Goal: Task Accomplishment & Management: Manage account settings

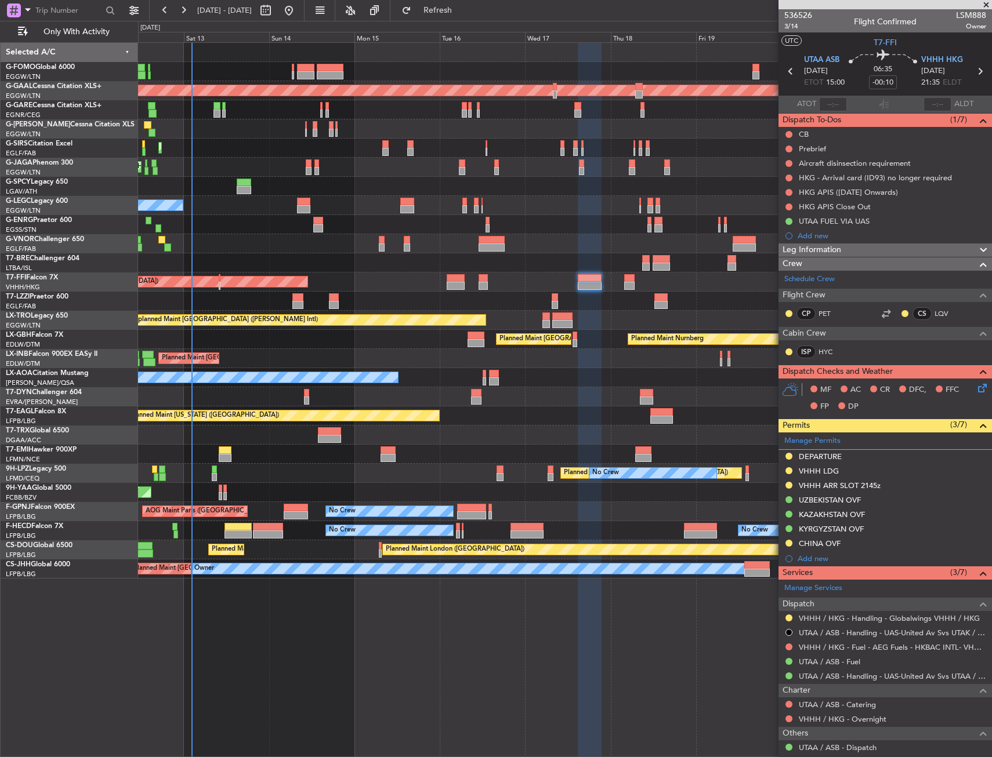
scroll to position [74, 0]
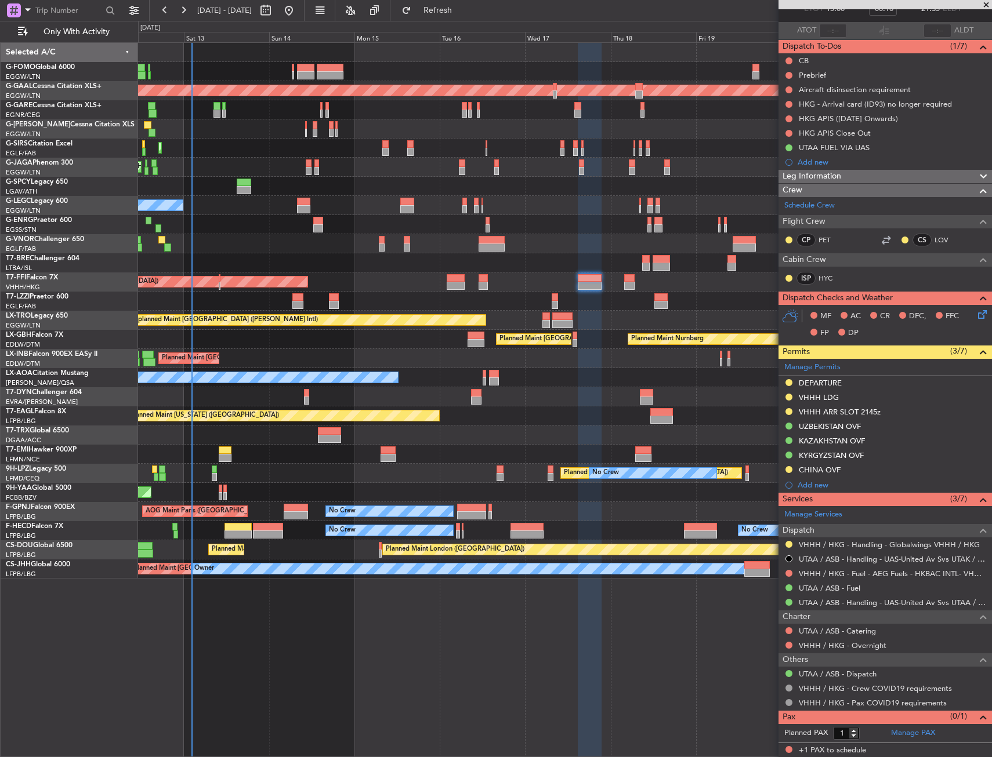
click at [221, 275] on div "Planned Maint Tianjin ([GEOGRAPHIC_DATA])" at bounding box center [564, 282] width 853 height 19
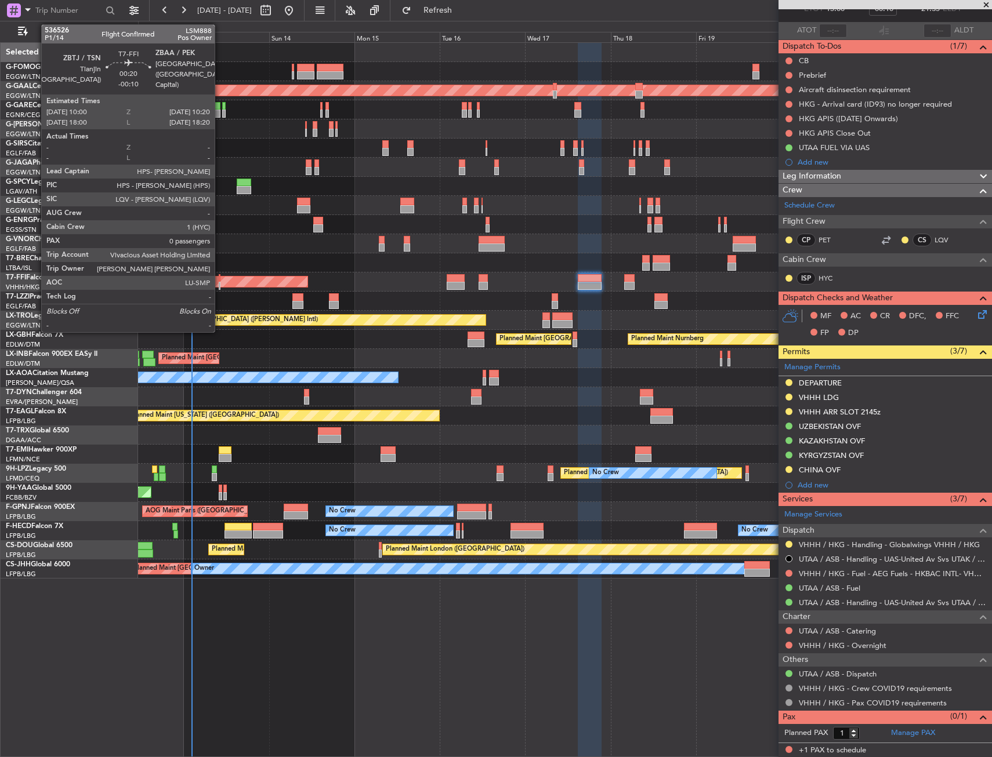
click at [220, 279] on div at bounding box center [220, 278] width 2 height 8
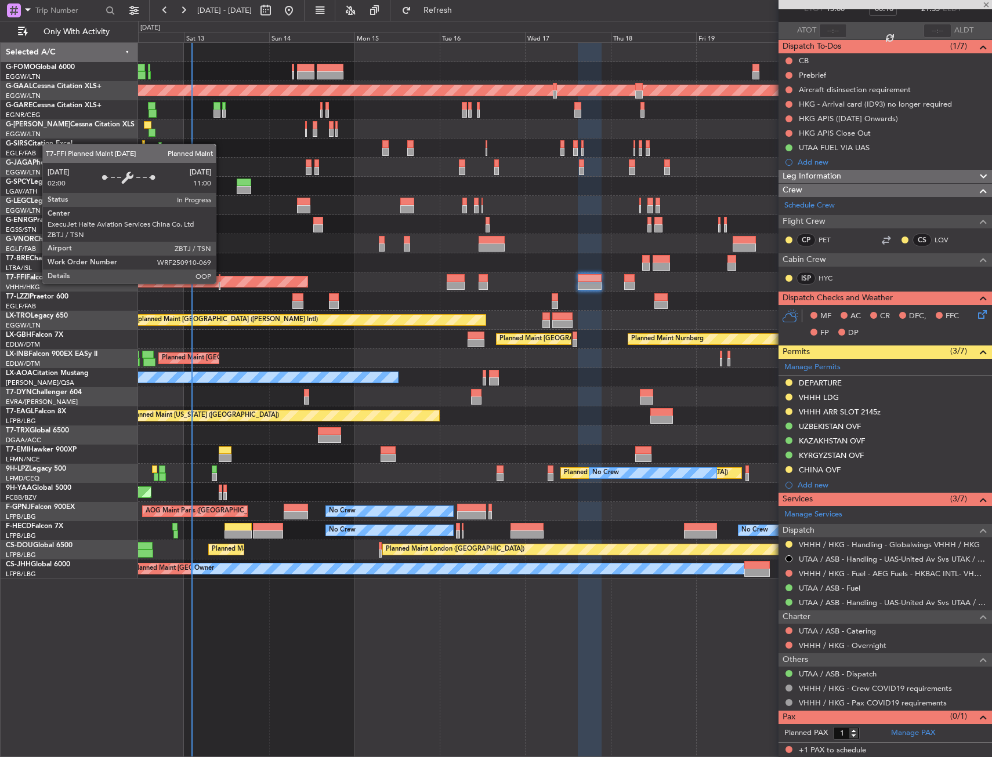
type input "0"
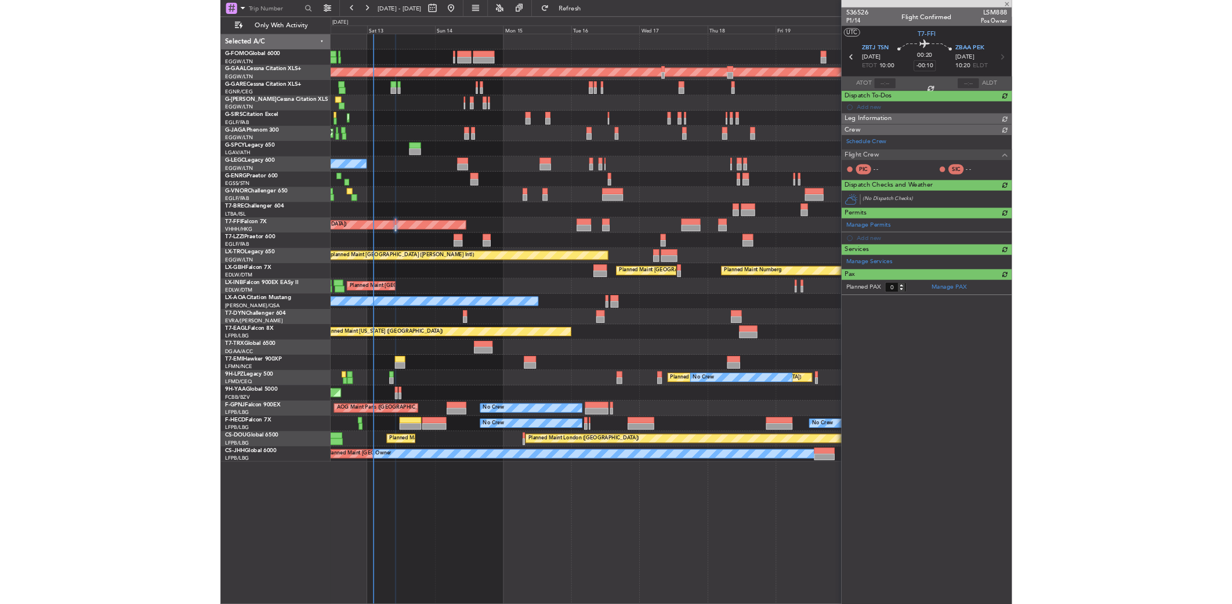
scroll to position [0, 0]
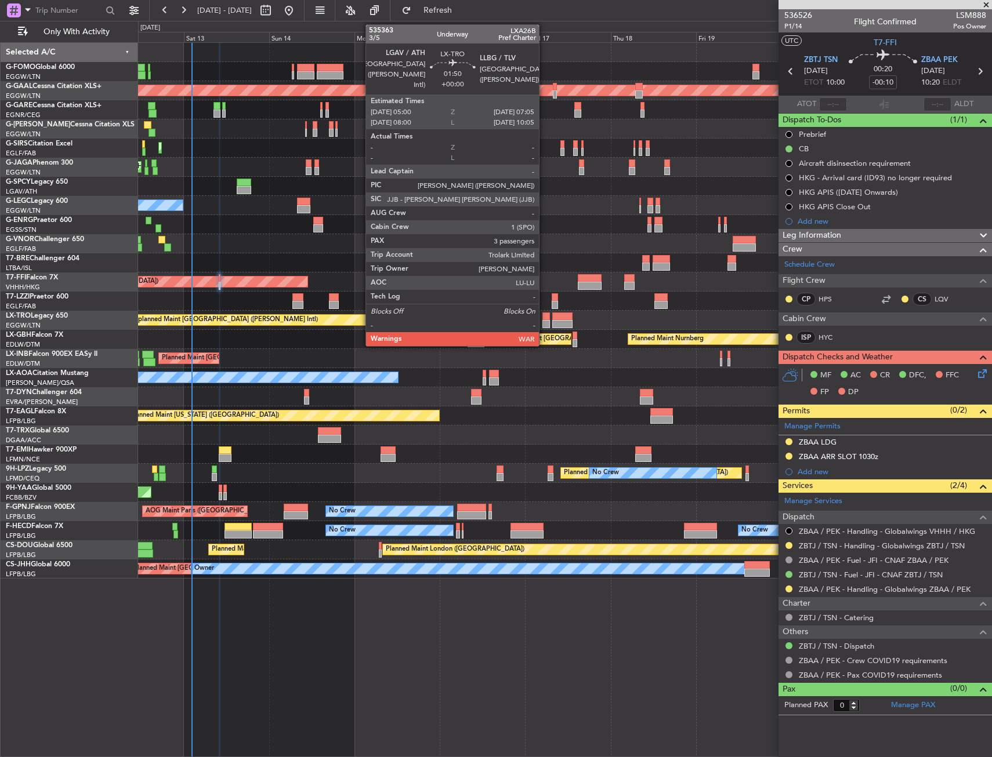
click at [544, 318] on div at bounding box center [546, 317] width 8 height 8
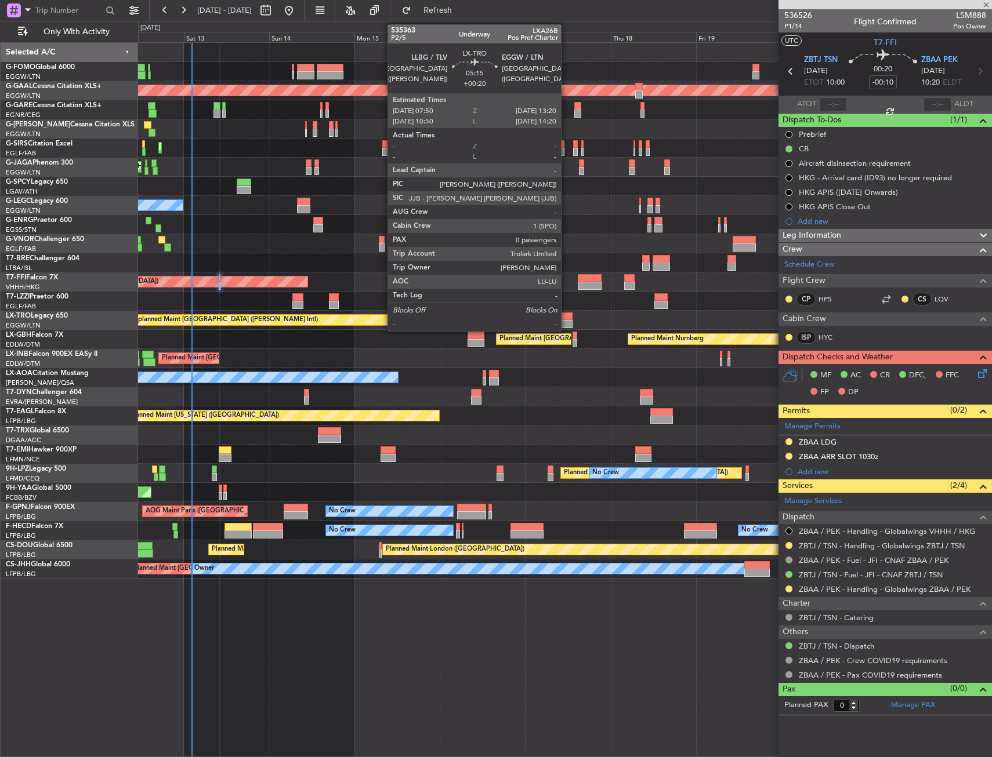
type input "3"
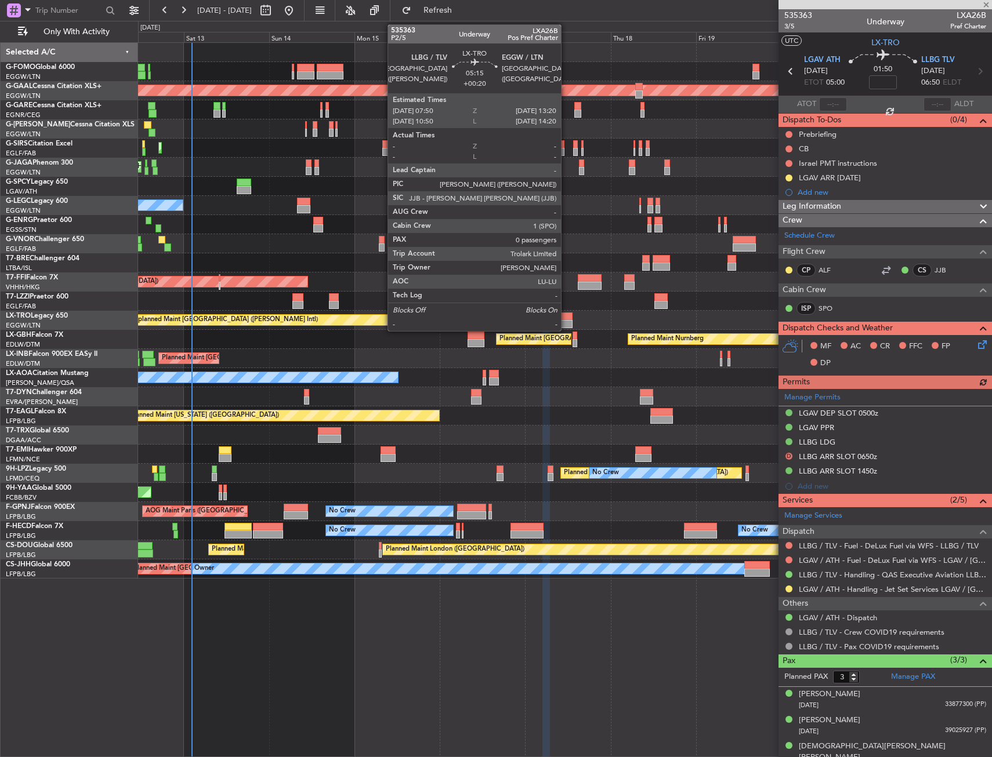
click at [566, 314] on div at bounding box center [562, 317] width 20 height 8
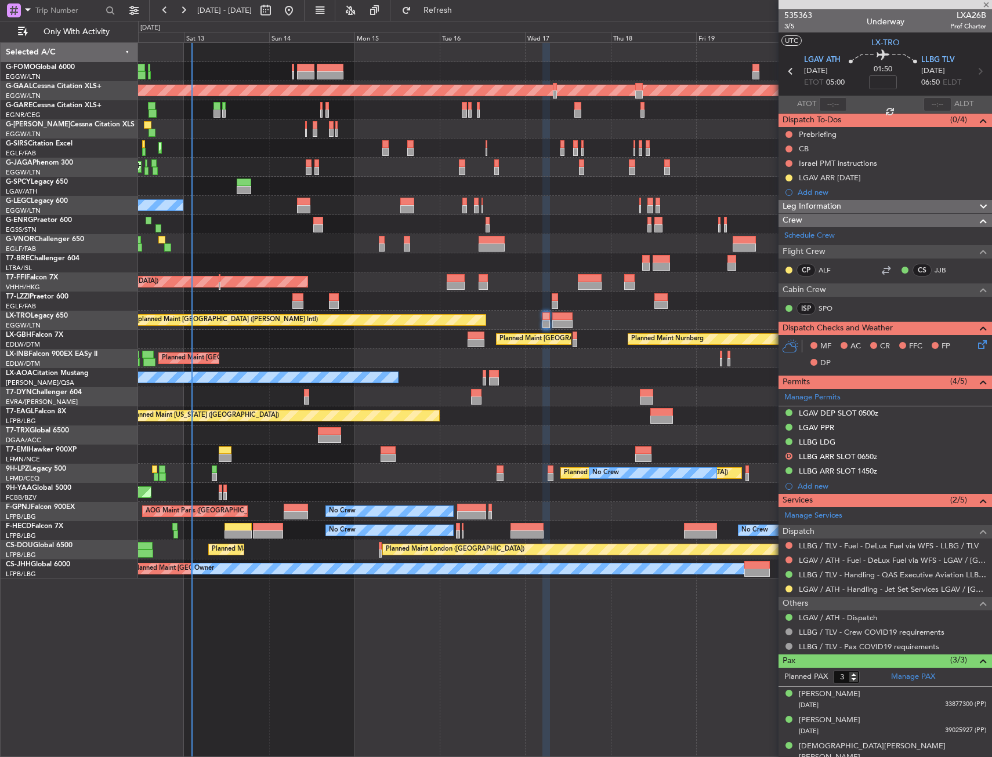
type input "+00:20"
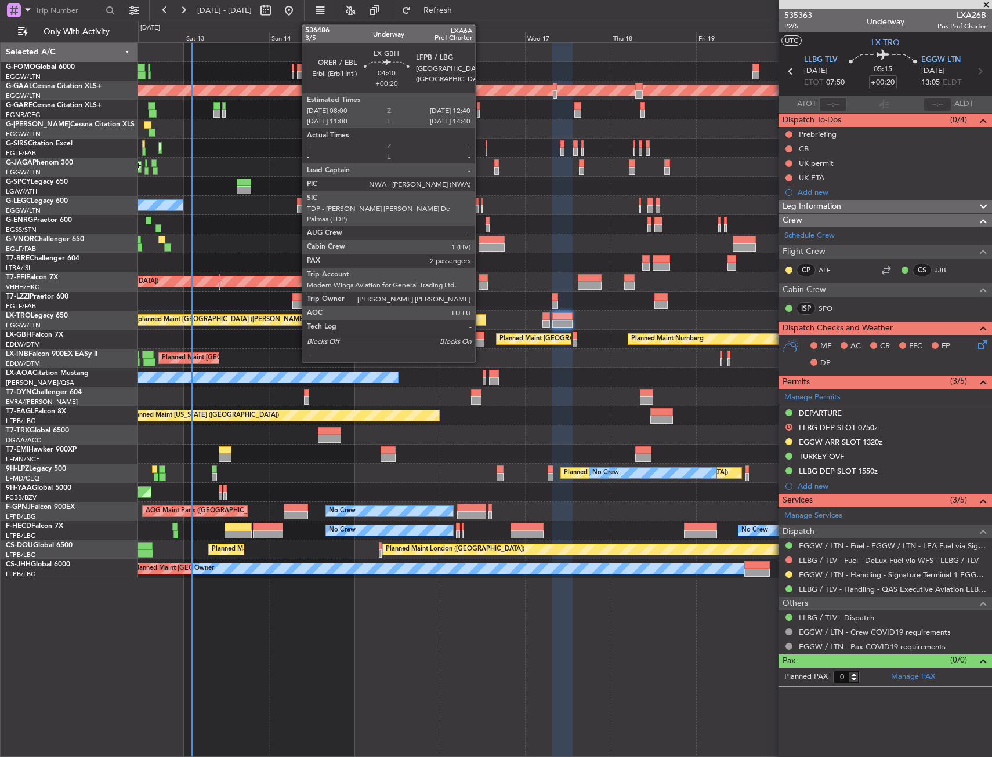
click at [480, 337] on div at bounding box center [475, 336] width 17 height 8
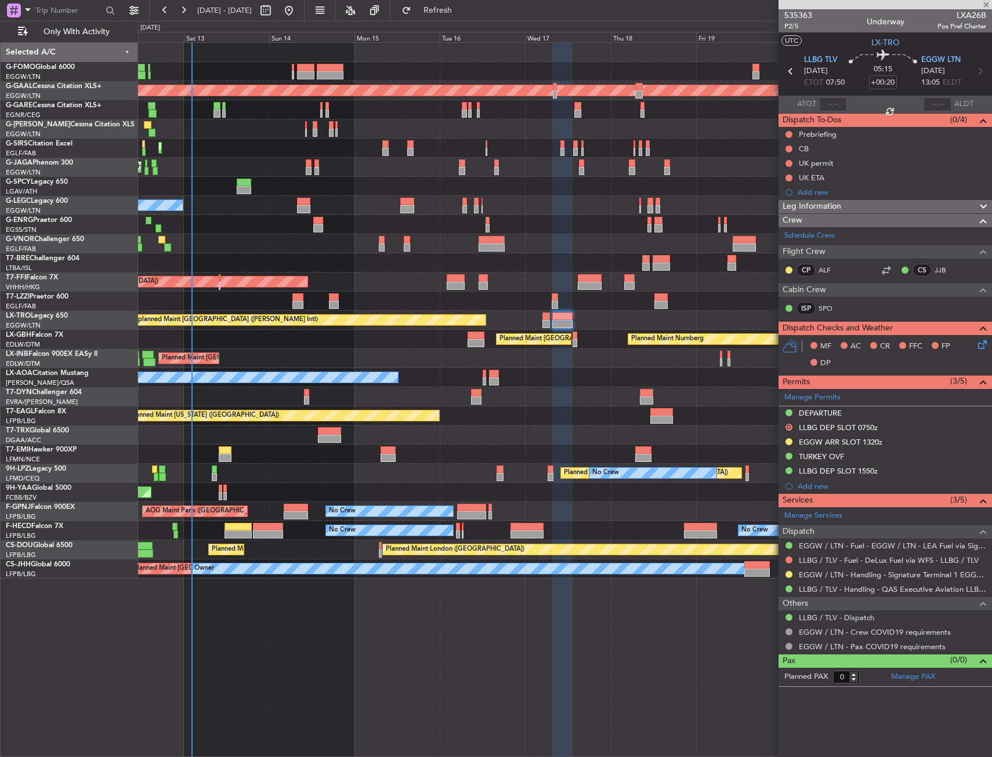
type input "2"
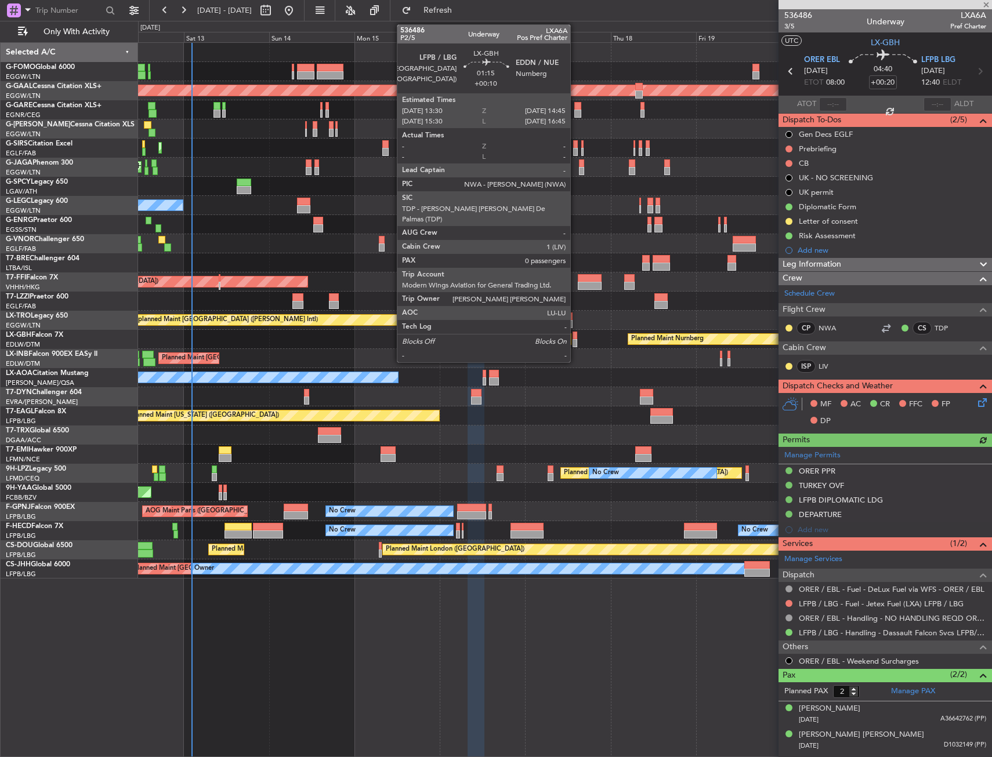
click at [575, 338] on div at bounding box center [574, 336] width 5 height 8
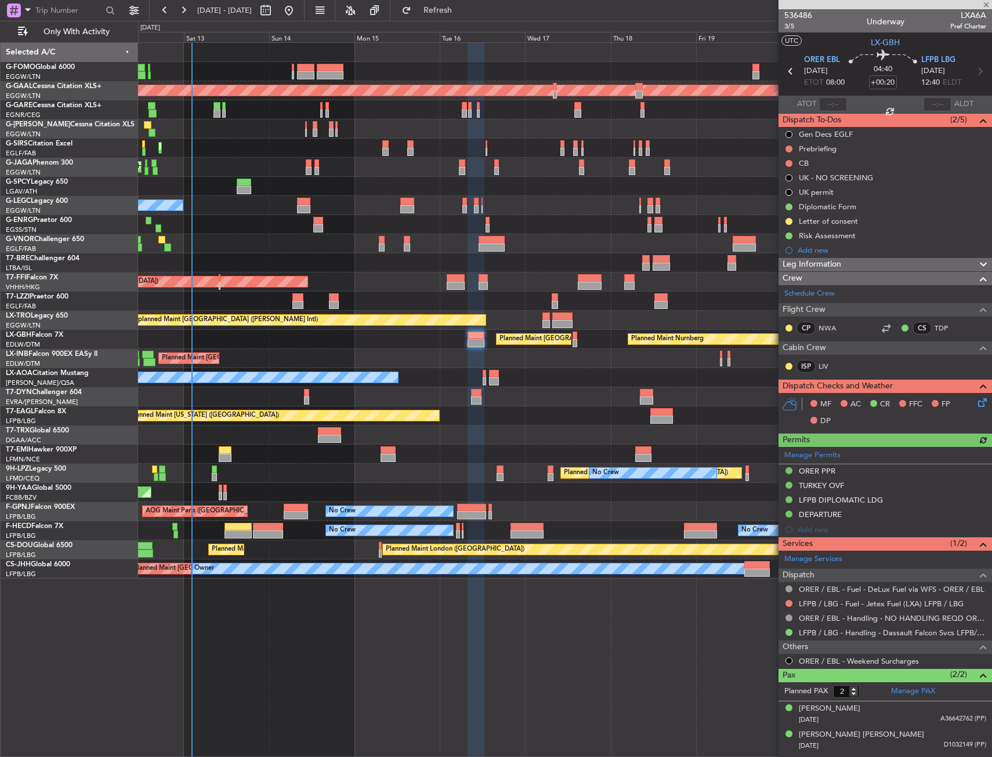
type input "+00:10"
type input "0"
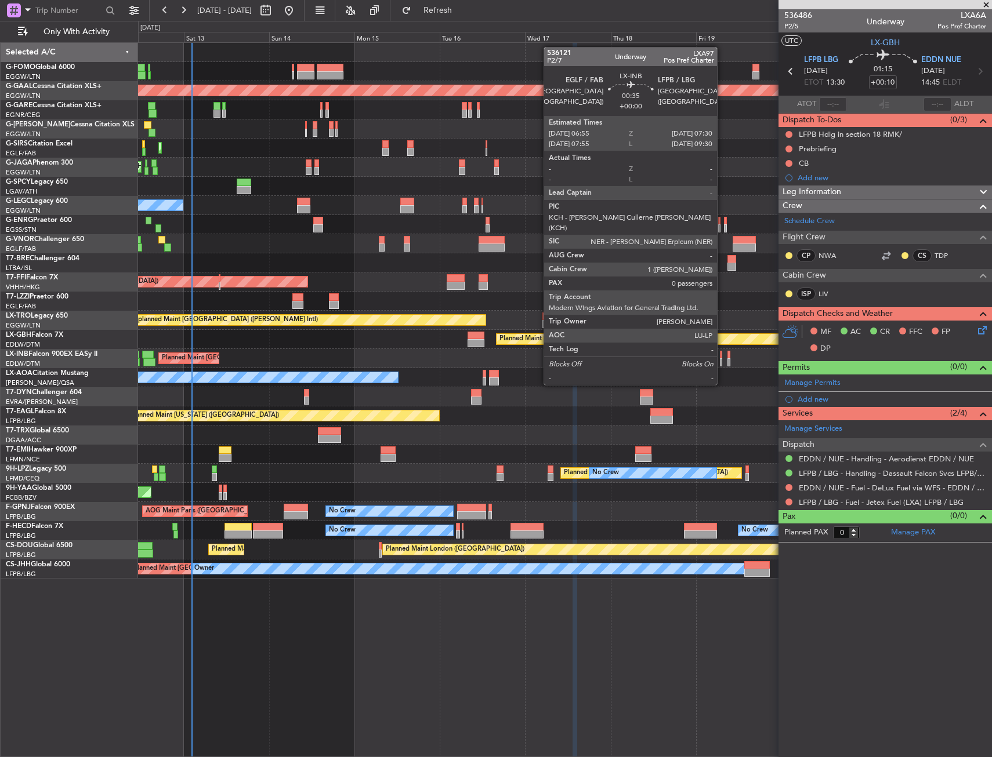
click at [722, 363] on div at bounding box center [721, 362] width 2 height 8
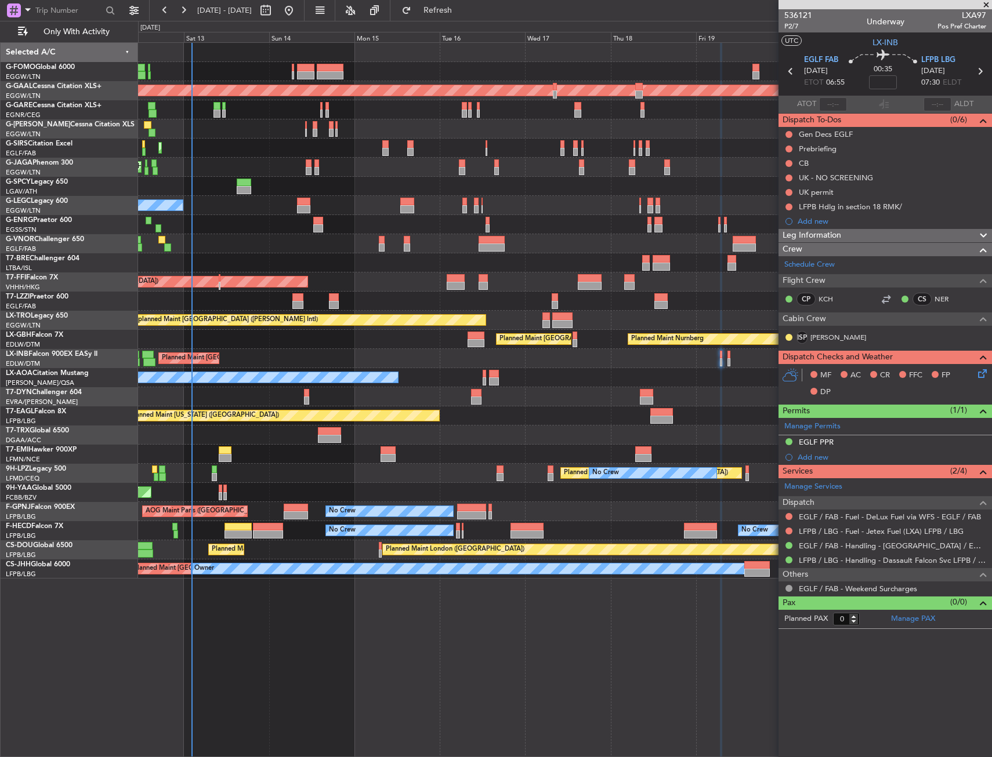
click at [976, 375] on icon at bounding box center [980, 371] width 9 height 9
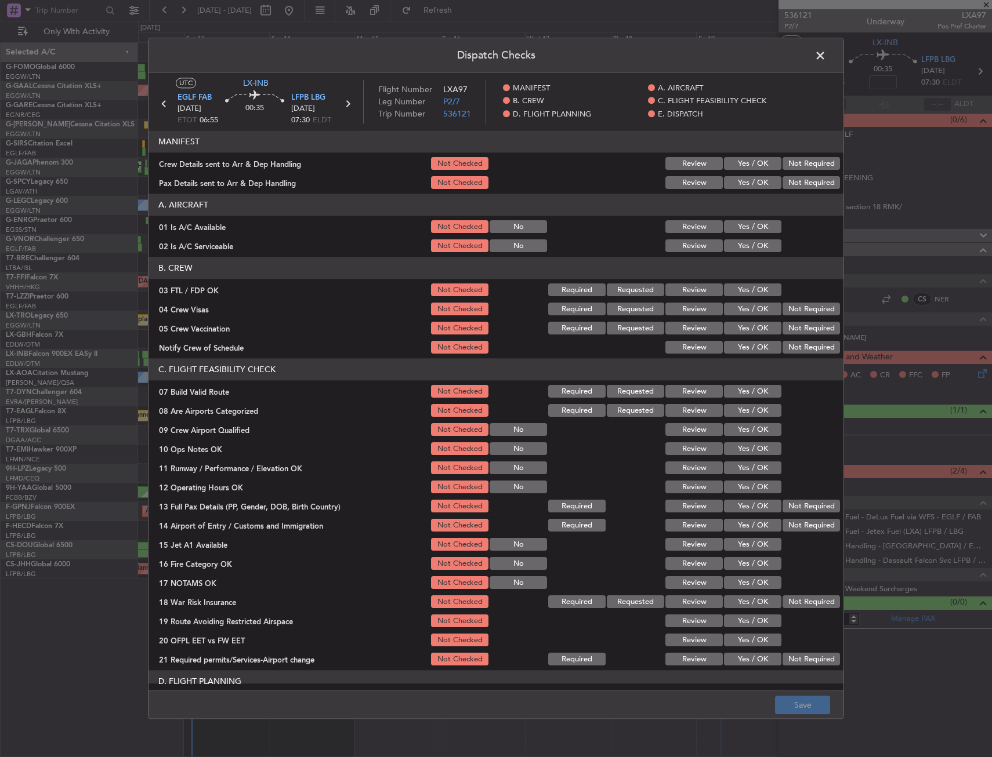
click at [724, 292] on button "Yes / OK" at bounding box center [752, 290] width 57 height 13
click at [786, 305] on button "Not Required" at bounding box center [810, 309] width 57 height 13
click at [786, 316] on button "Not Required" at bounding box center [810, 309] width 57 height 13
click at [786, 322] on div "Not Required" at bounding box center [810, 329] width 59 height 16
click at [775, 337] on section "B. CREW 03 FTL / FDP OK Not Checked Required Requested Review Yes / OK 04 Crew …" at bounding box center [495, 307] width 695 height 99
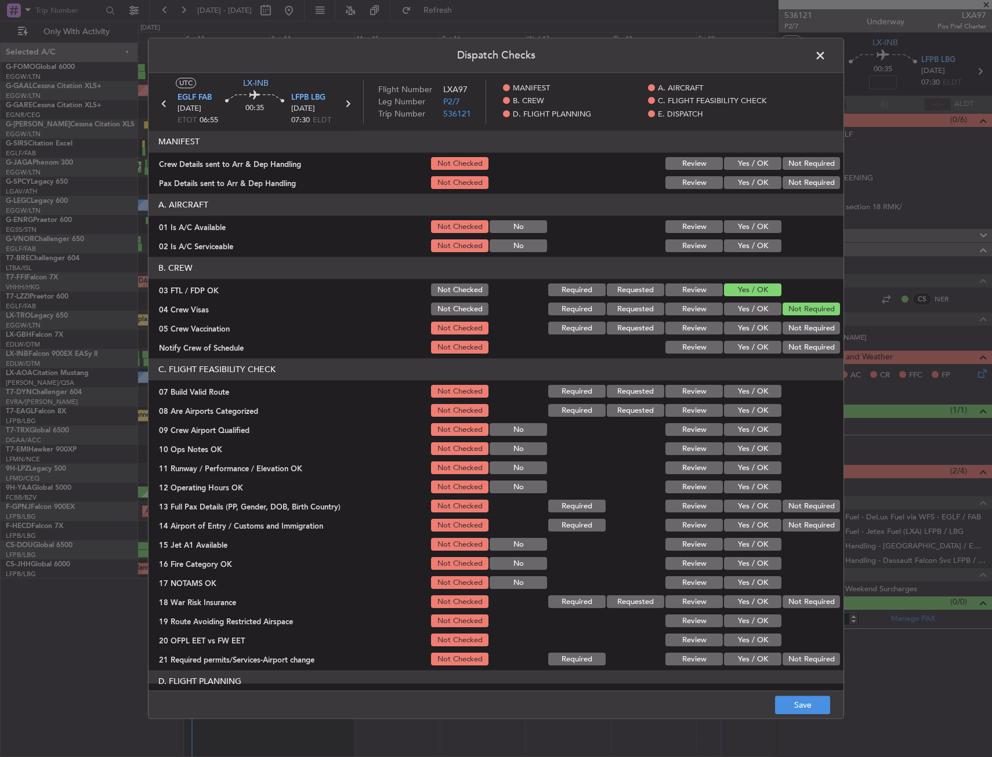
click at [791, 331] on button "Not Required" at bounding box center [810, 328] width 57 height 13
click at [736, 355] on div "Yes / OK" at bounding box center [751, 348] width 59 height 16
click at [741, 342] on button "Yes / OK" at bounding box center [752, 348] width 57 height 13
click at [743, 435] on button "Yes / OK" at bounding box center [752, 430] width 57 height 13
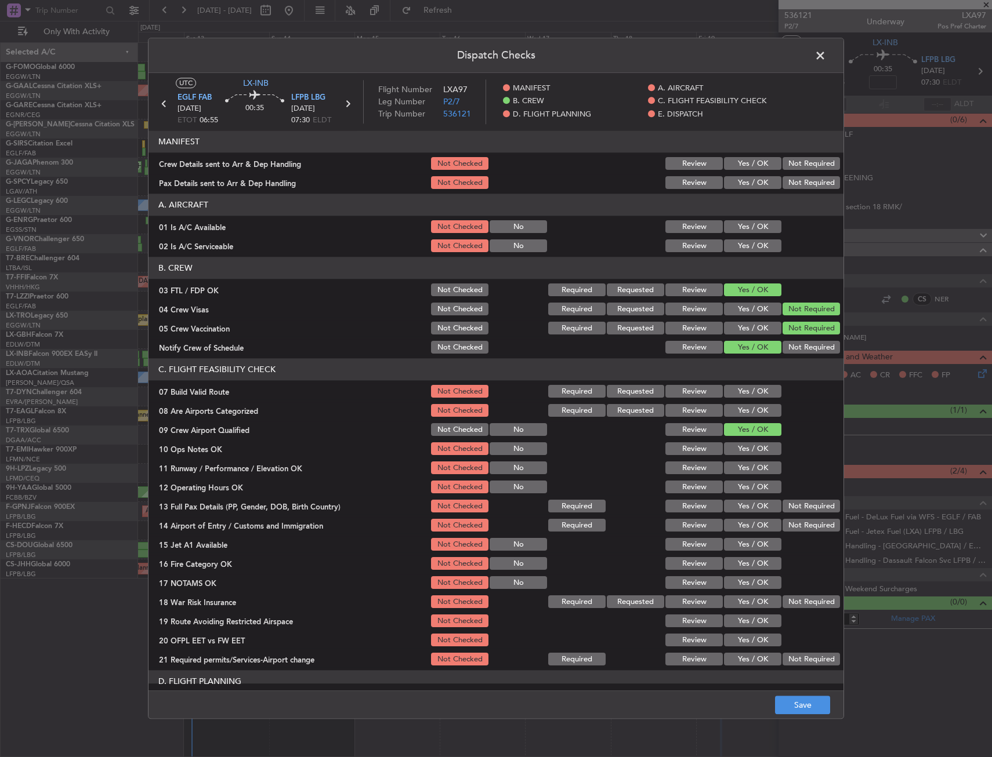
click at [734, 407] on button "Yes / OK" at bounding box center [752, 411] width 57 height 13
click at [813, 697] on button "Save" at bounding box center [802, 706] width 55 height 19
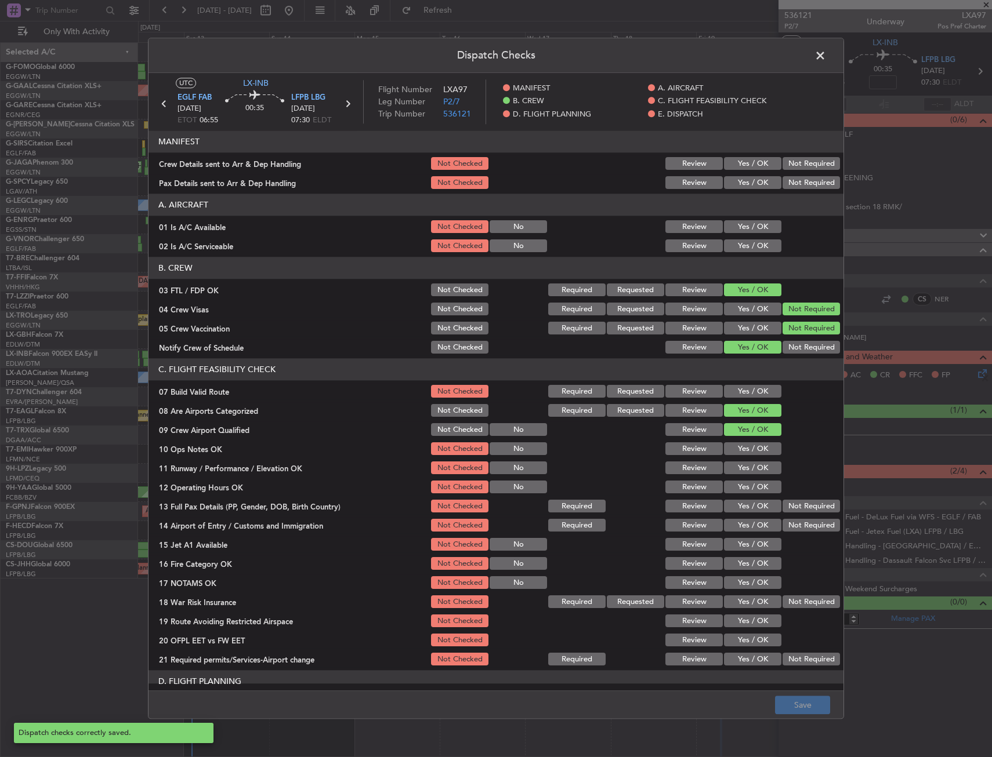
click at [826, 55] on span at bounding box center [826, 58] width 0 height 23
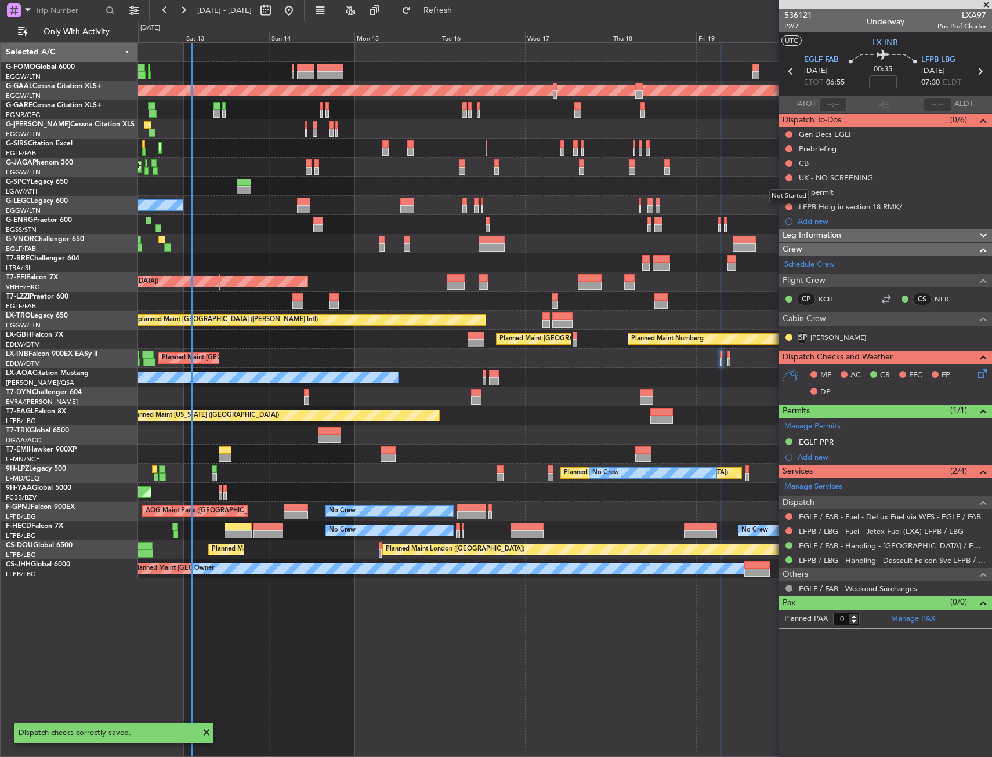
click at [786, 191] on mat-tooltip-component "Not Started" at bounding box center [789, 196] width 56 height 31
click at [791, 194] on button at bounding box center [788, 192] width 7 height 7
click at [778, 262] on span "Cancelled" at bounding box center [791, 261] width 33 height 12
click at [977, 67] on icon at bounding box center [979, 71] width 15 height 15
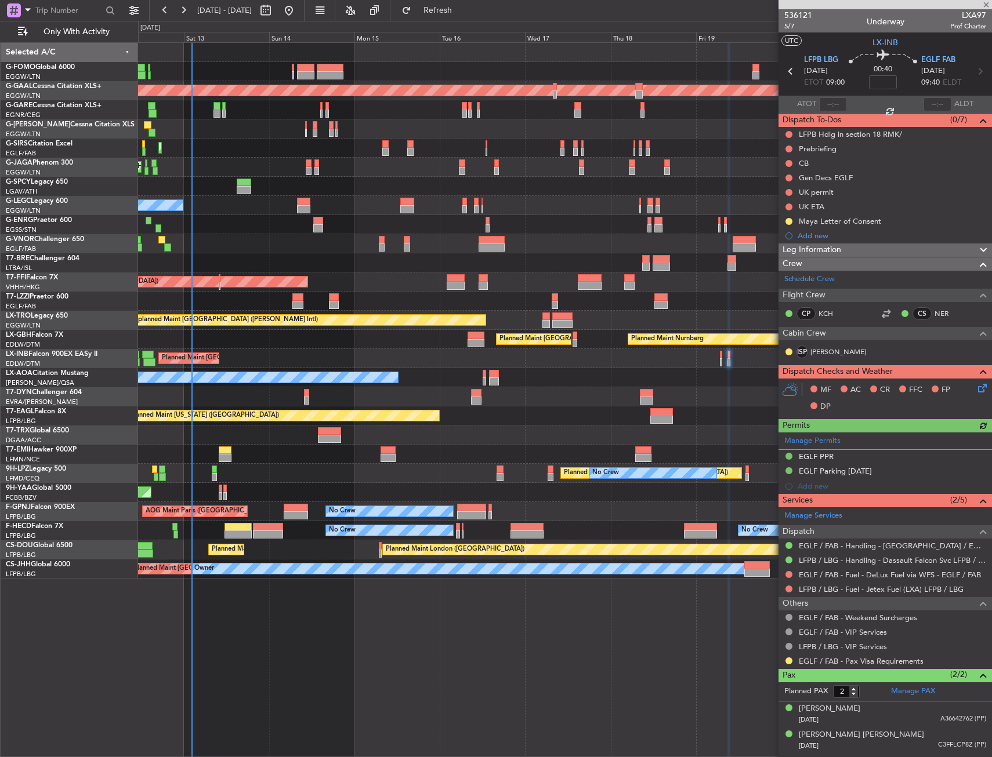
click at [980, 391] on icon at bounding box center [980, 386] width 9 height 9
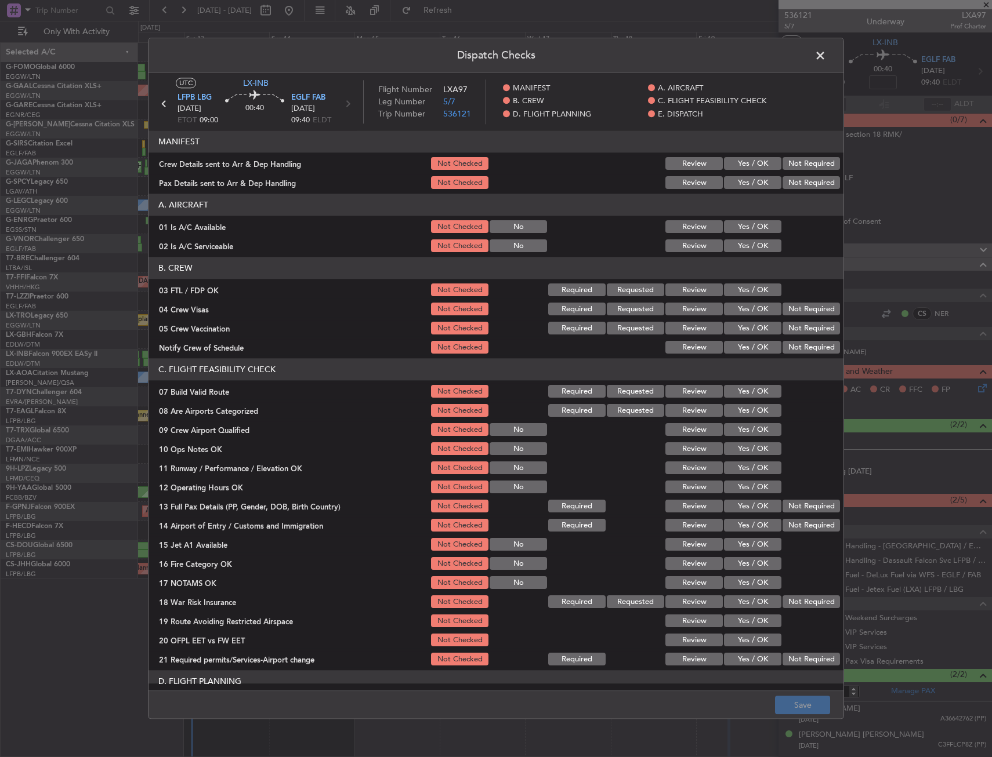
click at [742, 250] on button "Yes / OK" at bounding box center [752, 246] width 57 height 13
click at [744, 228] on button "Yes / OK" at bounding box center [752, 227] width 57 height 13
click at [748, 294] on button "Yes / OK" at bounding box center [752, 290] width 57 height 13
click at [813, 321] on div "Not Required" at bounding box center [810, 329] width 59 height 16
drag, startPoint x: 802, startPoint y: 318, endPoint x: 801, endPoint y: 312, distance: 5.8
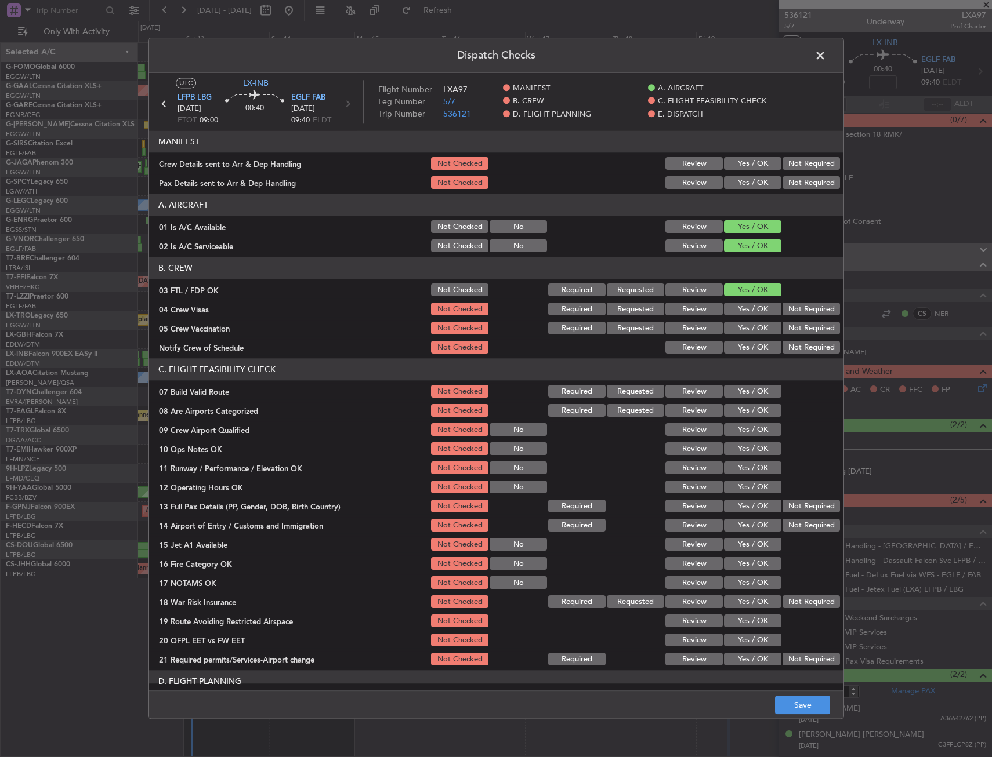
click at [801, 317] on section "B. CREW 03 FTL / FDP OK Not Checked Required Requested Review Yes / OK 04 Crew …" at bounding box center [495, 307] width 695 height 99
click at [801, 305] on button "Not Required" at bounding box center [810, 309] width 57 height 13
click at [799, 322] on button "Not Required" at bounding box center [810, 328] width 57 height 13
click at [766, 343] on button "Yes / OK" at bounding box center [752, 348] width 57 height 13
click at [749, 407] on button "Yes / OK" at bounding box center [752, 411] width 57 height 13
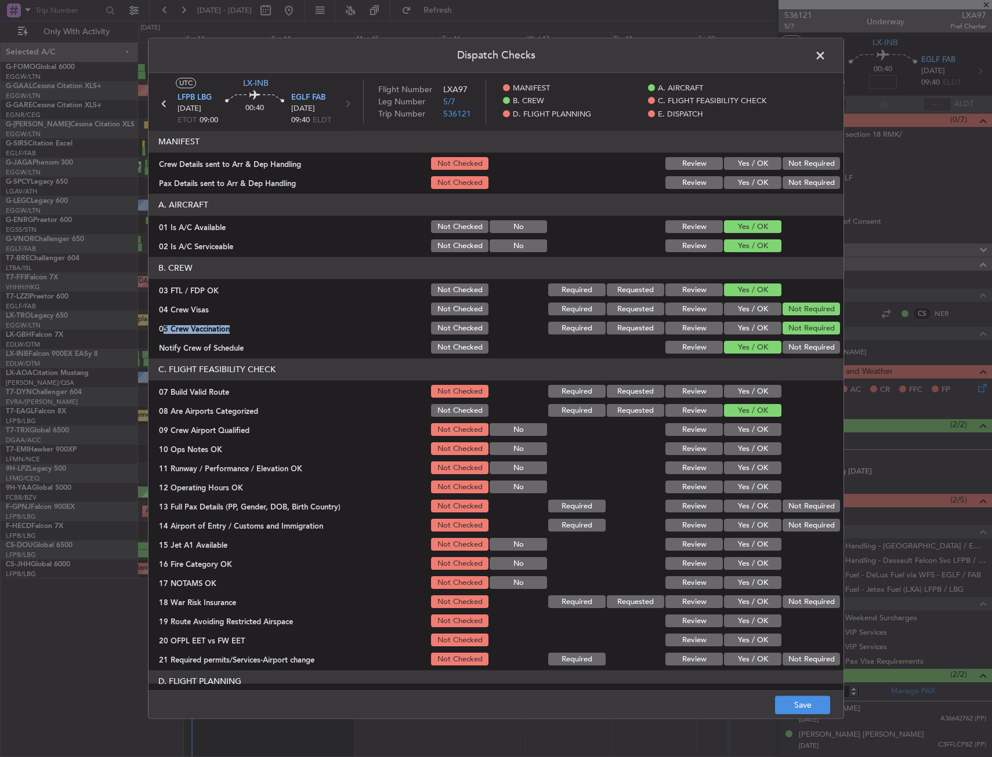
drag, startPoint x: 748, startPoint y: 427, endPoint x: 757, endPoint y: 487, distance: 61.0
click at [748, 429] on button "Yes / OK" at bounding box center [752, 430] width 57 height 13
drag, startPoint x: 786, startPoint y: 716, endPoint x: 786, endPoint y: 702, distance: 14.5
click at [786, 716] on footer "Save" at bounding box center [495, 705] width 695 height 28
click at [788, 701] on button "Save" at bounding box center [802, 706] width 55 height 19
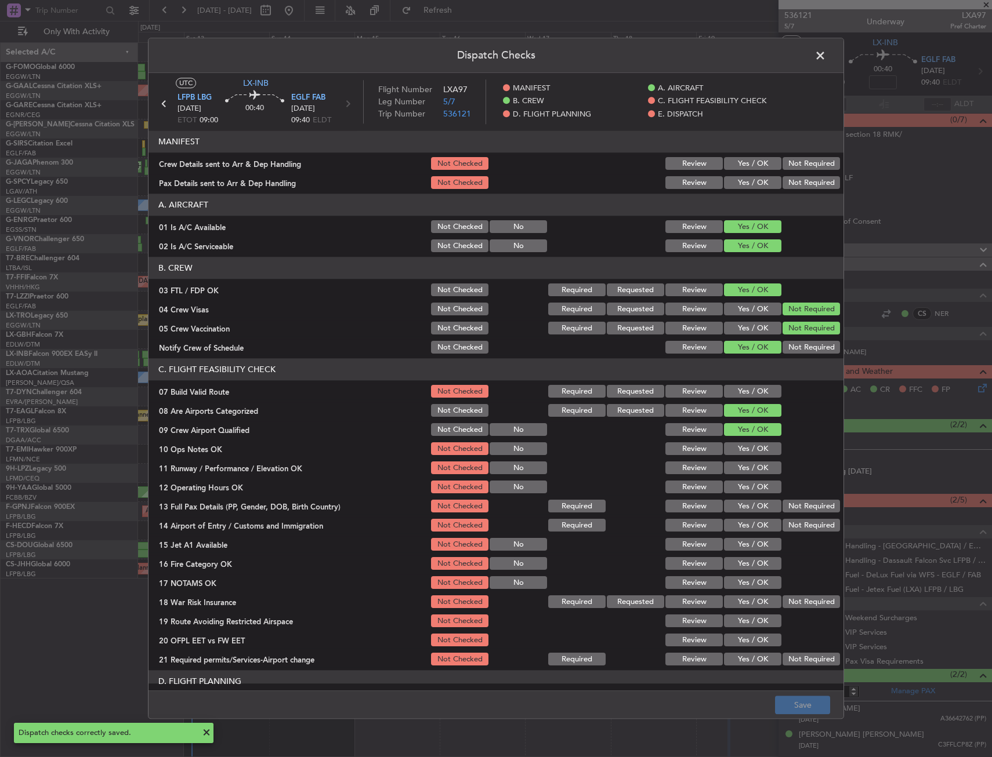
click at [826, 63] on span at bounding box center [826, 58] width 0 height 23
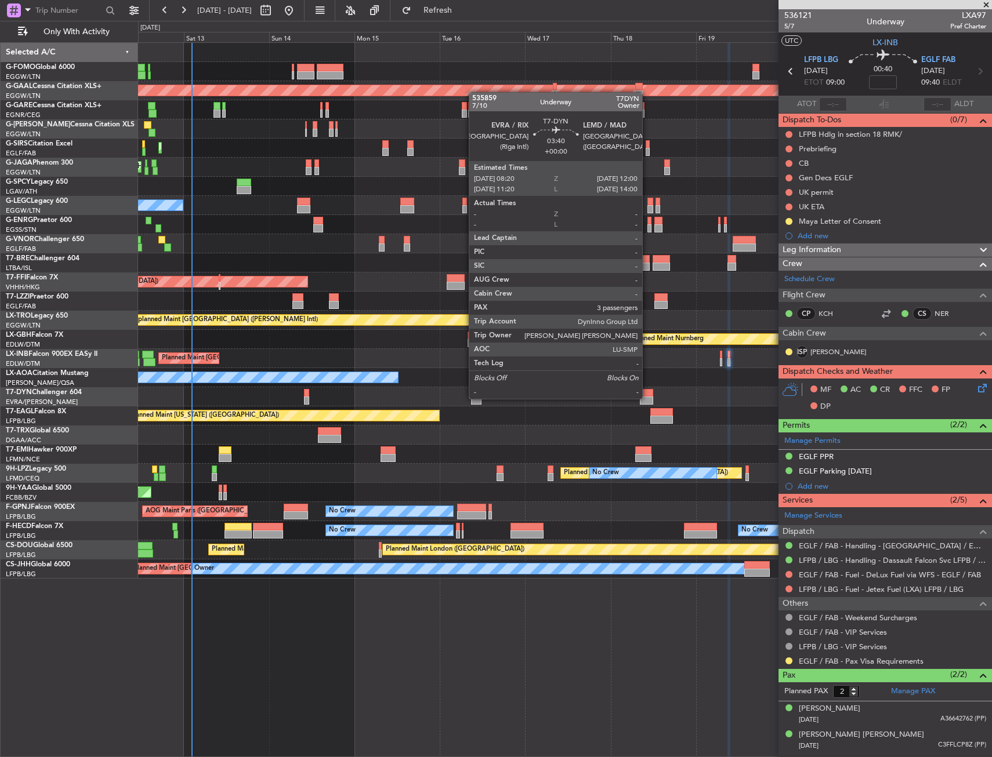
click at [647, 398] on div at bounding box center [646, 401] width 13 height 8
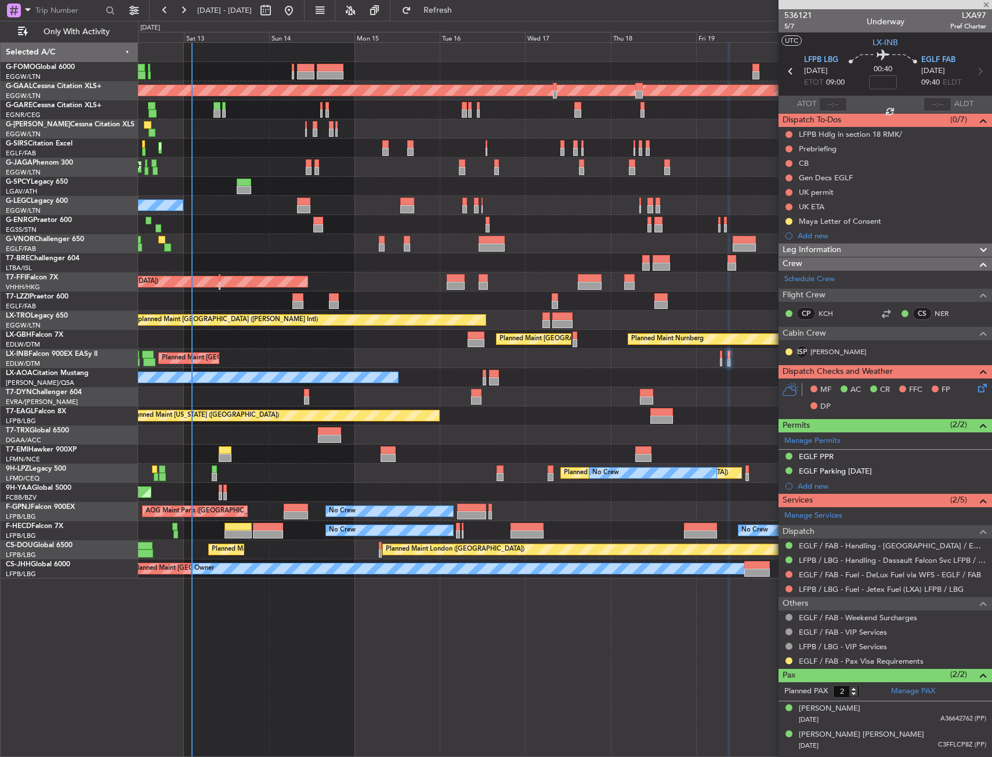
type input "3"
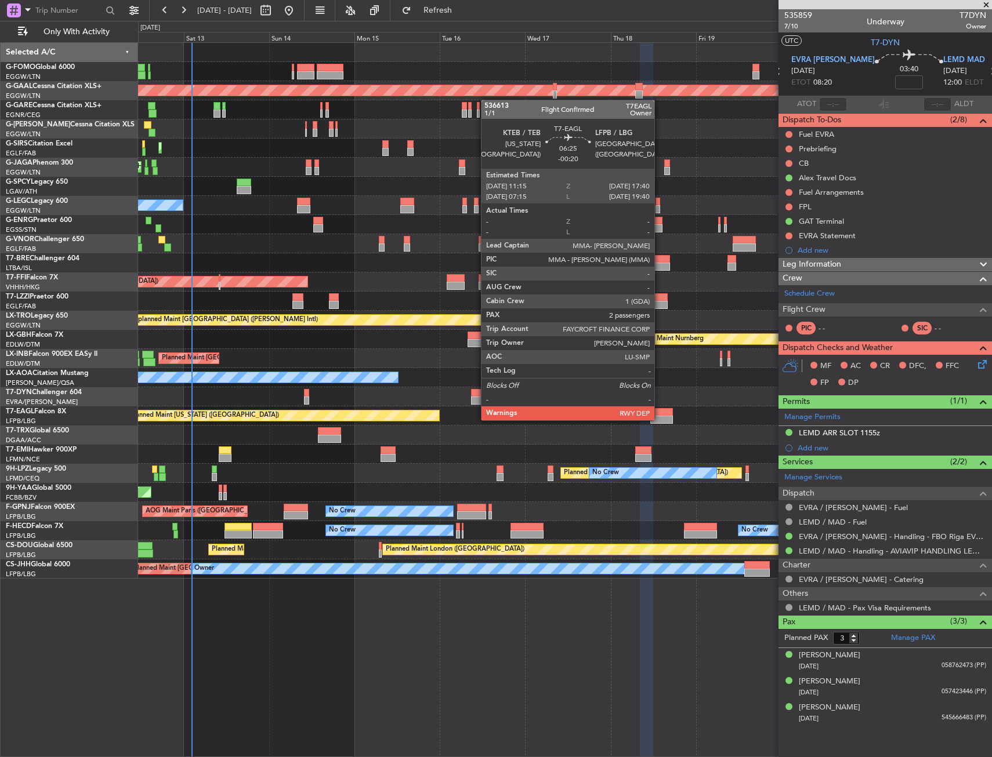
click at [659, 419] on div at bounding box center [661, 420] width 23 height 8
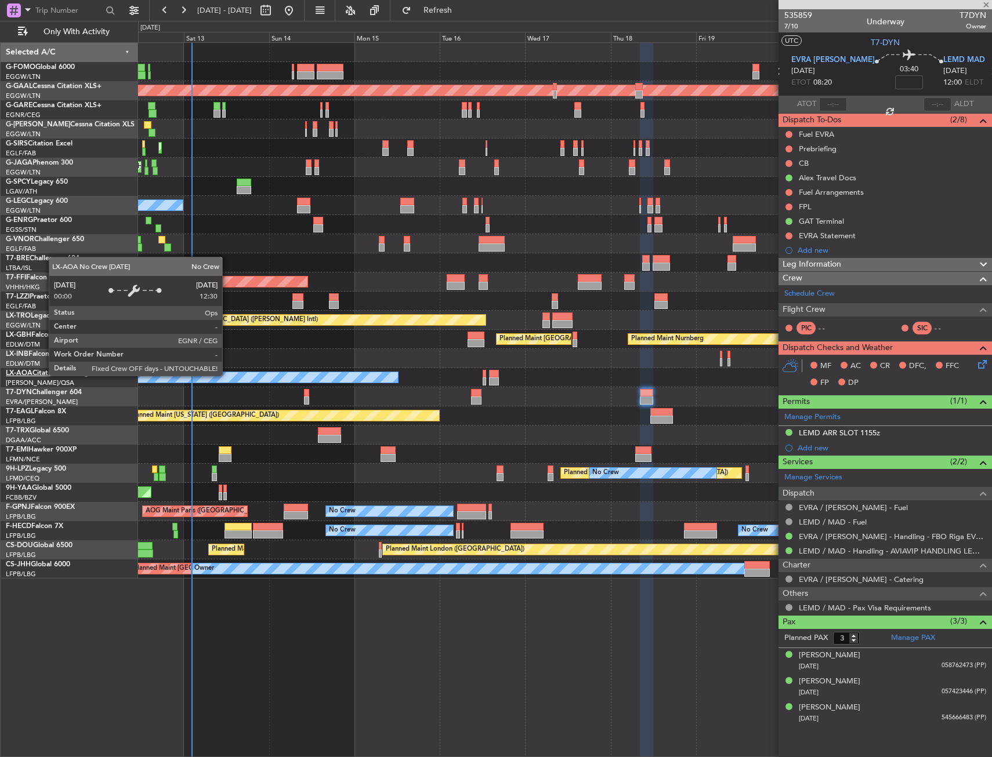
type input "-00:20"
type input "2"
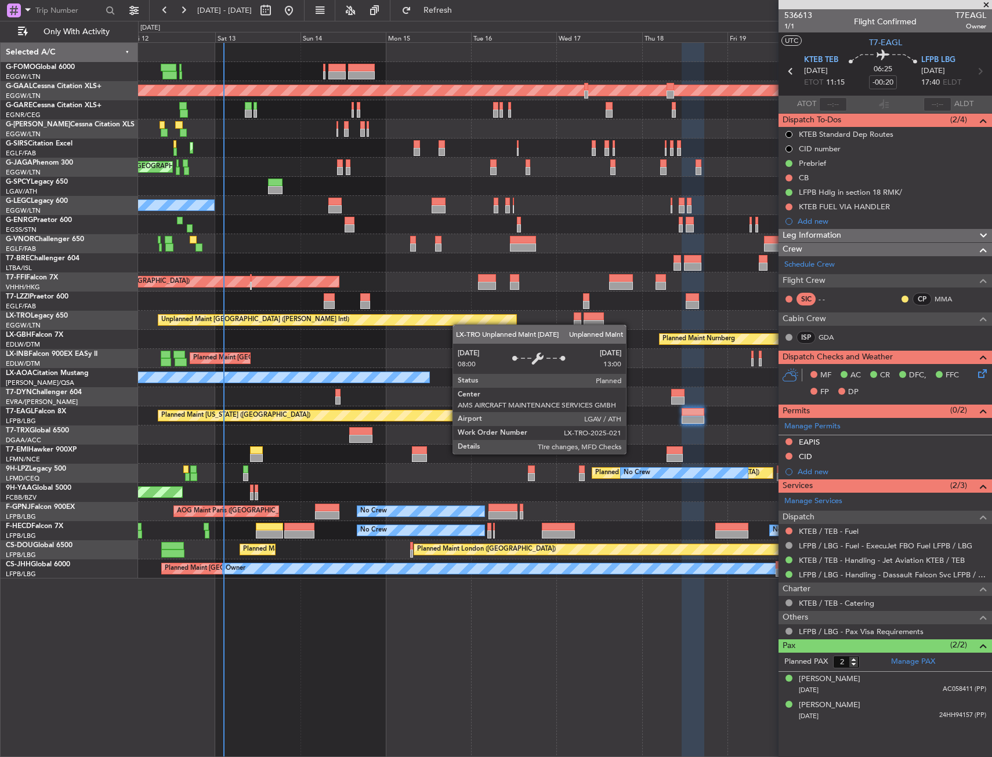
click at [437, 322] on div "Unplanned Maint [GEOGRAPHIC_DATA] ([PERSON_NAME] Intl)" at bounding box center [337, 320] width 358 height 10
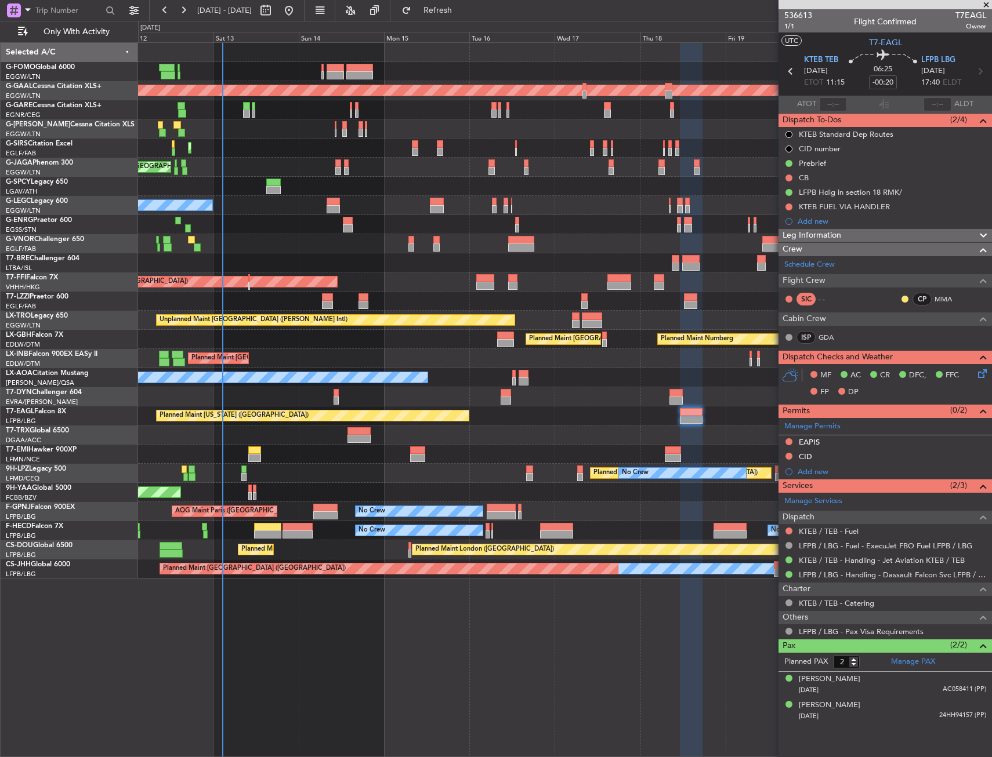
click at [300, 230] on div "No Crew Planned Maint [GEOGRAPHIC_DATA] ([GEOGRAPHIC_DATA])" at bounding box center [564, 224] width 853 height 19
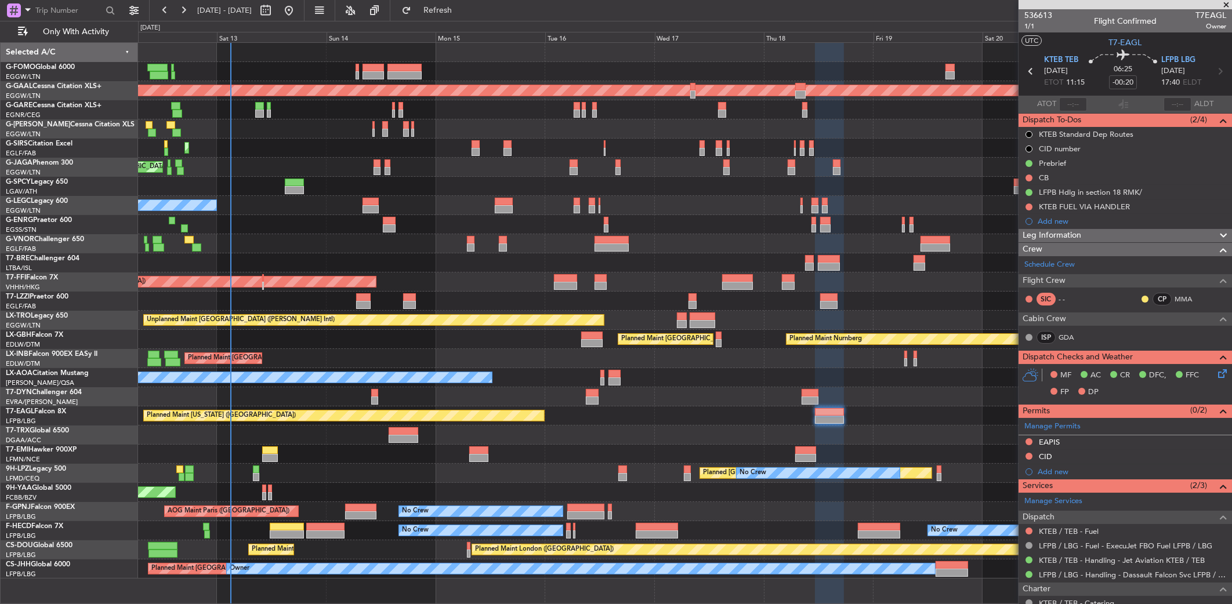
click at [253, 226] on div "No Crew Planned Maint [GEOGRAPHIC_DATA] ([GEOGRAPHIC_DATA])" at bounding box center [684, 224] width 1093 height 19
click at [293, 58] on div at bounding box center [684, 52] width 1093 height 19
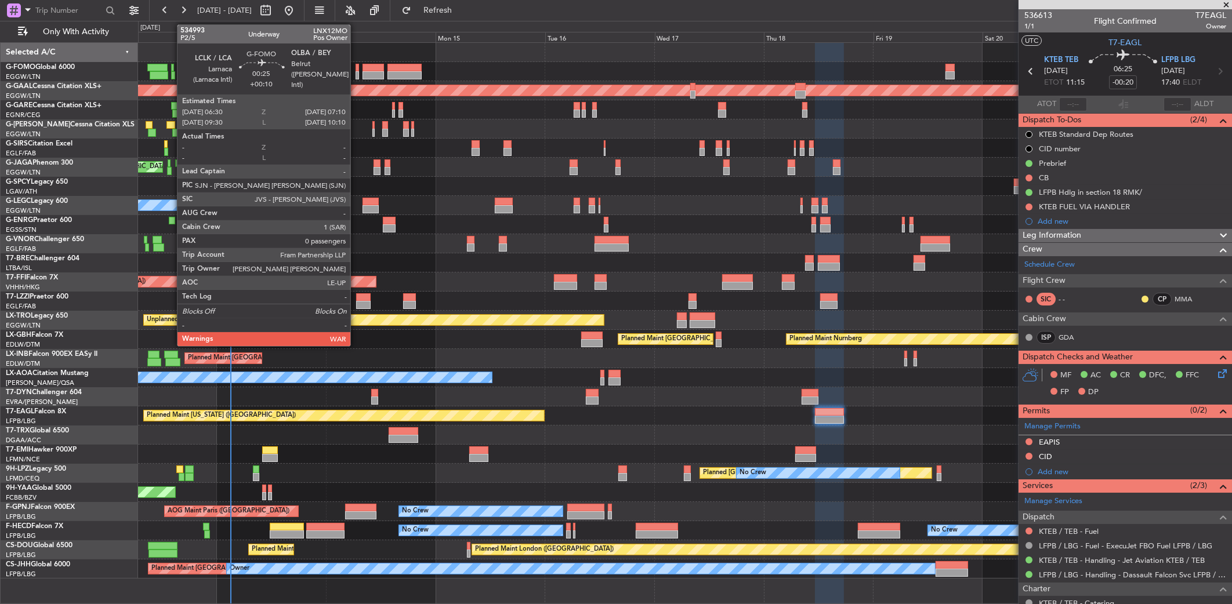
click at [356, 67] on div at bounding box center [357, 68] width 3 height 8
type input "+00:10"
type input "0"
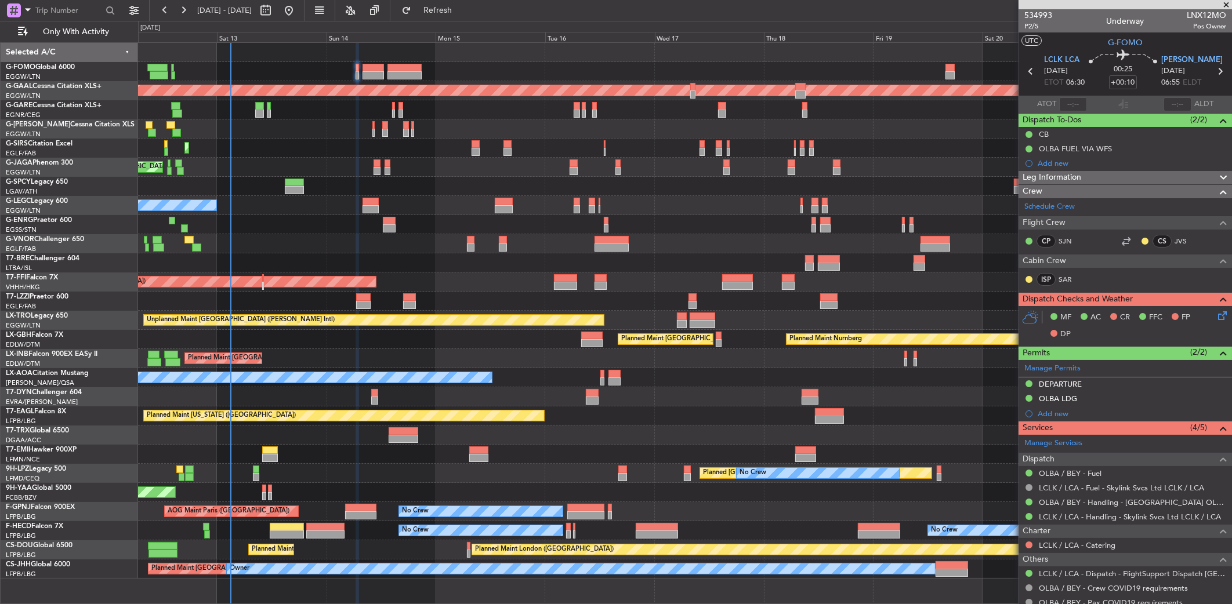
click at [306, 117] on div at bounding box center [684, 109] width 1093 height 19
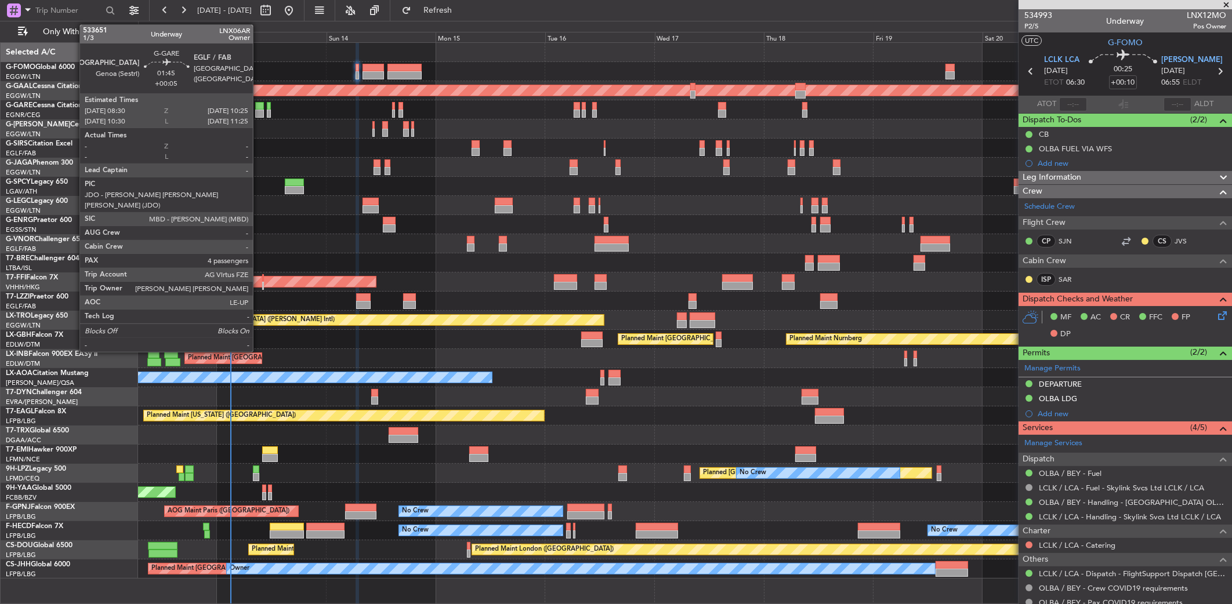
click at [258, 113] on div at bounding box center [259, 114] width 9 height 8
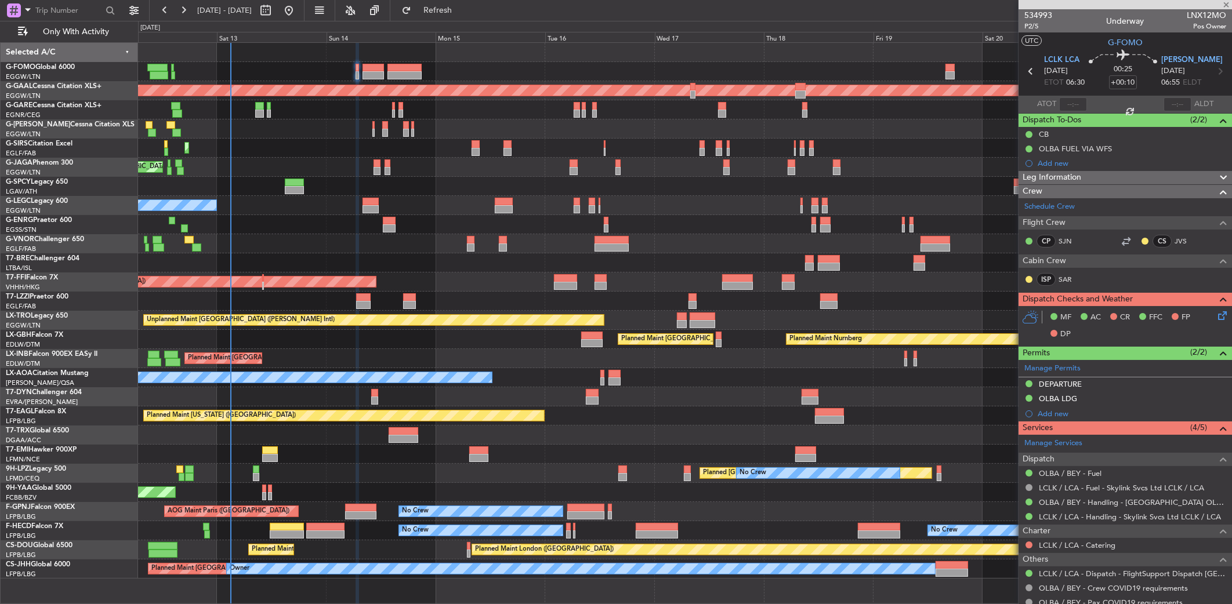
type input "+00:05"
type input "4"
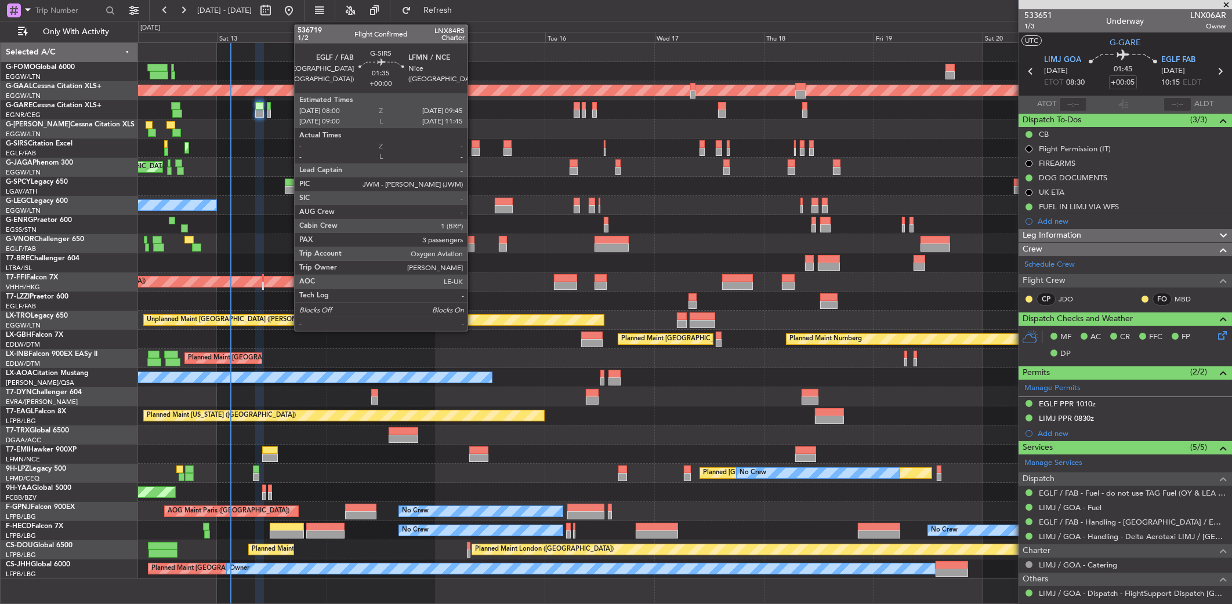
click at [473, 144] on div at bounding box center [476, 144] width 8 height 8
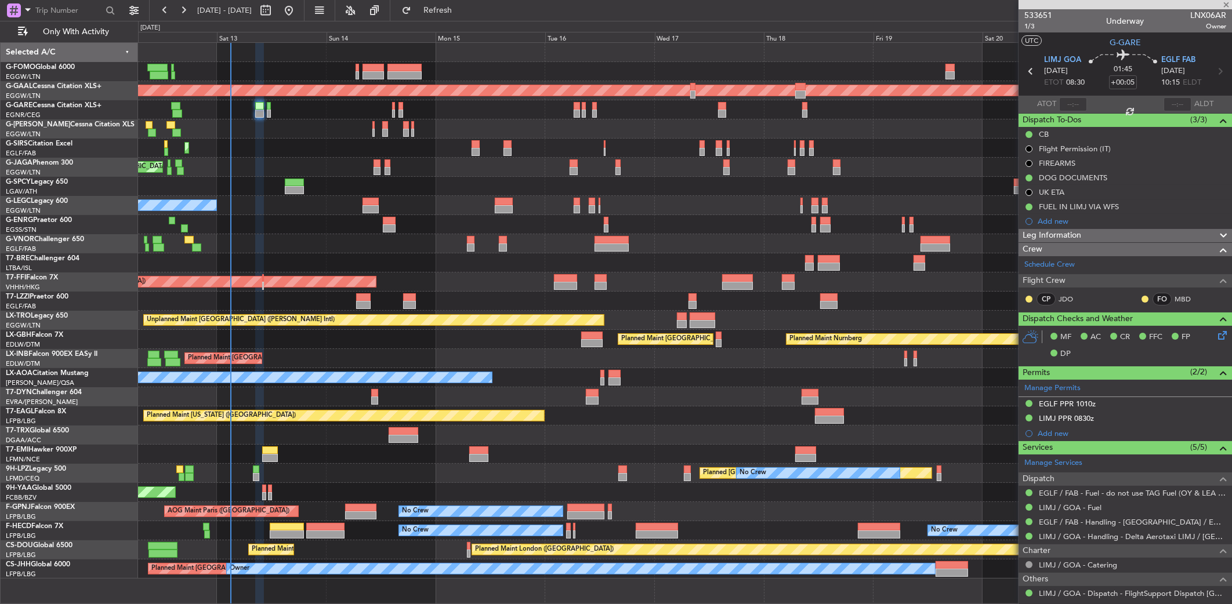
type input "3"
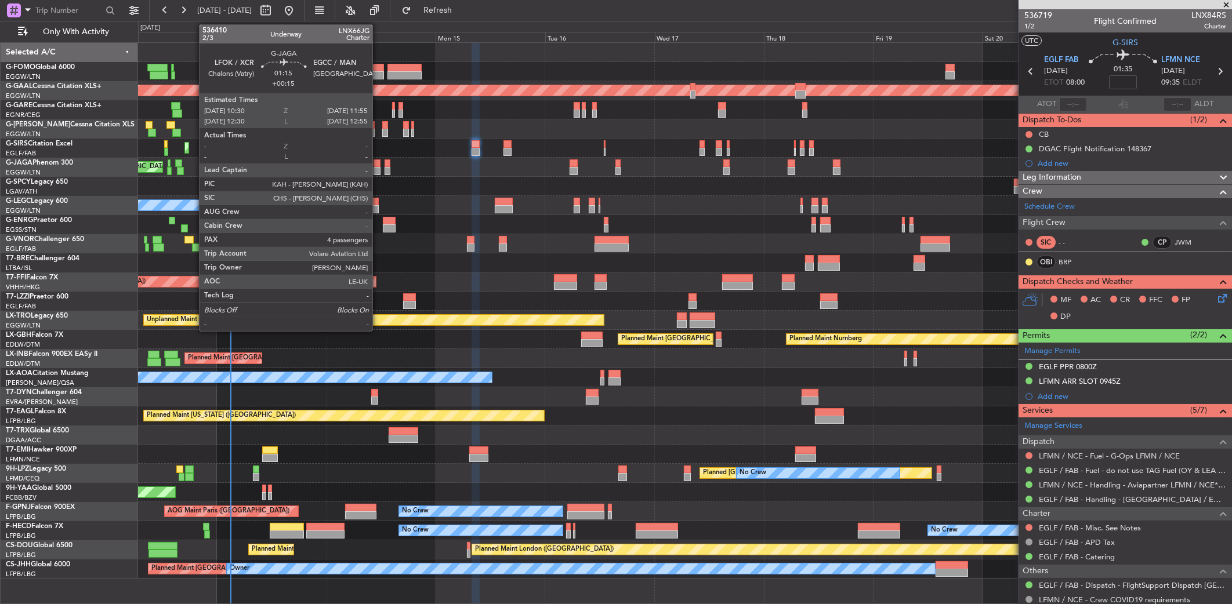
click at [378, 161] on div at bounding box center [377, 163] width 7 height 8
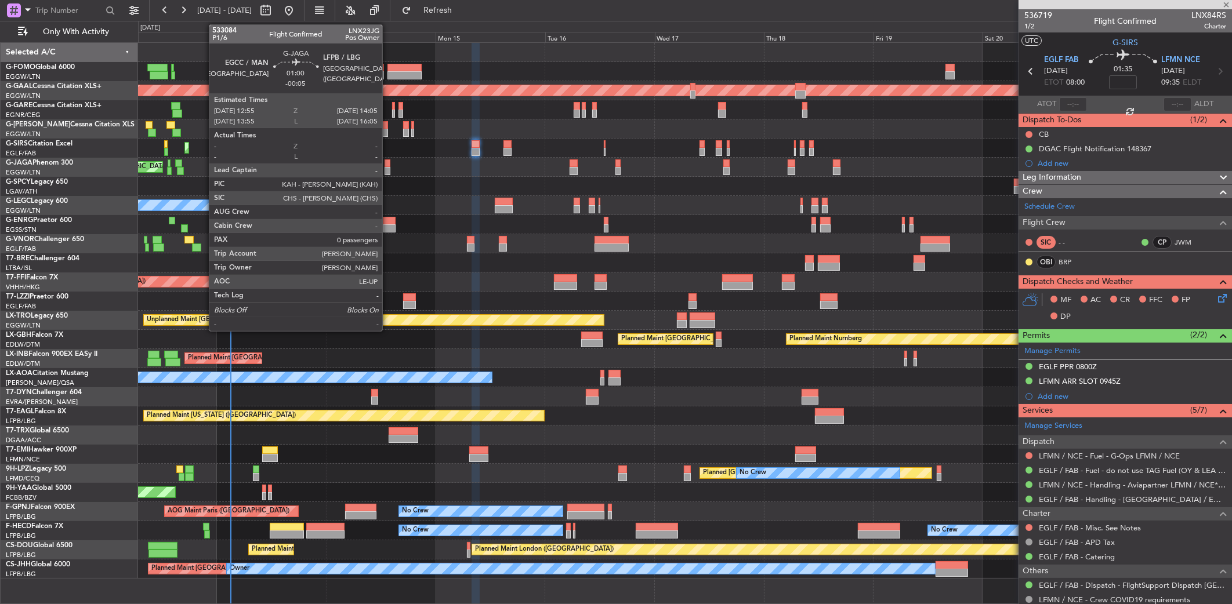
type input "+00:15"
type input "4"
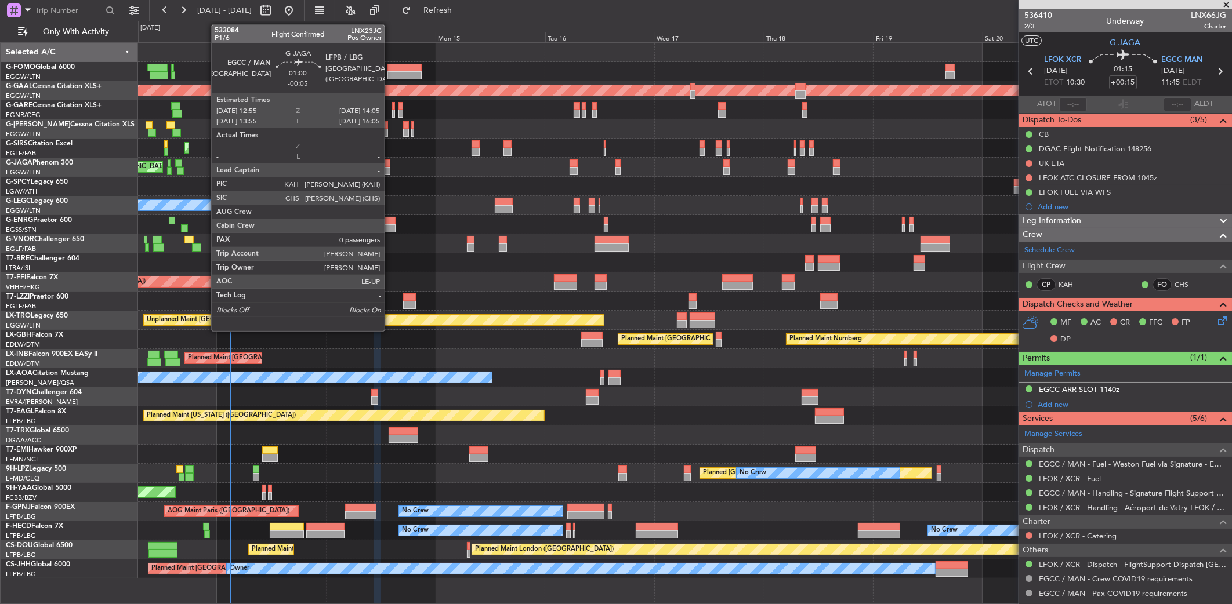
click at [390, 160] on div "Planned Maint [GEOGRAPHIC_DATA] ([GEOGRAPHIC_DATA])" at bounding box center [684, 167] width 1093 height 19
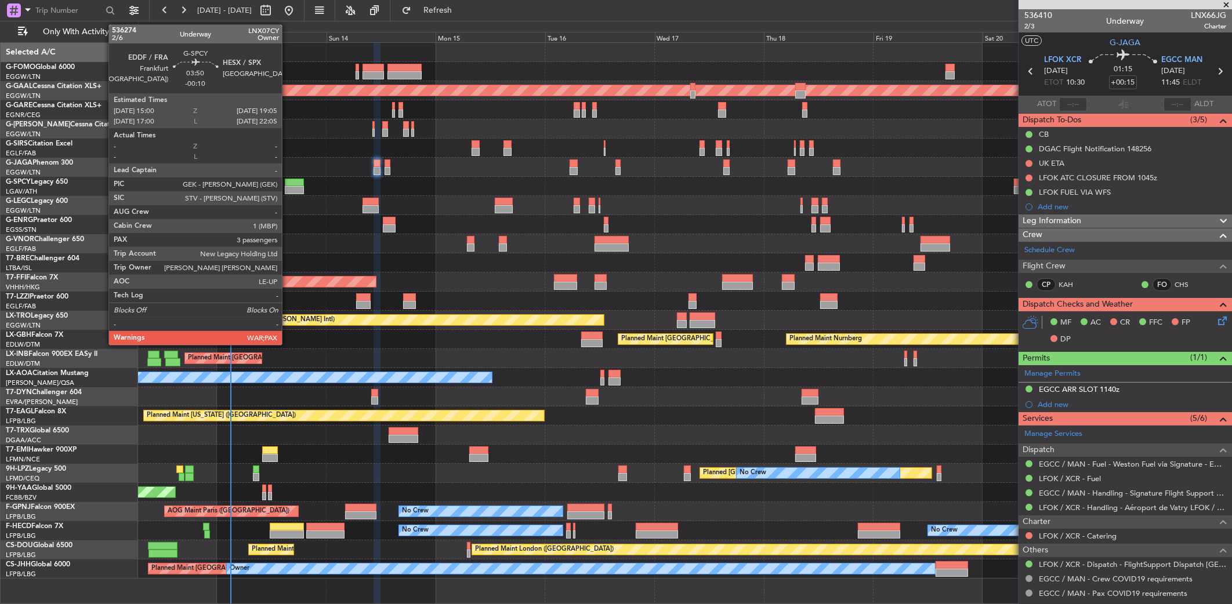
click at [287, 179] on div at bounding box center [294, 183] width 19 height 8
type input "-00:10"
type input "3"
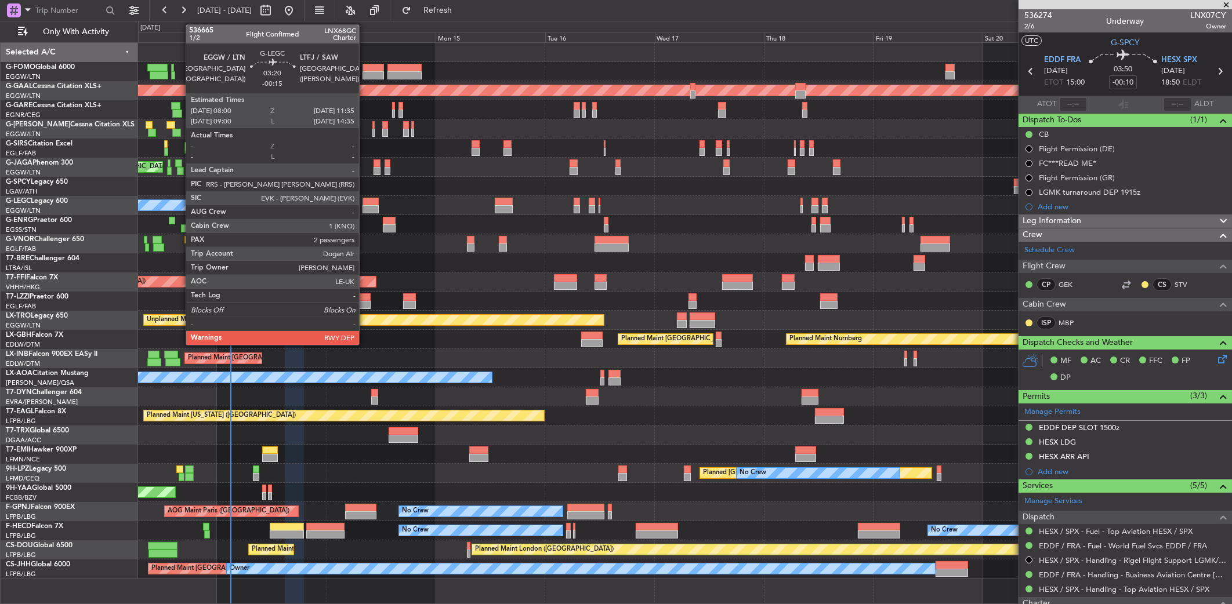
click at [364, 205] on div at bounding box center [370, 209] width 17 height 8
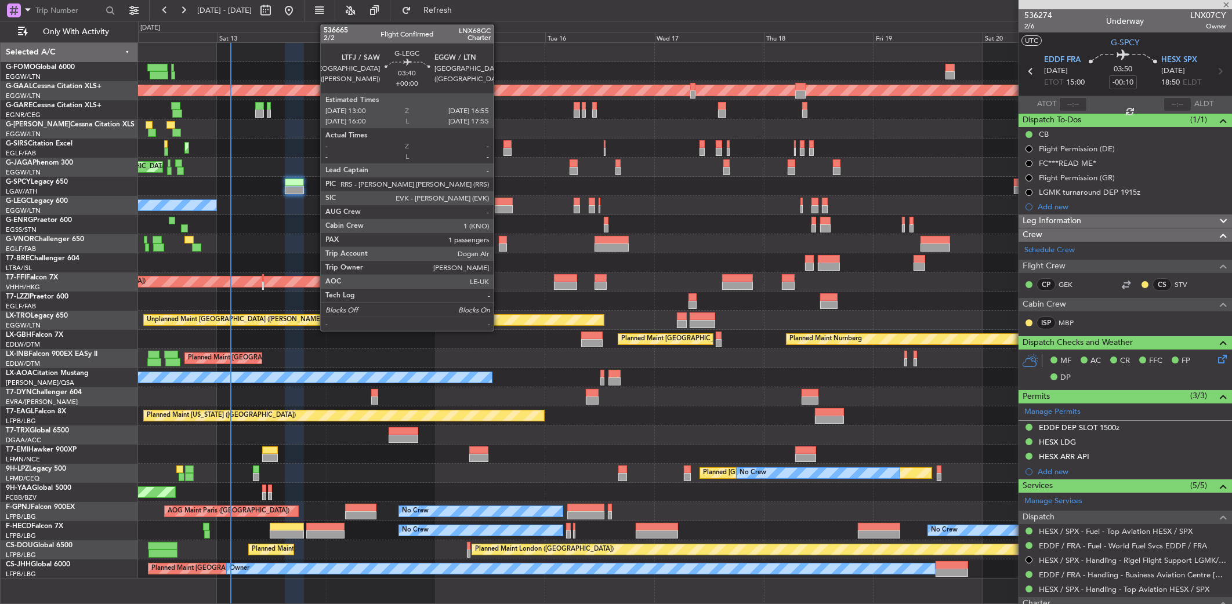
type input "-00:15"
type input "2"
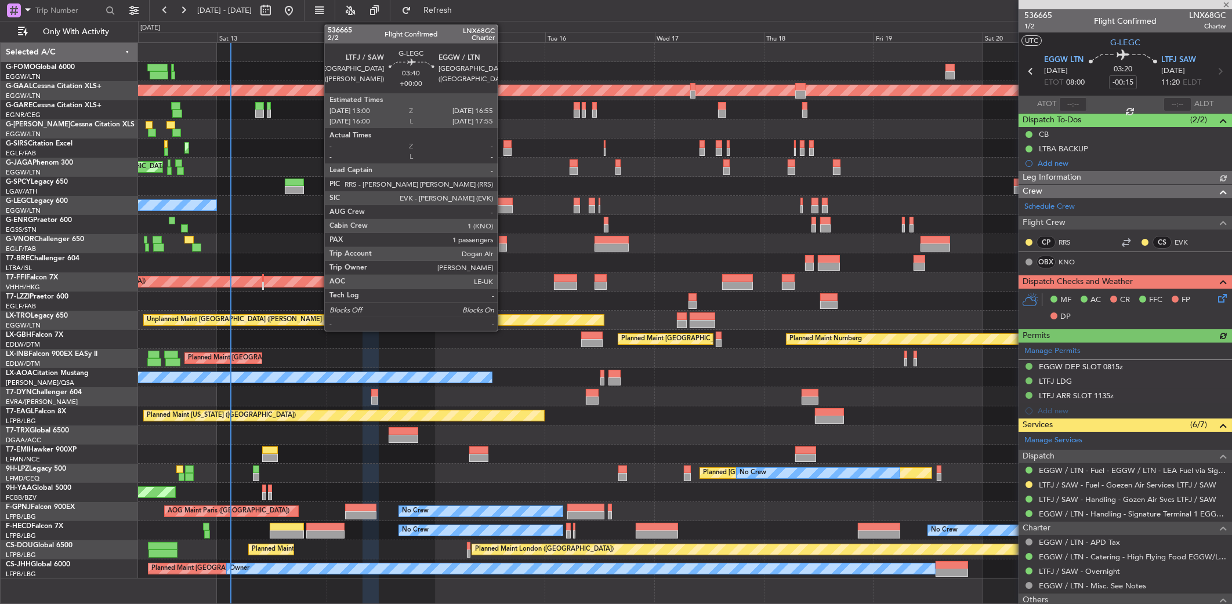
click at [503, 204] on div at bounding box center [504, 202] width 18 height 8
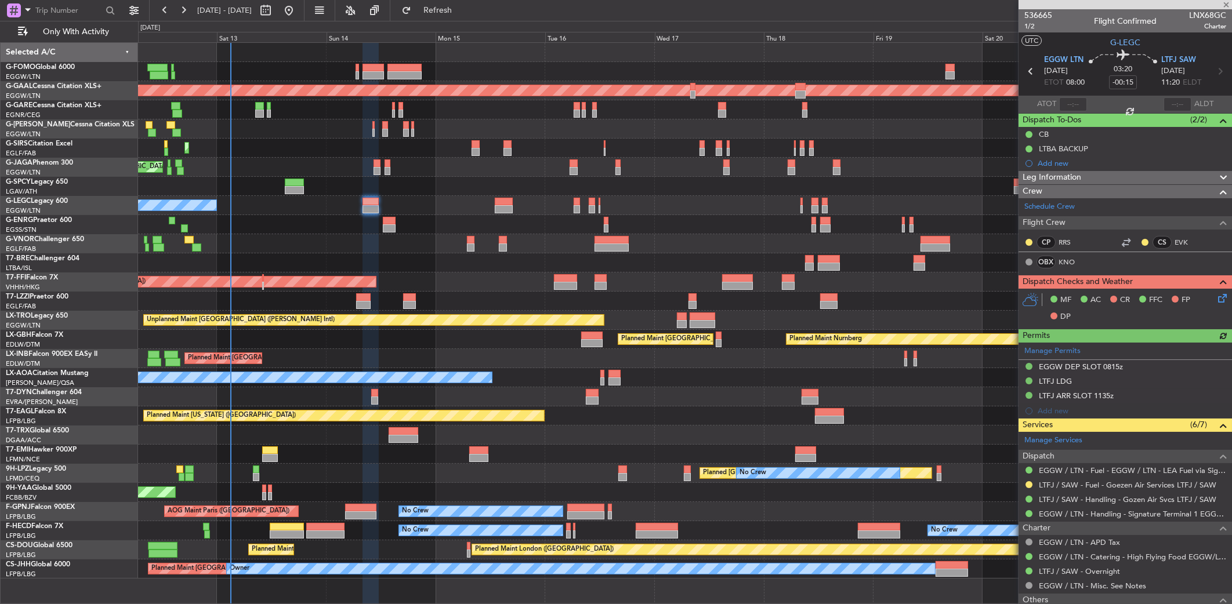
type input "1"
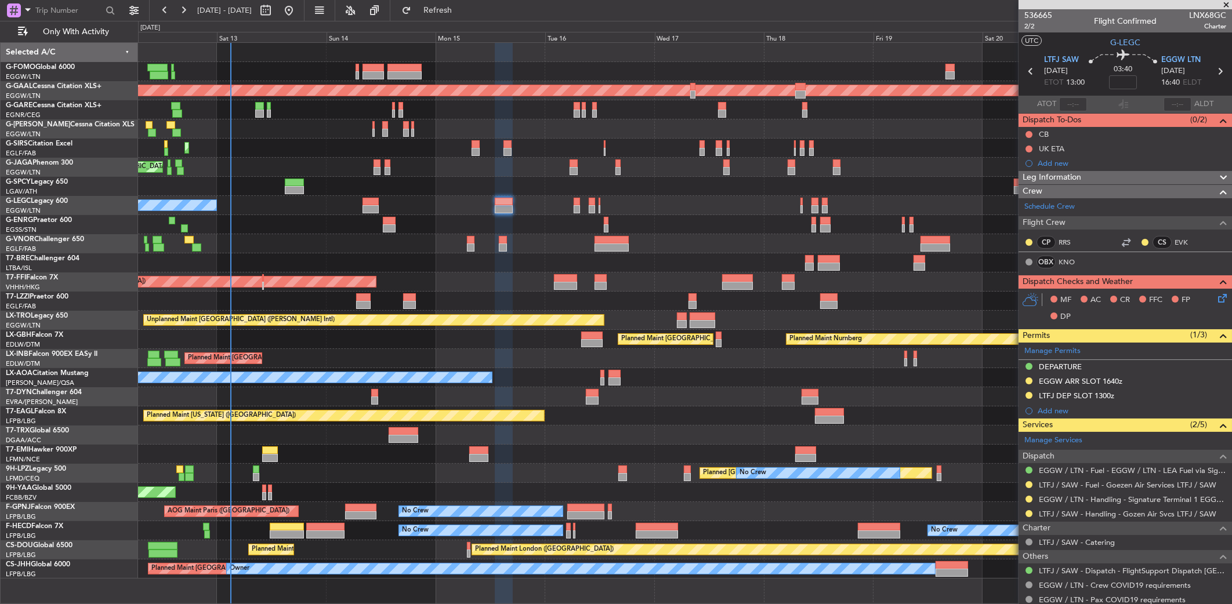
click at [311, 209] on div "Planned Maint [GEOGRAPHIC_DATA] ([GEOGRAPHIC_DATA]) Owner A/C Unavailable [GEOG…" at bounding box center [684, 205] width 1093 height 19
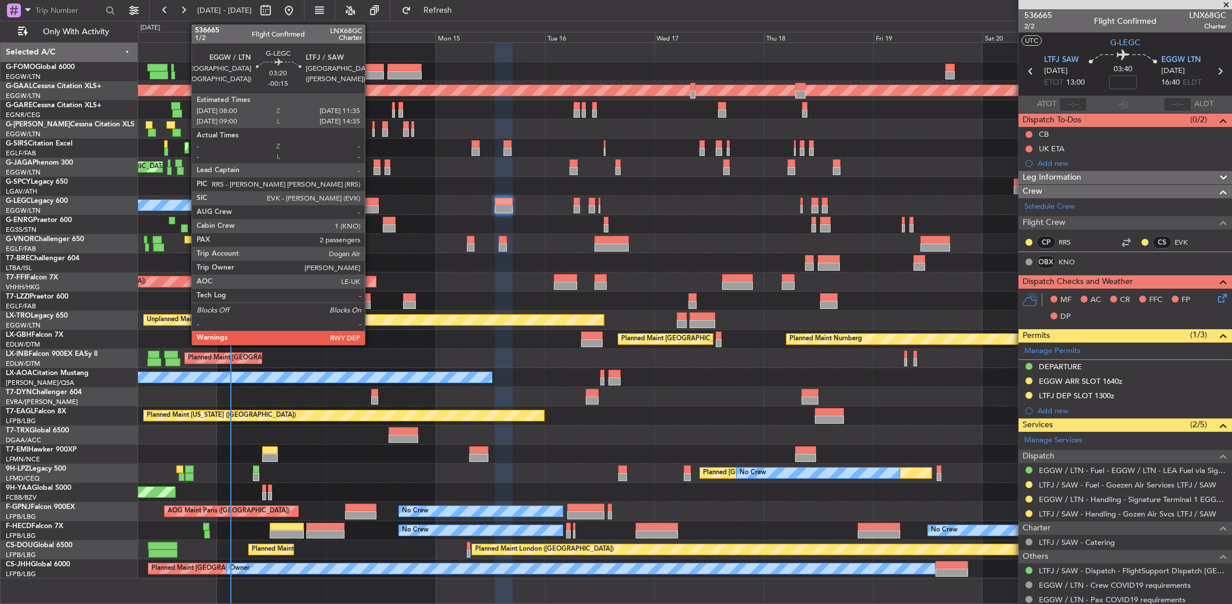
click at [364, 206] on div at bounding box center [370, 209] width 17 height 8
type input "-00:15"
type input "2"
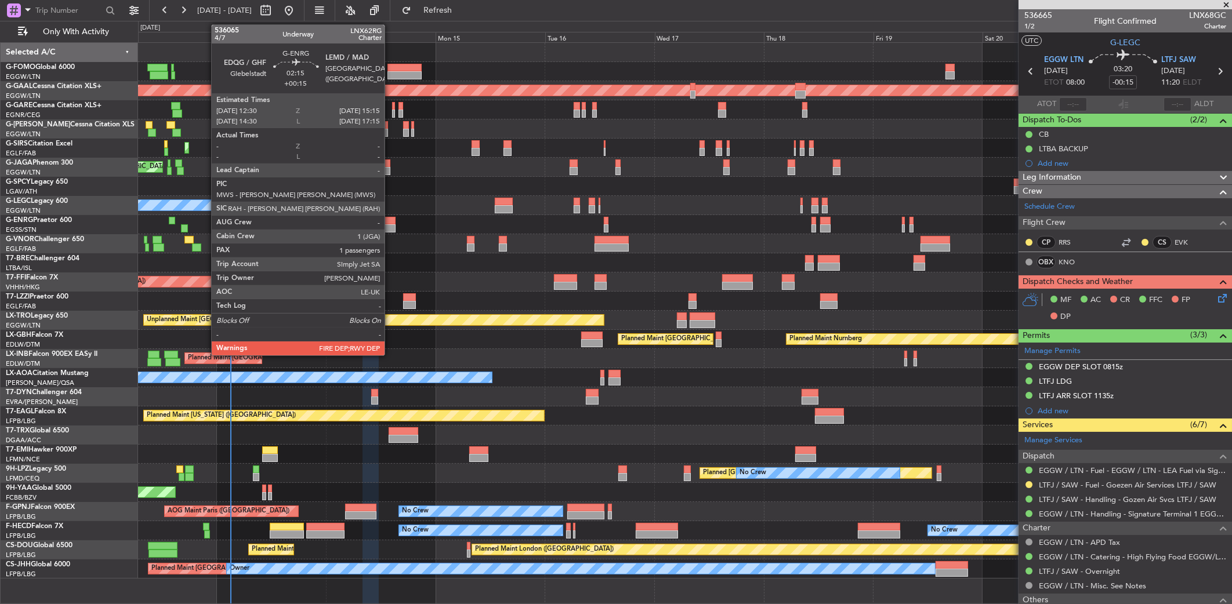
click at [390, 227] on div at bounding box center [389, 228] width 13 height 8
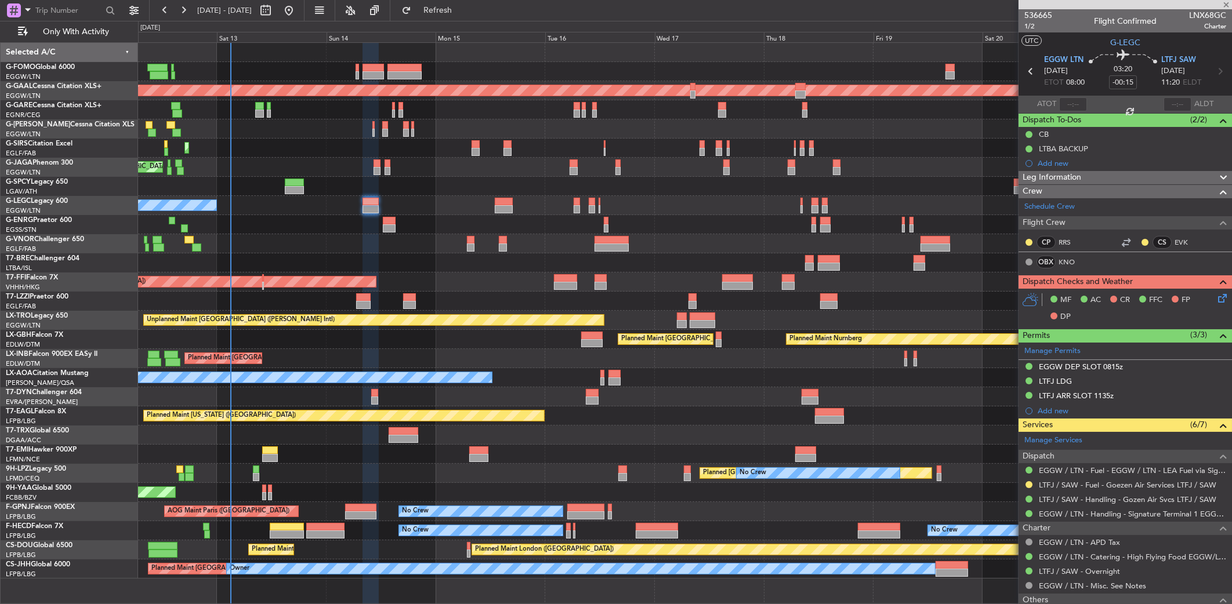
type input "+00:15"
type input "1"
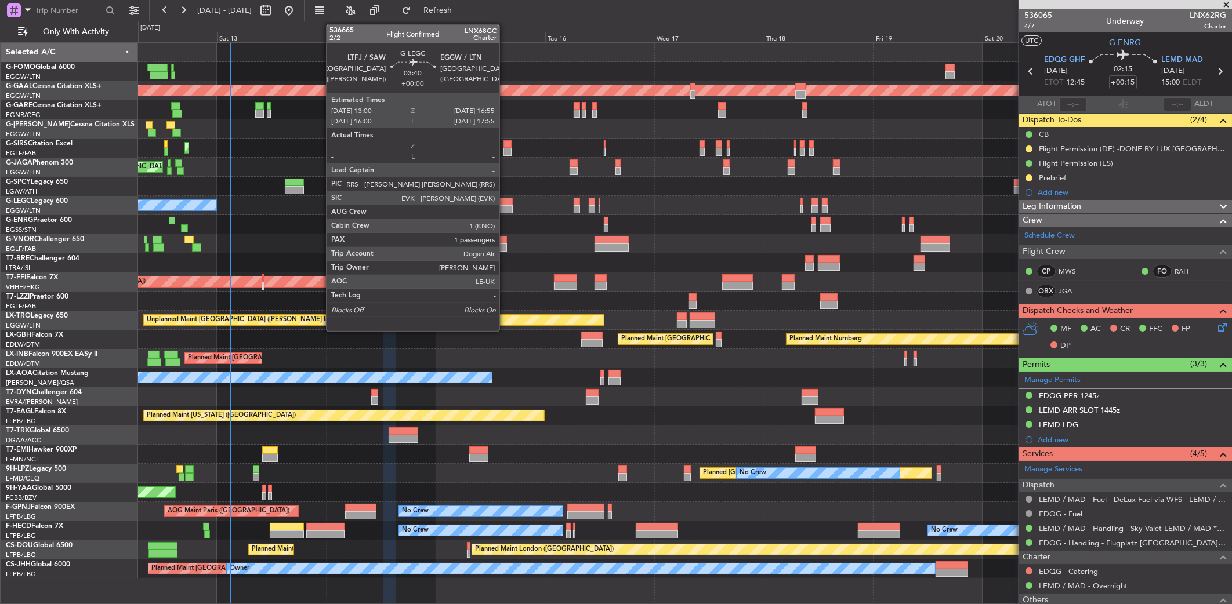
click at [505, 204] on div at bounding box center [504, 202] width 18 height 8
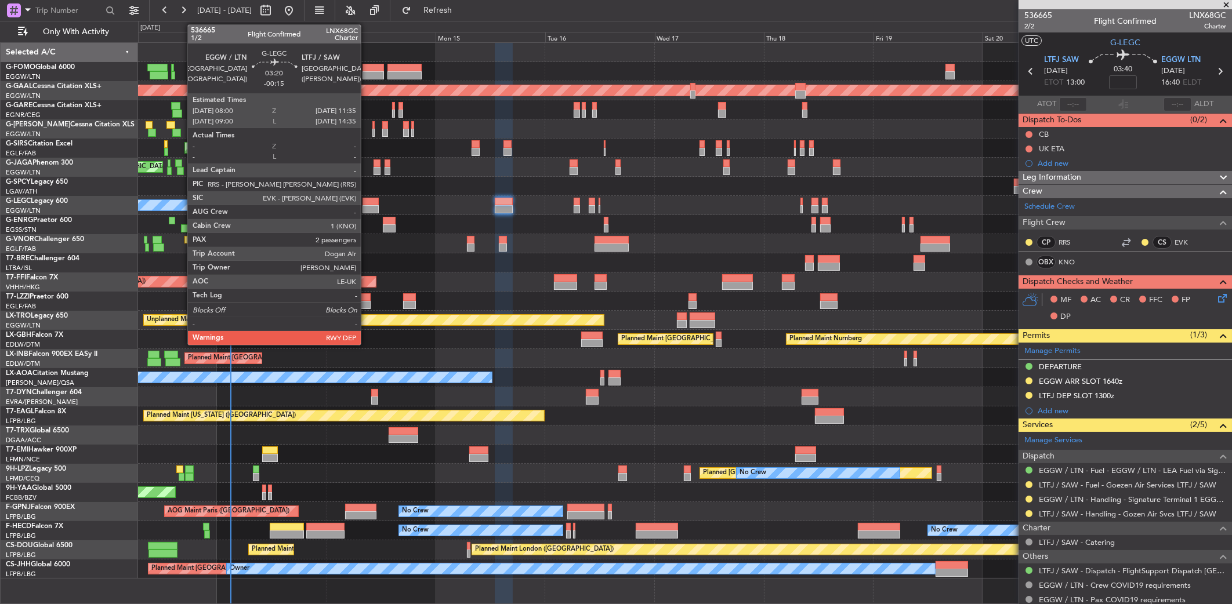
click at [366, 202] on div at bounding box center [370, 202] width 17 height 8
type input "-00:15"
type input "2"
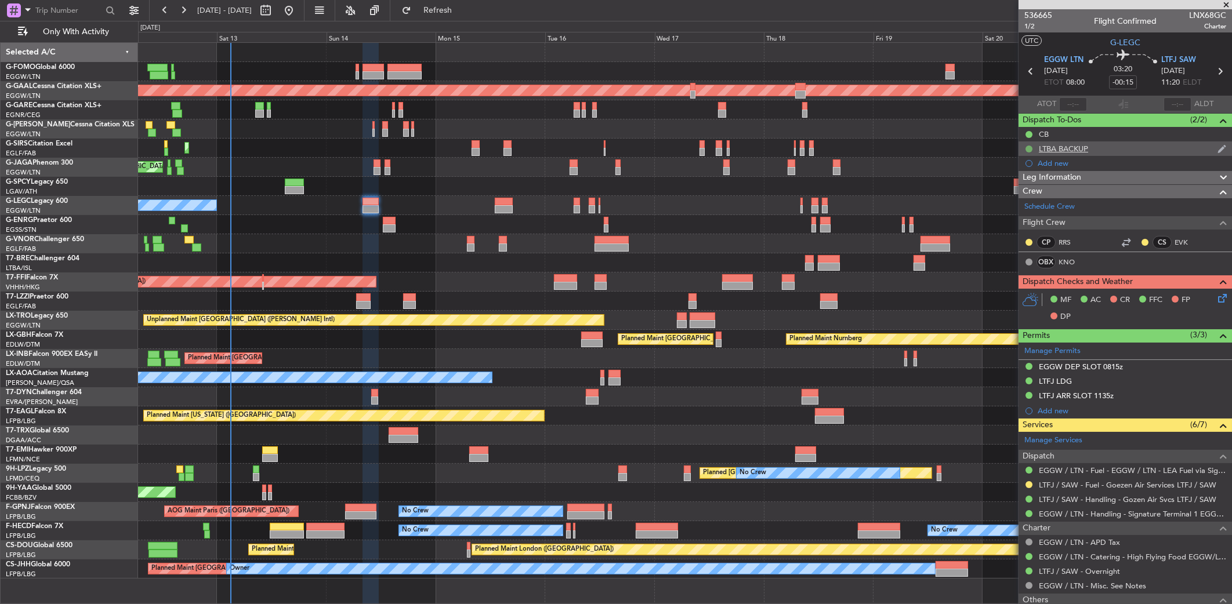
click at [991, 146] on button at bounding box center [1028, 149] width 7 height 7
drag, startPoint x: 1032, startPoint y: 227, endPoint x: 1028, endPoint y: 217, distance: 10.7
click at [991, 217] on body "[DATE] - [DATE] Refresh Quick Links Only With Activity Planned Maint [GEOGRAPHI…" at bounding box center [616, 302] width 1232 height 604
click at [991, 217] on span "Cancelled" at bounding box center [1030, 217] width 33 height 12
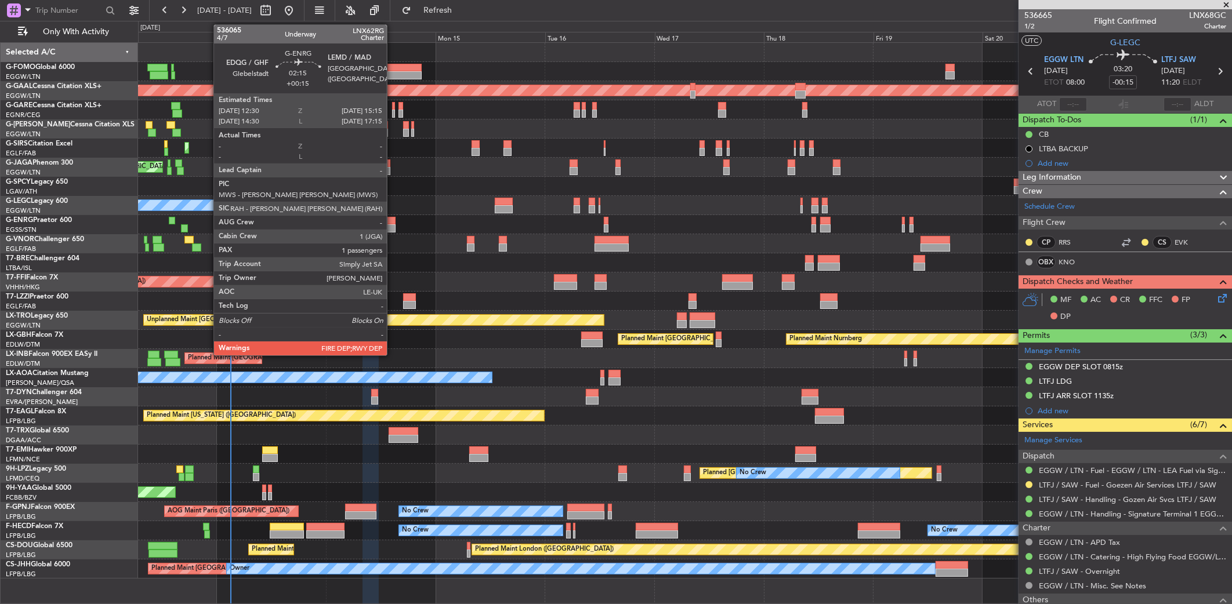
click at [392, 225] on div at bounding box center [389, 228] width 13 height 8
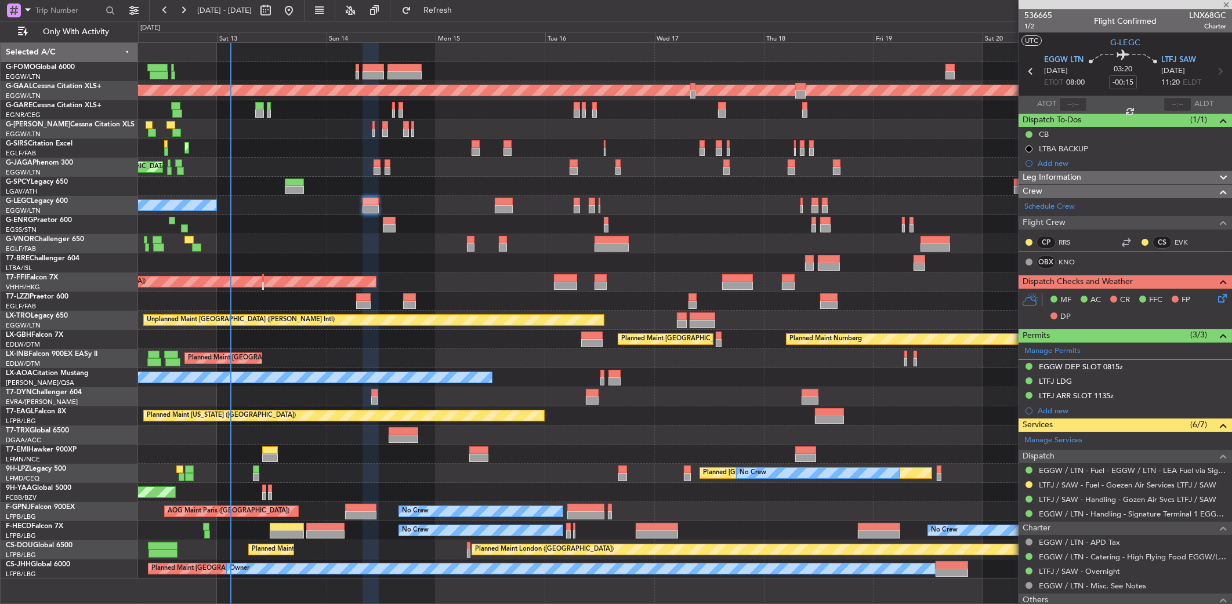
type input "+00:15"
type input "1"
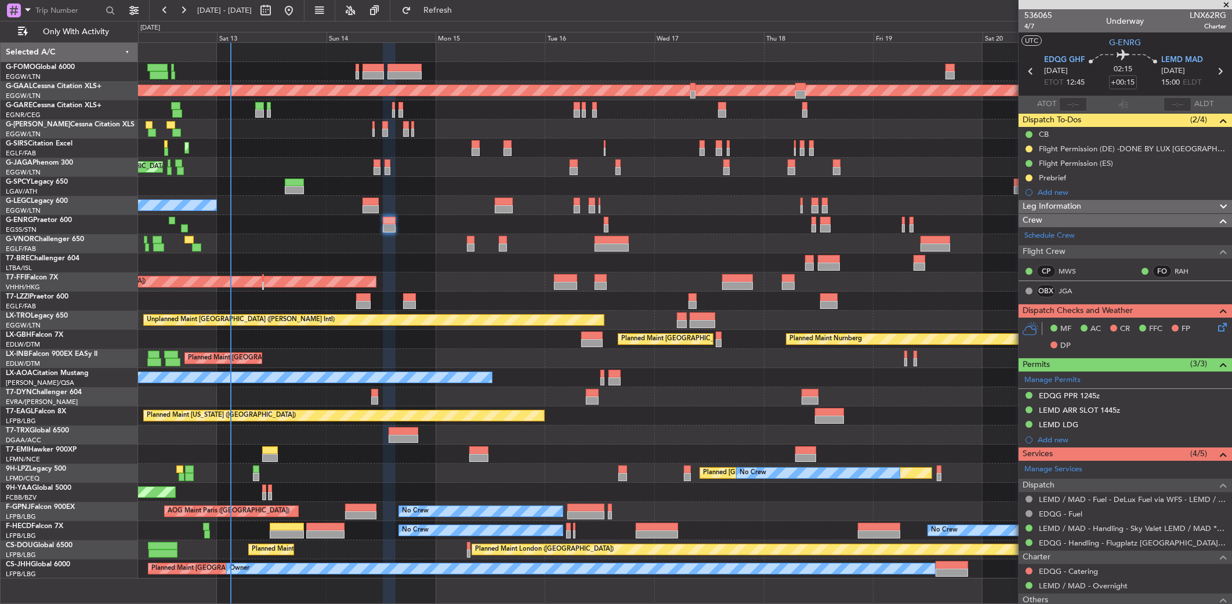
click at [321, 241] on div at bounding box center [684, 243] width 1093 height 19
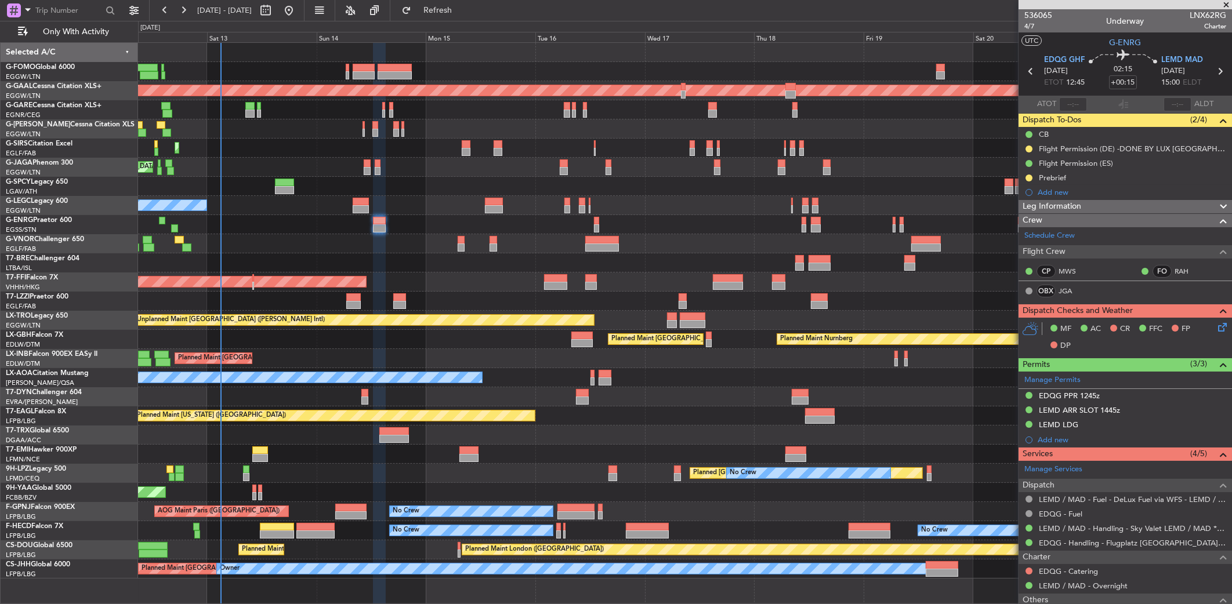
click at [441, 220] on div "No Crew" at bounding box center [685, 224] width 1094 height 19
click at [371, 224] on div "No Crew" at bounding box center [684, 224] width 1093 height 19
click at [376, 223] on div at bounding box center [378, 221] width 13 height 8
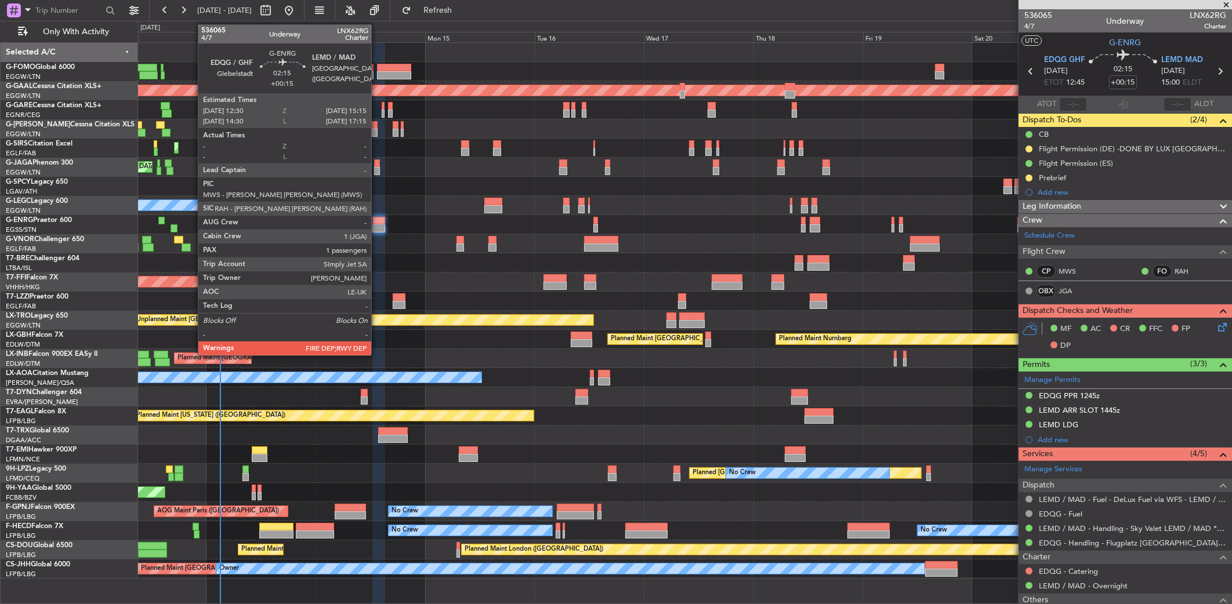
click at [376, 223] on div at bounding box center [378, 221] width 13 height 8
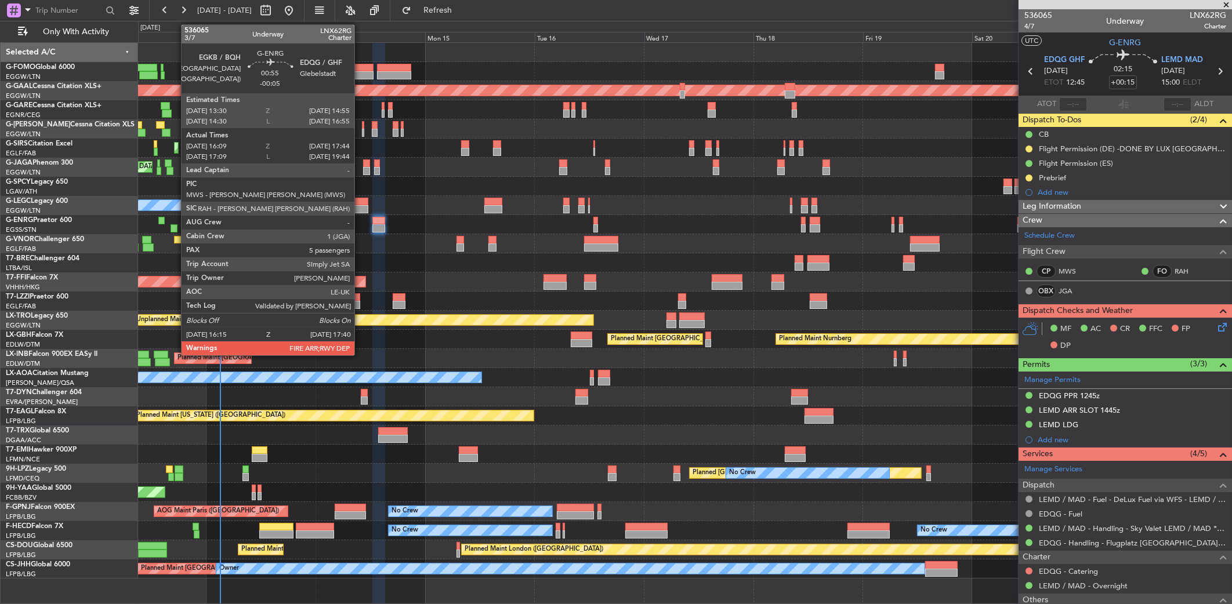
click at [175, 226] on div at bounding box center [174, 228] width 7 height 8
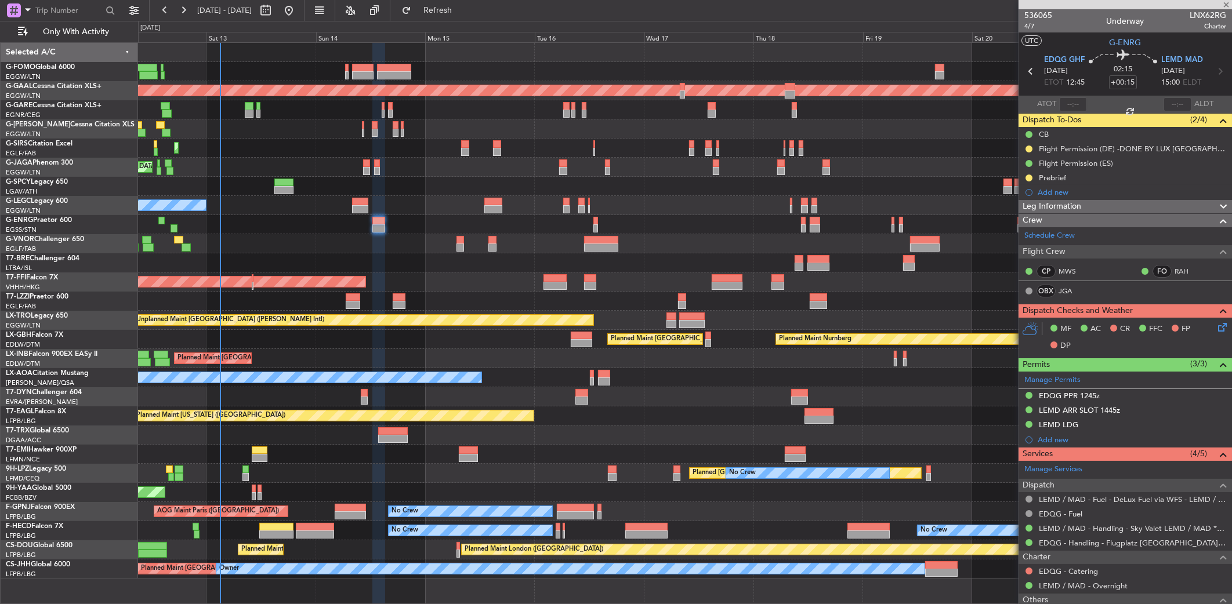
click at [175, 226] on div at bounding box center [174, 228] width 7 height 8
type input "-00:05"
type input "16:24"
type input "17:29"
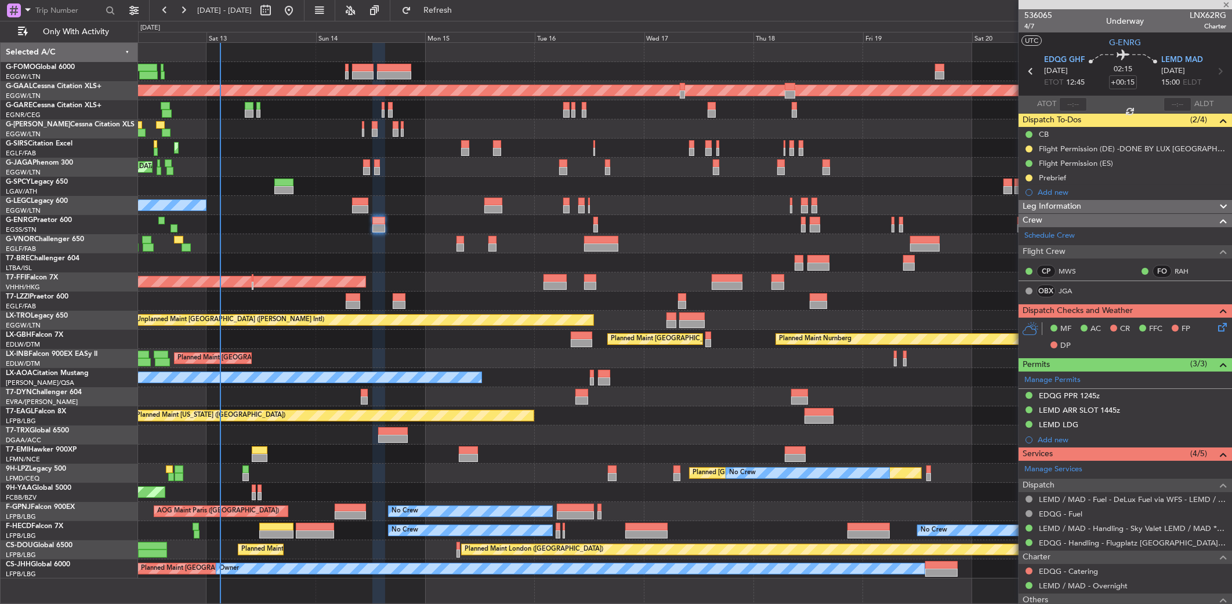
type input "5"
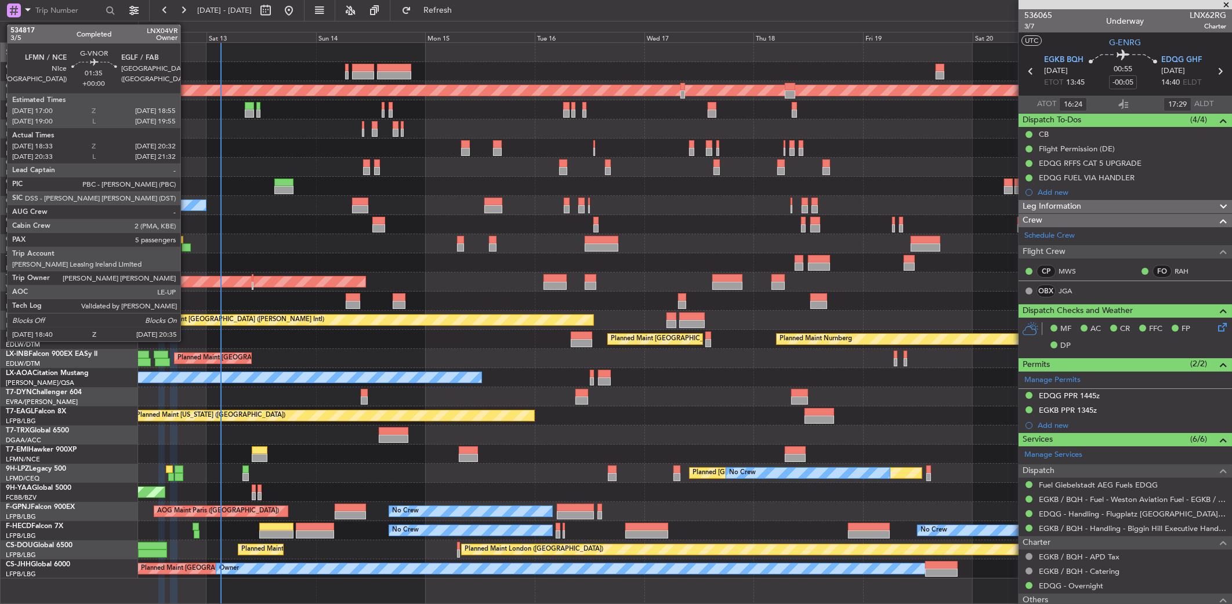
click at [186, 246] on div at bounding box center [186, 248] width 9 height 8
type input "18:48"
type input "20:27"
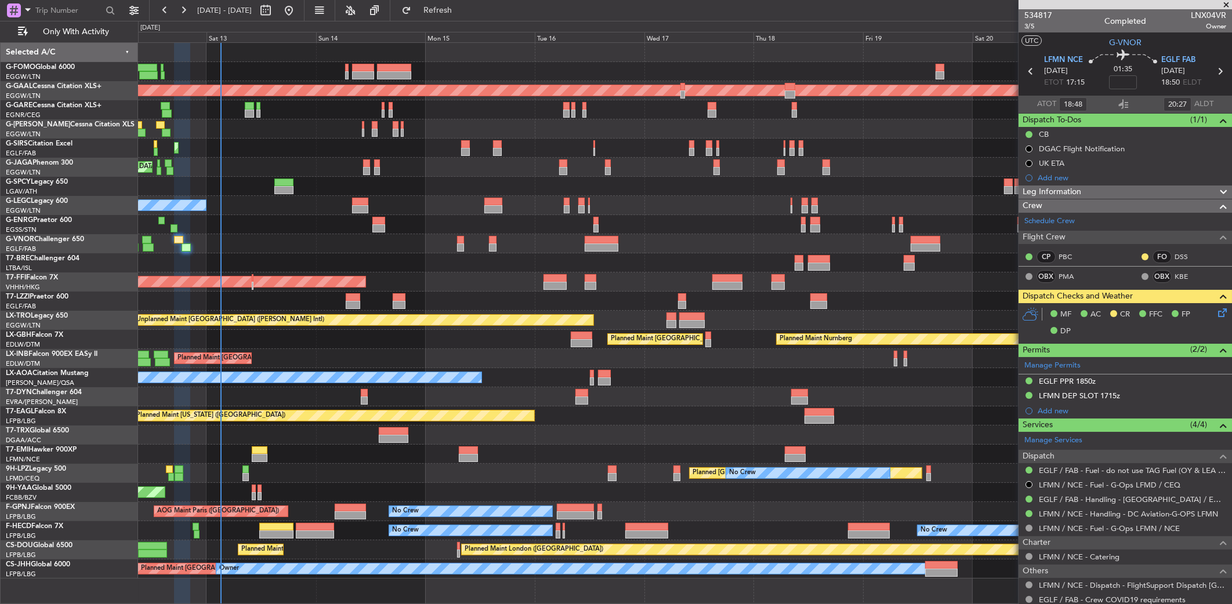
click at [331, 273] on div "Planned Maint Tianjin ([GEOGRAPHIC_DATA])" at bounding box center [685, 282] width 1094 height 19
click at [599, 252] on div at bounding box center [685, 243] width 1094 height 19
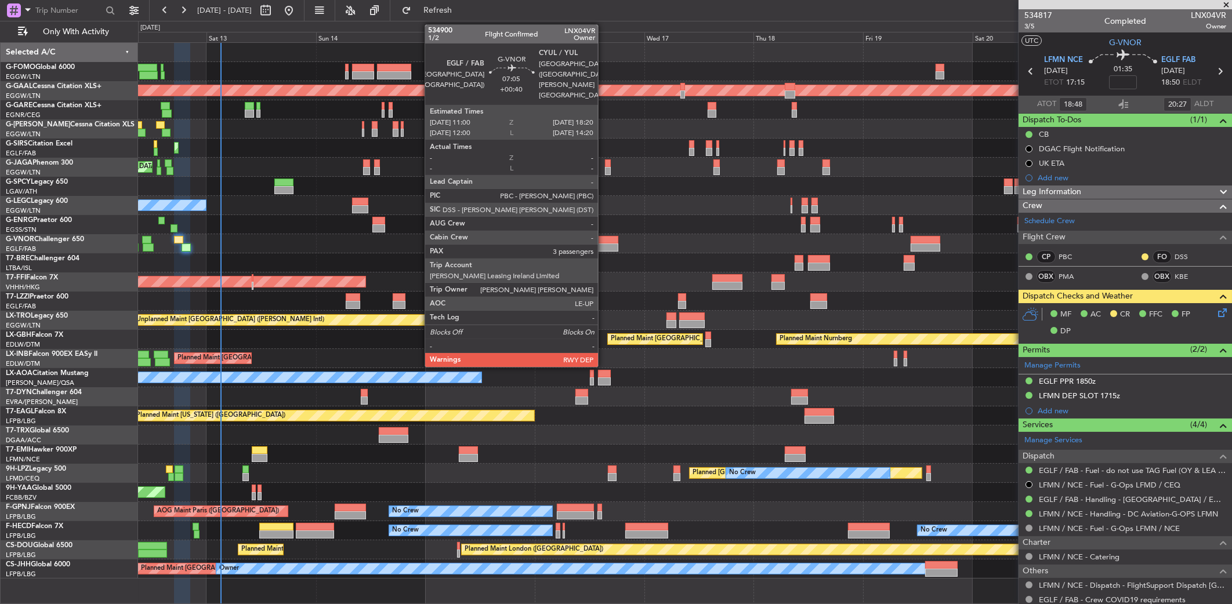
click at [604, 247] on div at bounding box center [602, 248] width 34 height 8
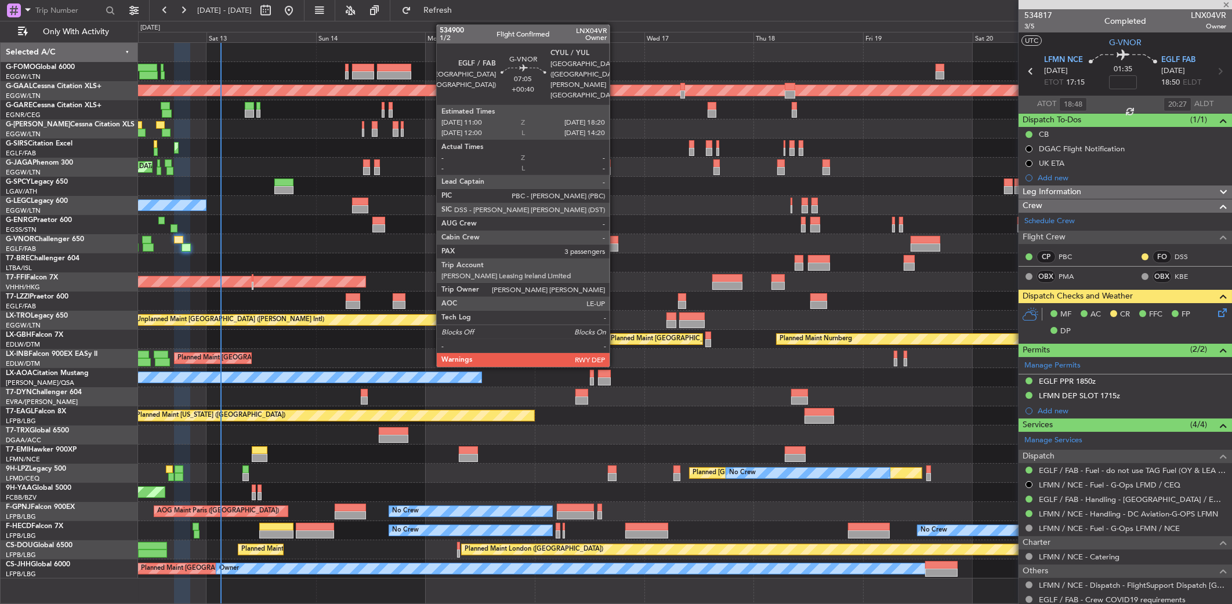
type input "+00:40"
type input "3"
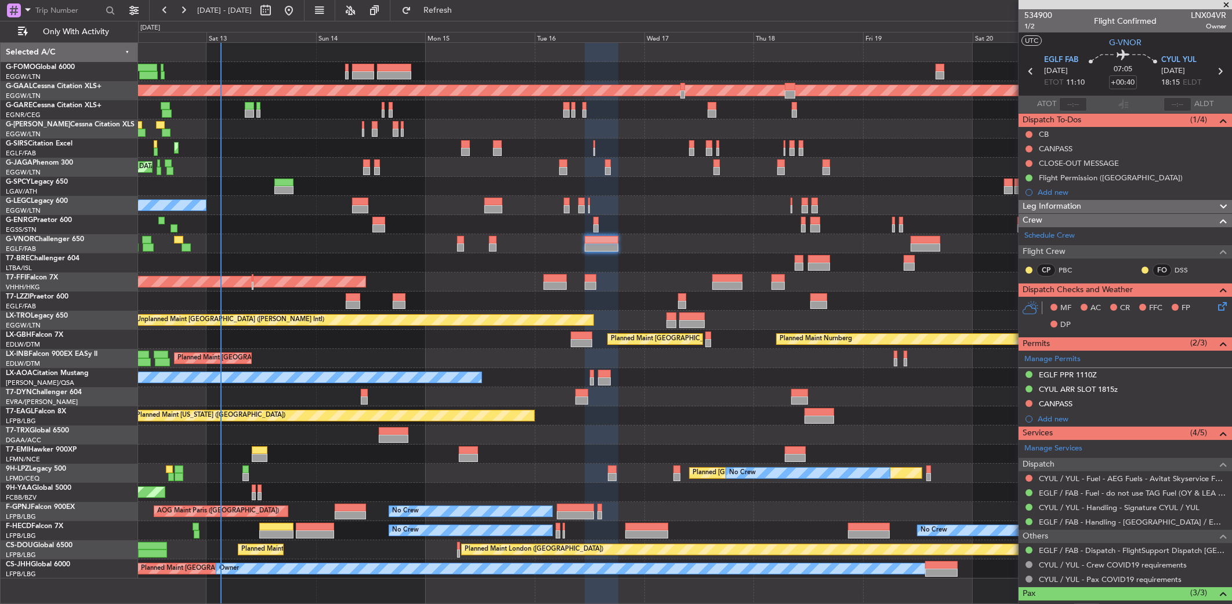
click at [622, 273] on div "Planned Maint Tianjin ([GEOGRAPHIC_DATA])" at bounding box center [685, 282] width 1094 height 19
click at [659, 270] on div at bounding box center [685, 262] width 1094 height 19
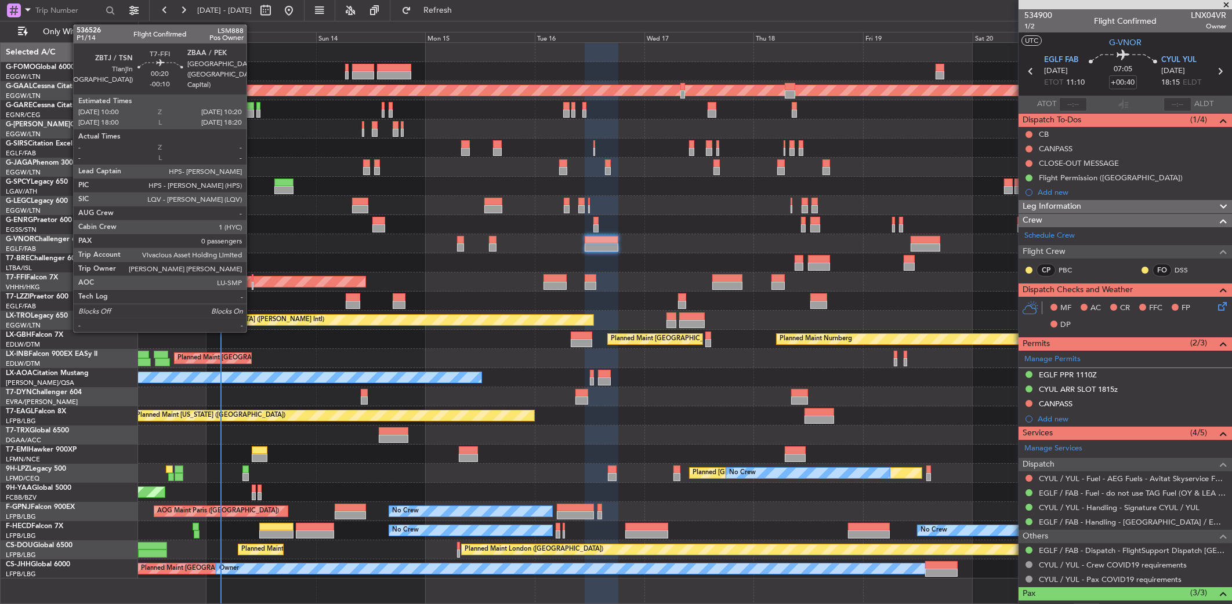
click at [252, 278] on div at bounding box center [253, 278] width 2 height 8
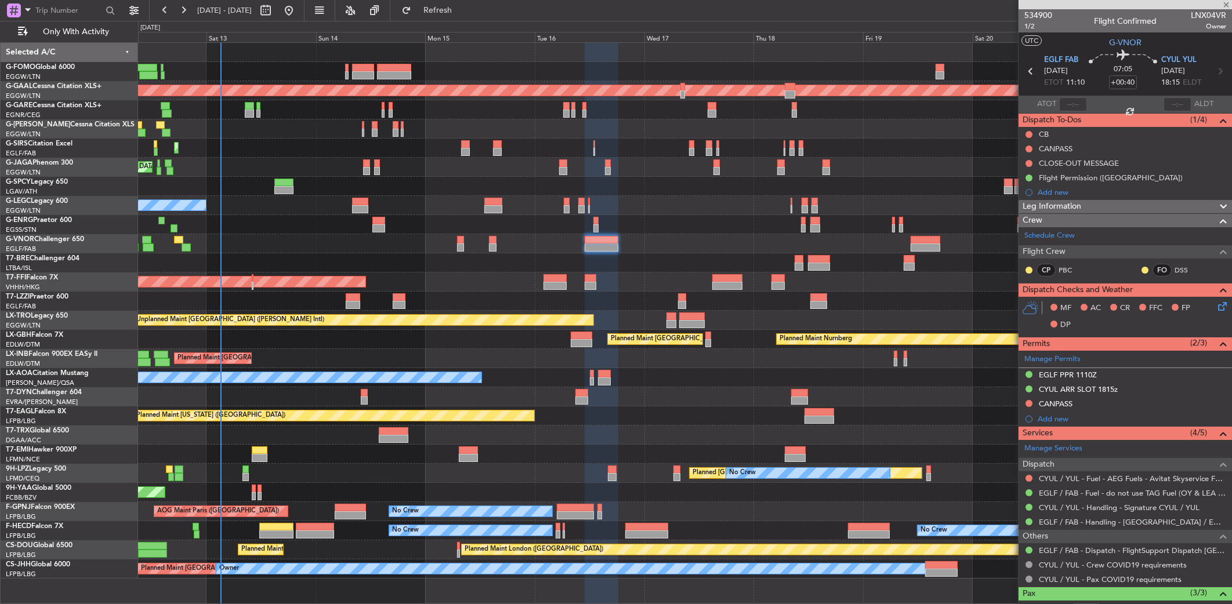
type input "-00:10"
type input "0"
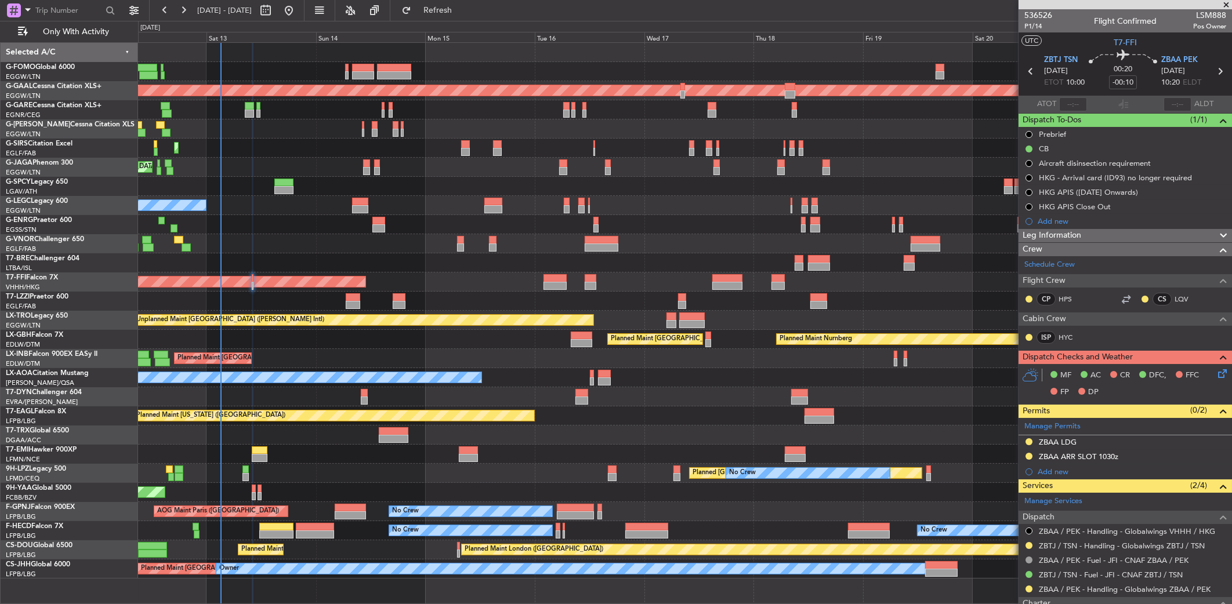
click at [356, 290] on div "Planned Maint Tianjin ([GEOGRAPHIC_DATA])" at bounding box center [685, 282] width 1094 height 19
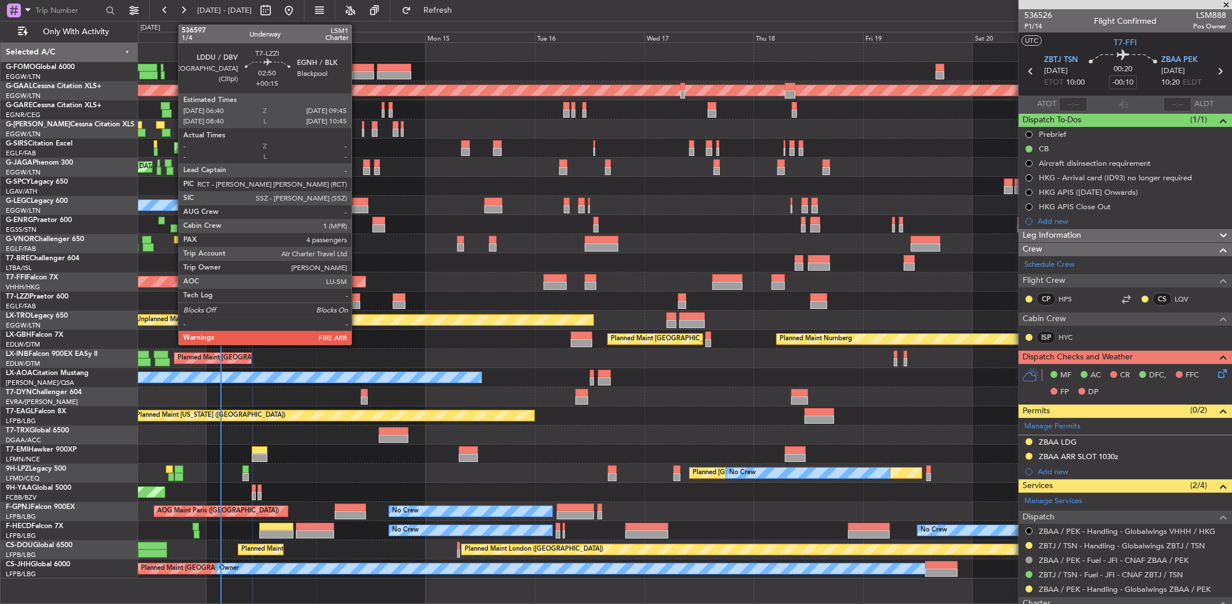
click at [357, 298] on div at bounding box center [353, 297] width 14 height 8
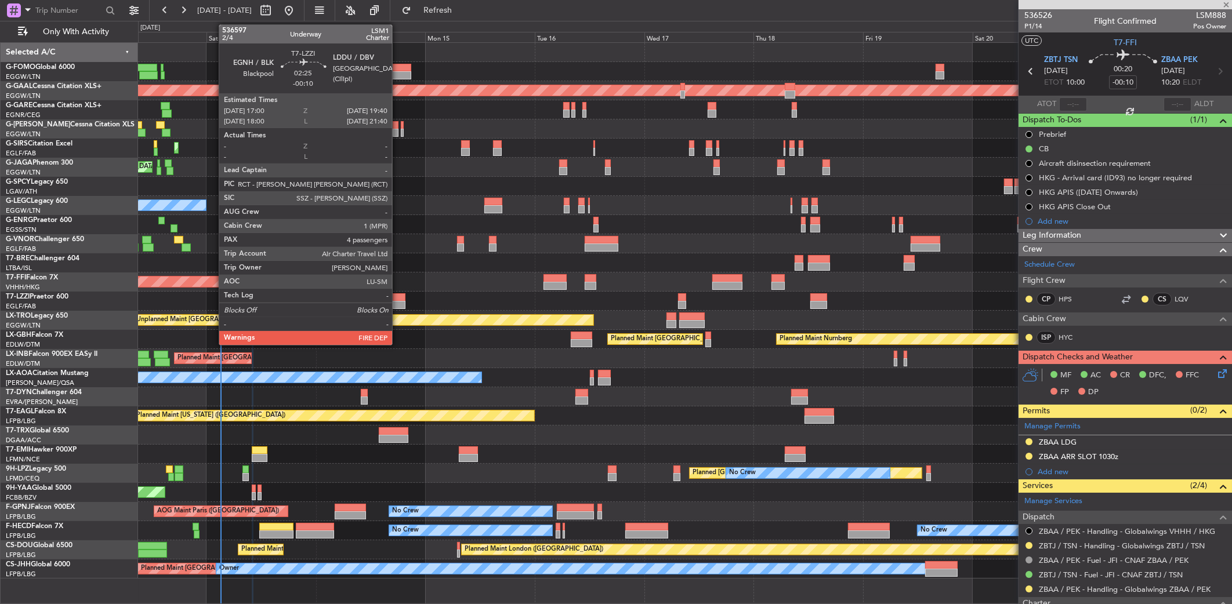
type input "+00:15"
type input "4"
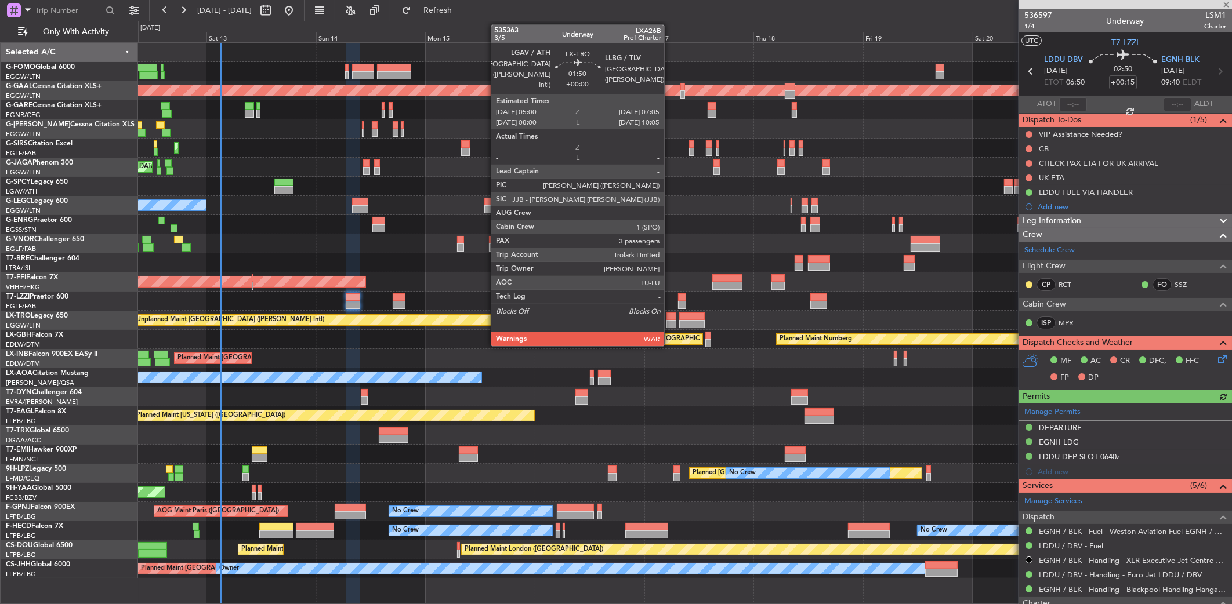
click at [669, 320] on div at bounding box center [671, 324] width 10 height 8
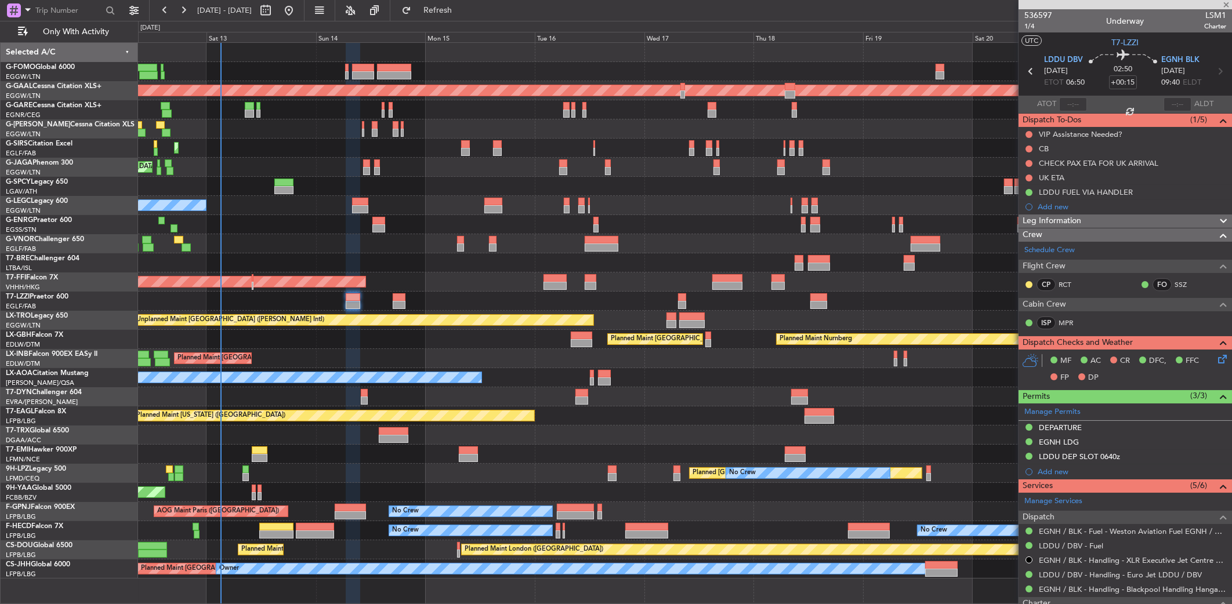
type input "3"
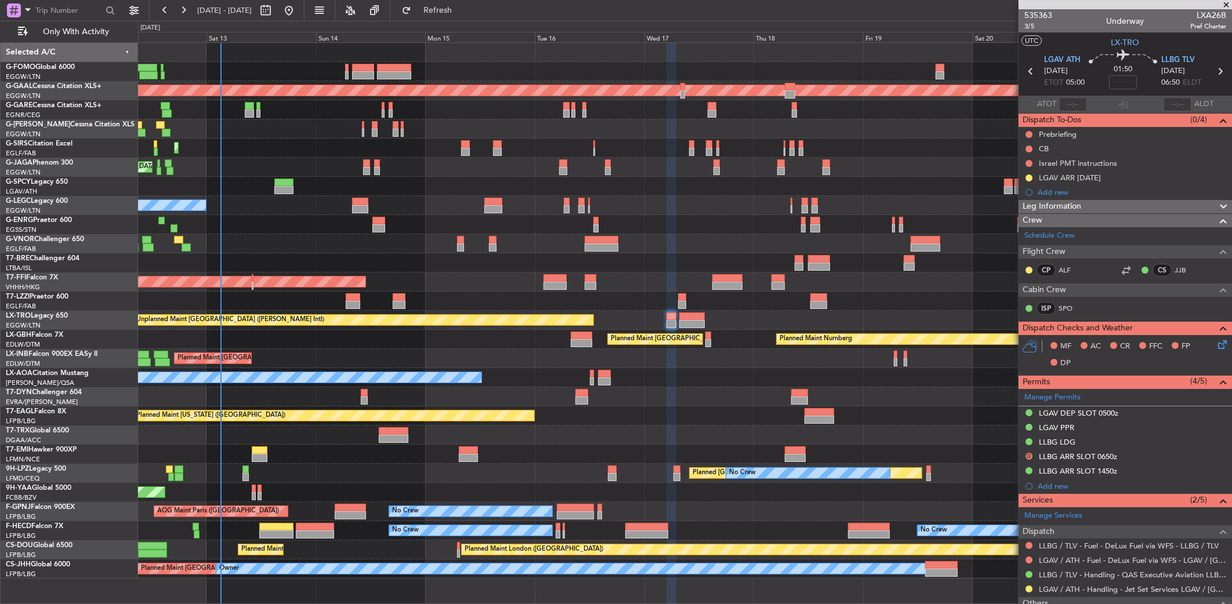
click at [487, 348] on div "Planned Maint Nurnberg Planned Maint [GEOGRAPHIC_DATA] ([GEOGRAPHIC_DATA])" at bounding box center [685, 339] width 1094 height 19
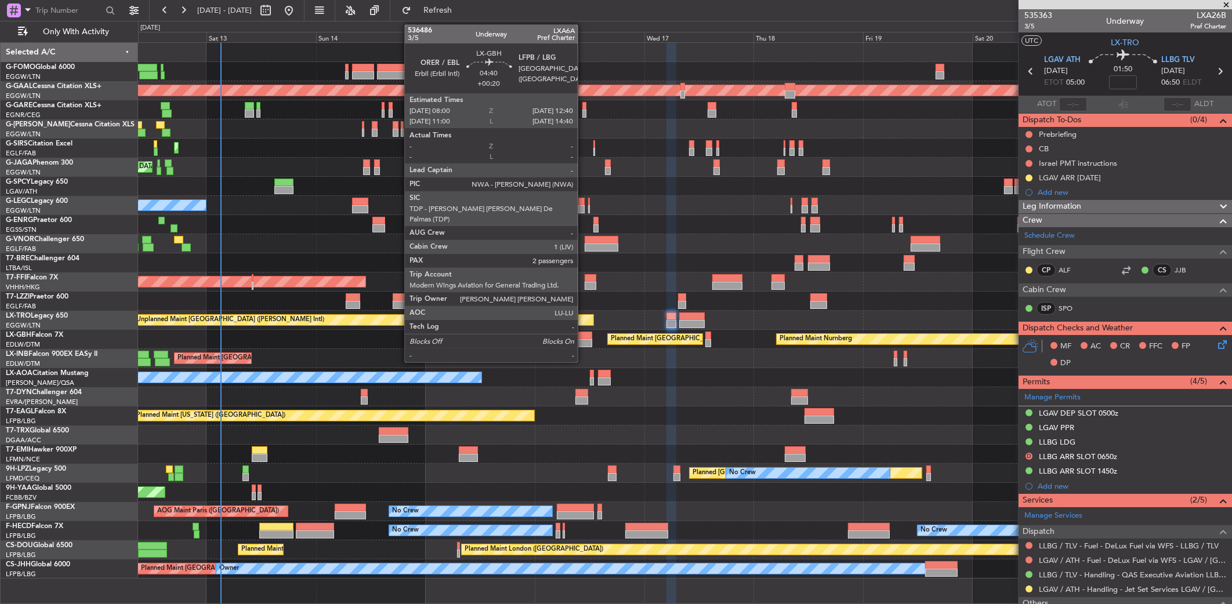
click at [583, 340] on div at bounding box center [581, 343] width 21 height 8
type input "+00:20"
type input "2"
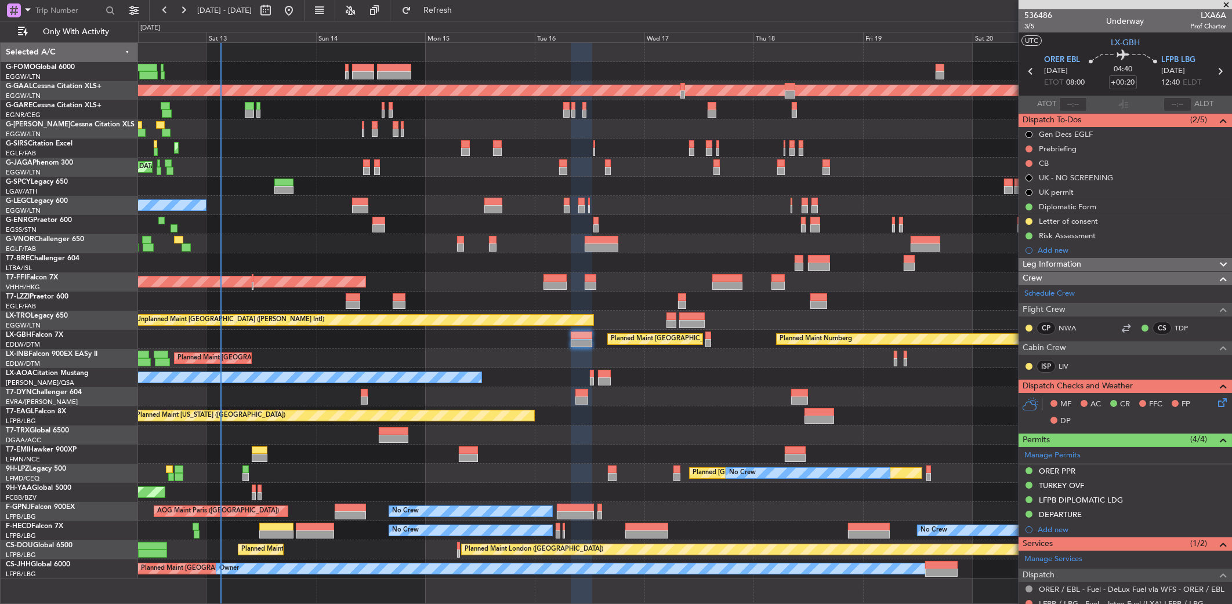
click at [400, 357] on div "Planned Maint [GEOGRAPHIC_DATA] ([GEOGRAPHIC_DATA])" at bounding box center [685, 358] width 1094 height 19
click at [587, 377] on div "No Crew [PERSON_NAME]" at bounding box center [685, 377] width 1094 height 19
click at [592, 375] on div at bounding box center [592, 374] width 4 height 8
type input "+00:05"
type input "0"
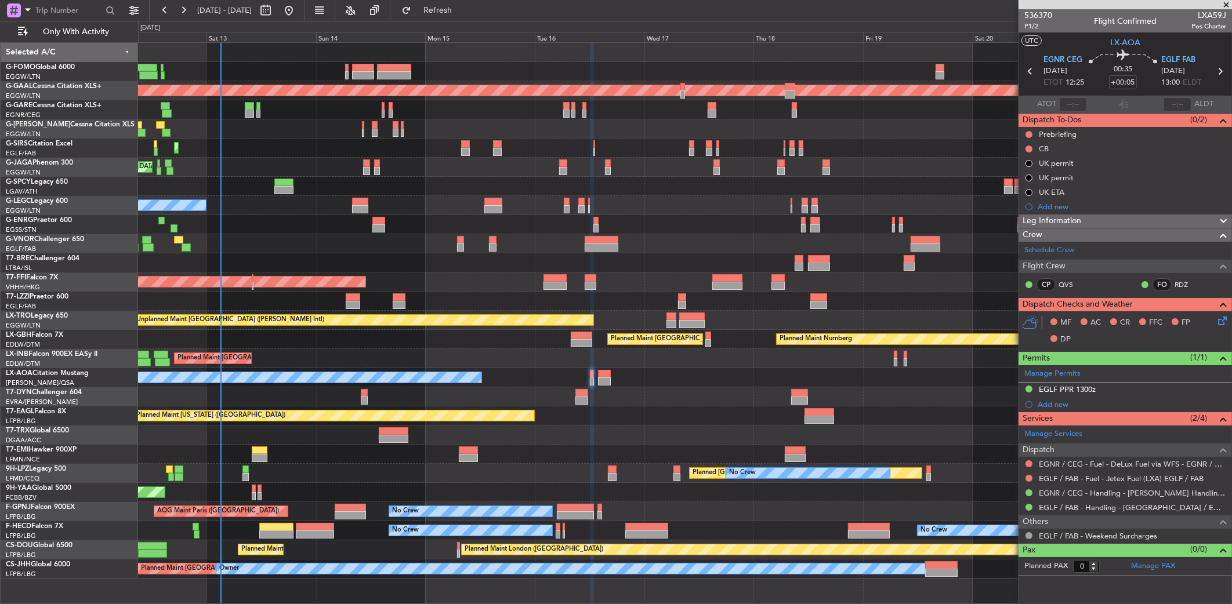
click at [362, 397] on div at bounding box center [364, 401] width 7 height 8
type input "2"
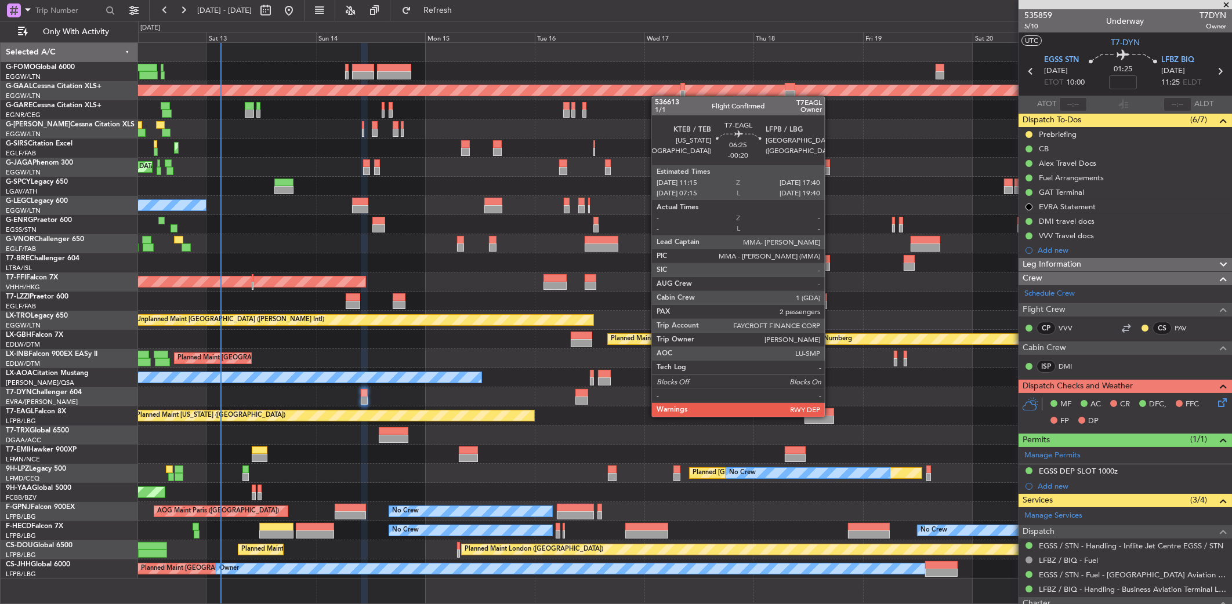
click at [830, 416] on div at bounding box center [819, 420] width 30 height 8
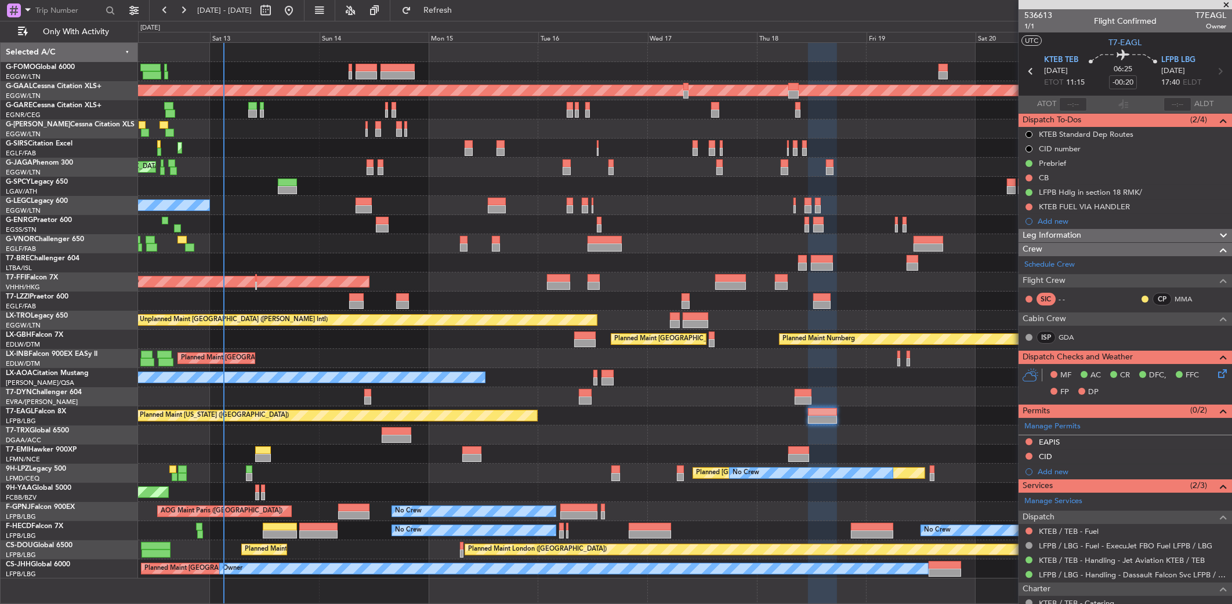
click at [462, 441] on div "Planned Maint London (Luton) Planned Maint Dusseldorf Planned Maint London (Lut…" at bounding box center [684, 311] width 1093 height 536
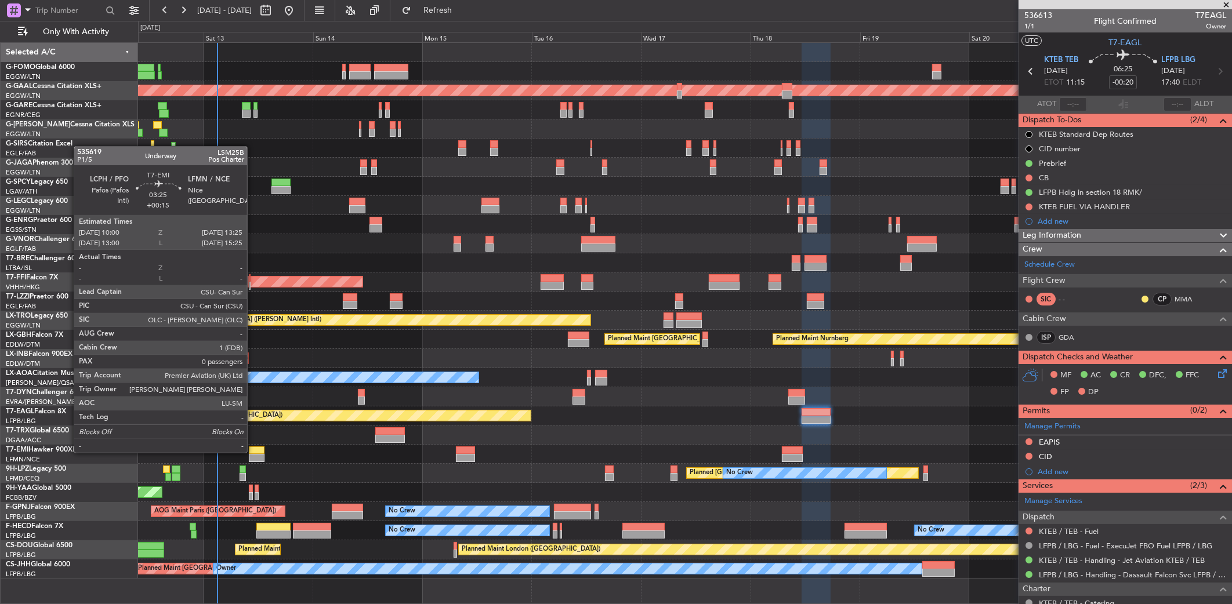
click at [252, 452] on div at bounding box center [257, 451] width 16 height 8
type input "+00:15"
type input "0"
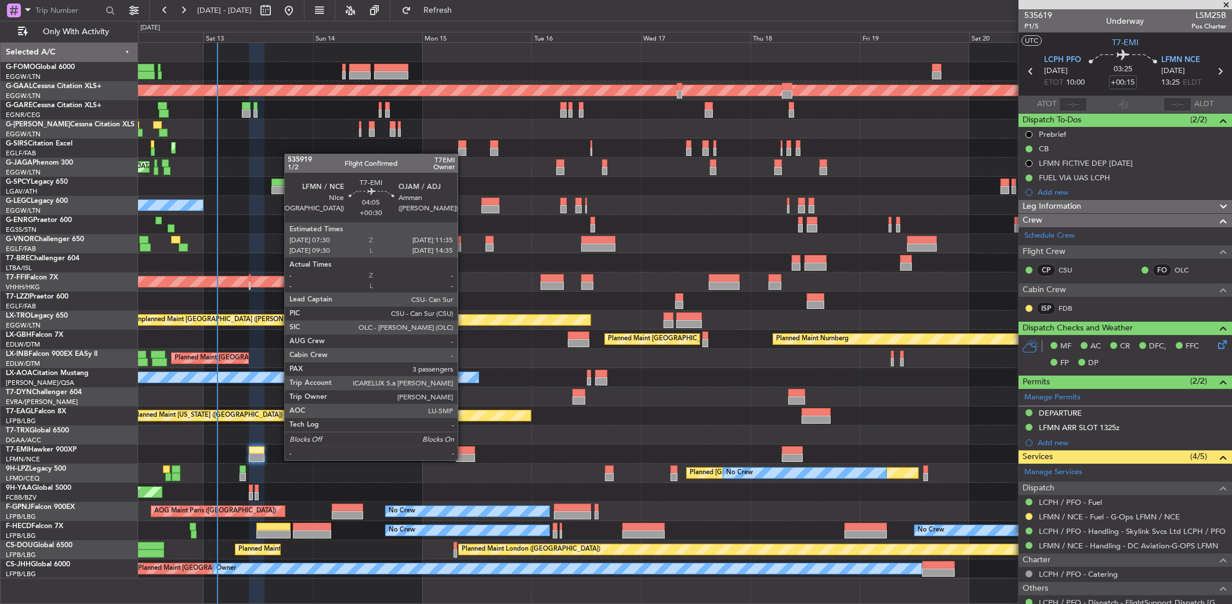
click at [463, 459] on div at bounding box center [465, 458] width 19 height 8
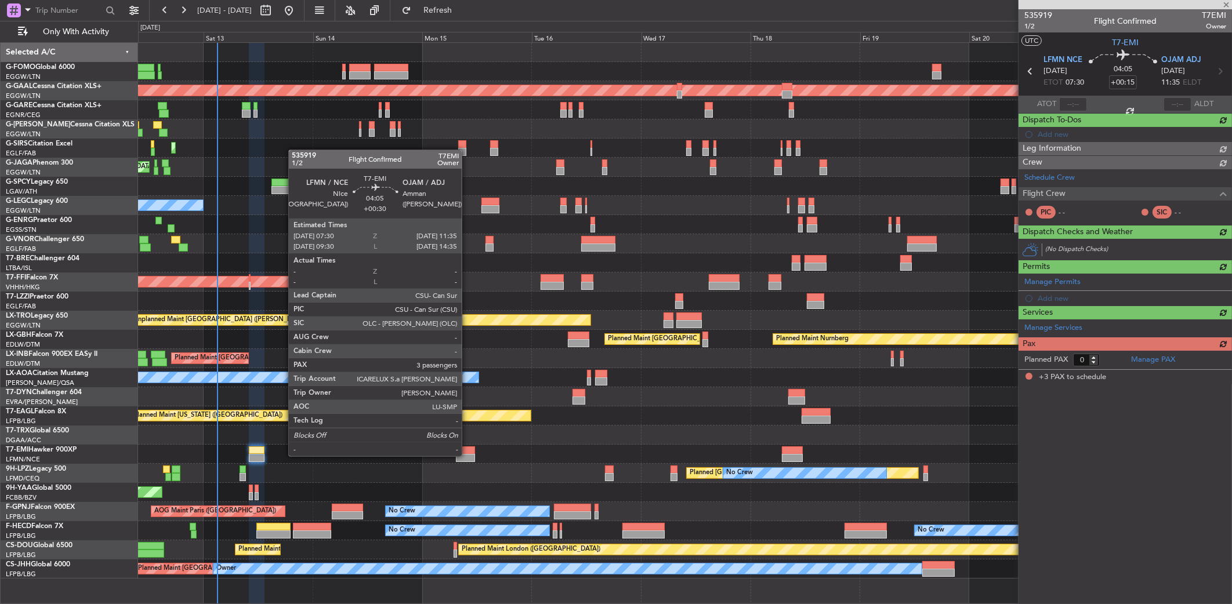
type input "+00:30"
type input "3"
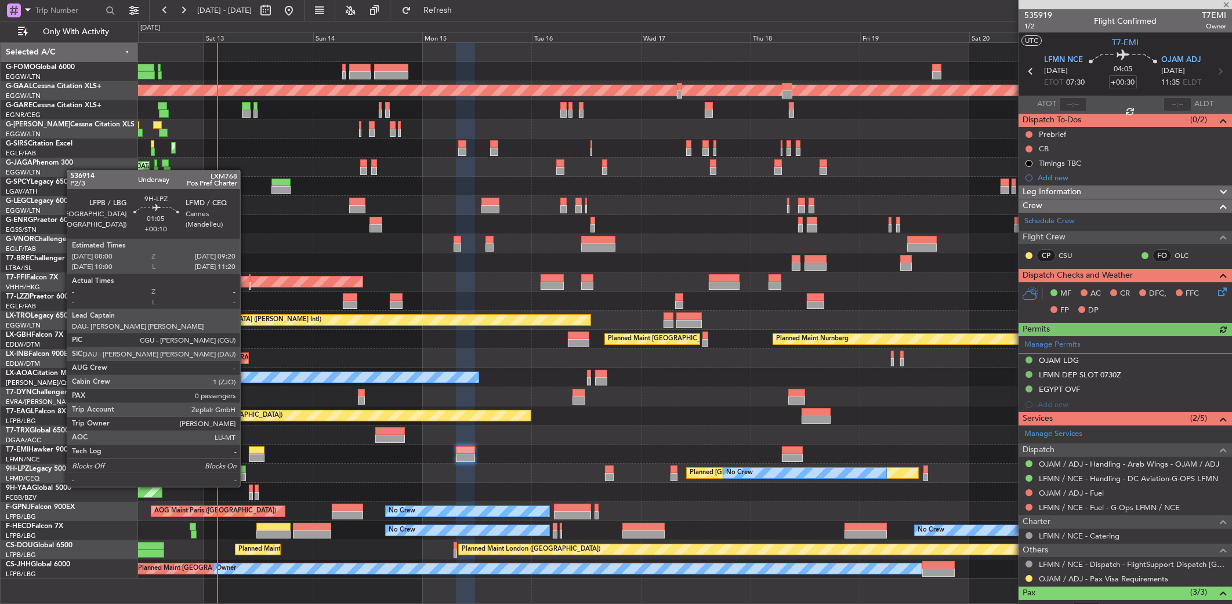
click at [245, 476] on div at bounding box center [243, 477] width 6 height 8
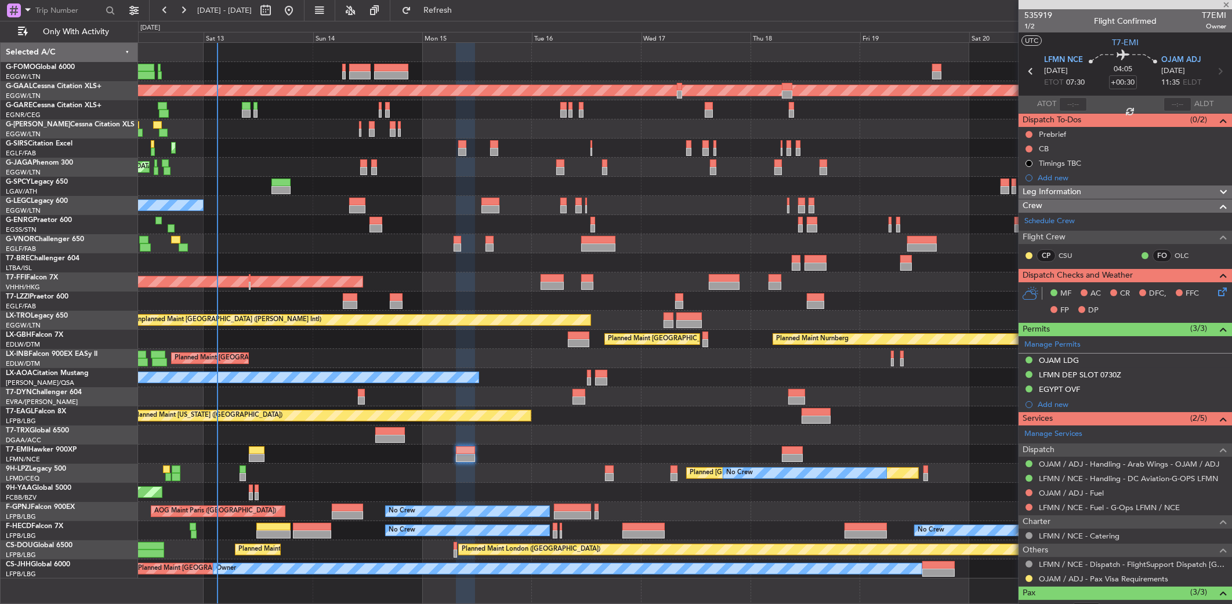
type input "+00:10"
type input "0"
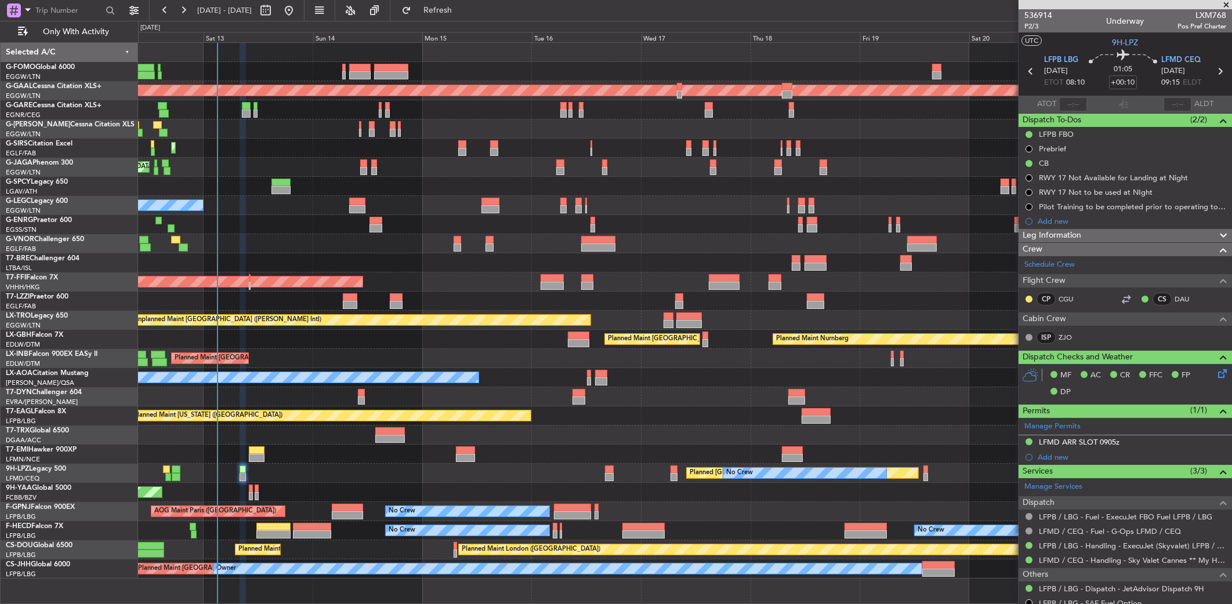
click at [1217, 370] on icon at bounding box center [1220, 371] width 9 height 9
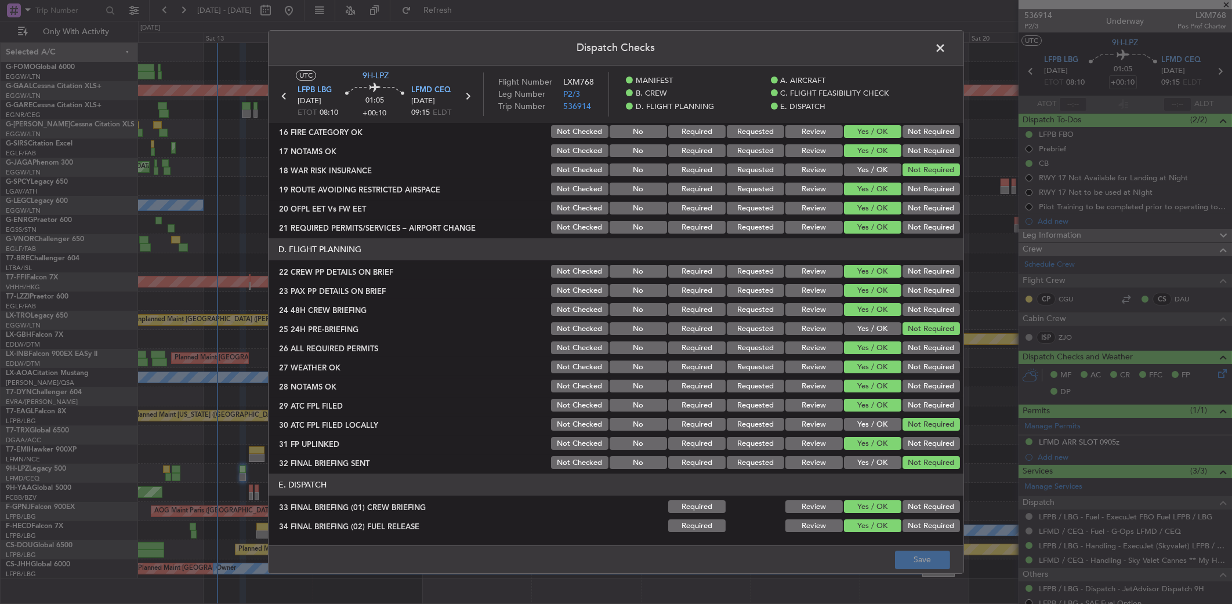
scroll to position [507, 0]
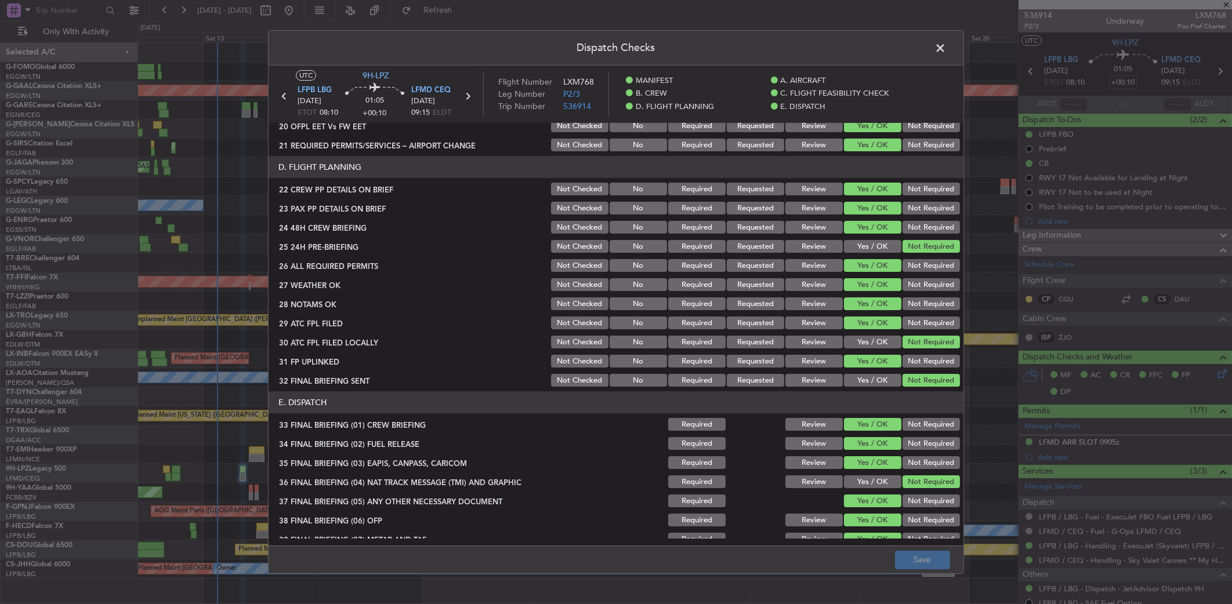
click at [805, 286] on button "Review" at bounding box center [813, 284] width 57 height 13
click at [803, 302] on button "Review" at bounding box center [813, 304] width 57 height 13
click at [925, 574] on div "Dispatch Checks UTC 9H-LPZ LFPB LBG 13/09/2025 ETOT 08:10 01:05 +00:10 LFMD CEQ…" at bounding box center [616, 302] width 1232 height 604
click at [923, 563] on button "Save" at bounding box center [922, 560] width 55 height 19
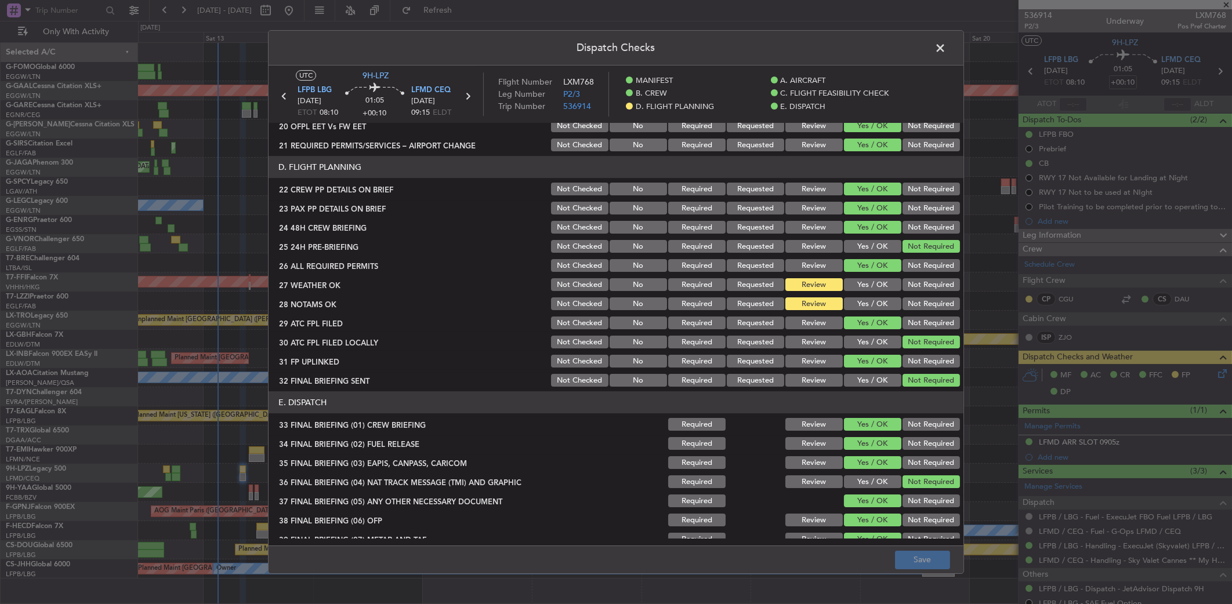
click at [946, 48] on span at bounding box center [946, 50] width 0 height 23
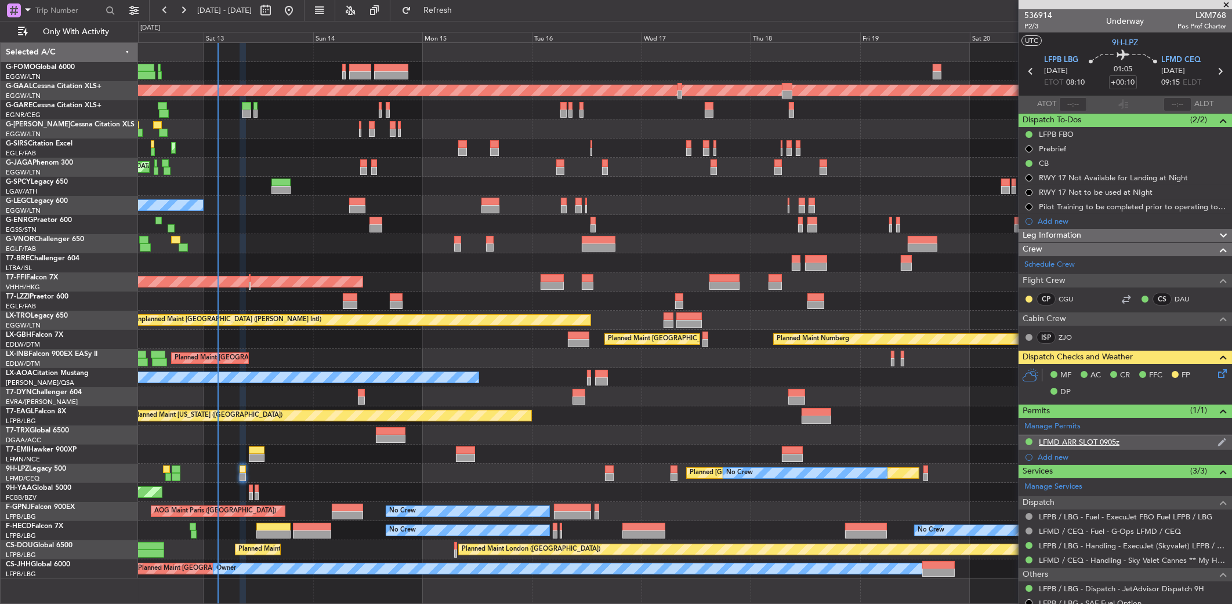
drag, startPoint x: 1138, startPoint y: 545, endPoint x: 1087, endPoint y: 446, distance: 111.5
click at [1087, 446] on div "536914 P2/3 Underway LXM768 Pos Pref Charter UTC 9H-LPZ LFPB LBG 13/09/2025 ETO…" at bounding box center [1124, 333] width 213 height 649
click at [1115, 544] on mat-tooltip-component "Complete" at bounding box center [1120, 551] width 50 height 31
click at [1082, 541] on link "LFPB / LBG - Handling - ExecuJet (Skyvalet) LFPB / LBG" at bounding box center [1132, 546] width 187 height 10
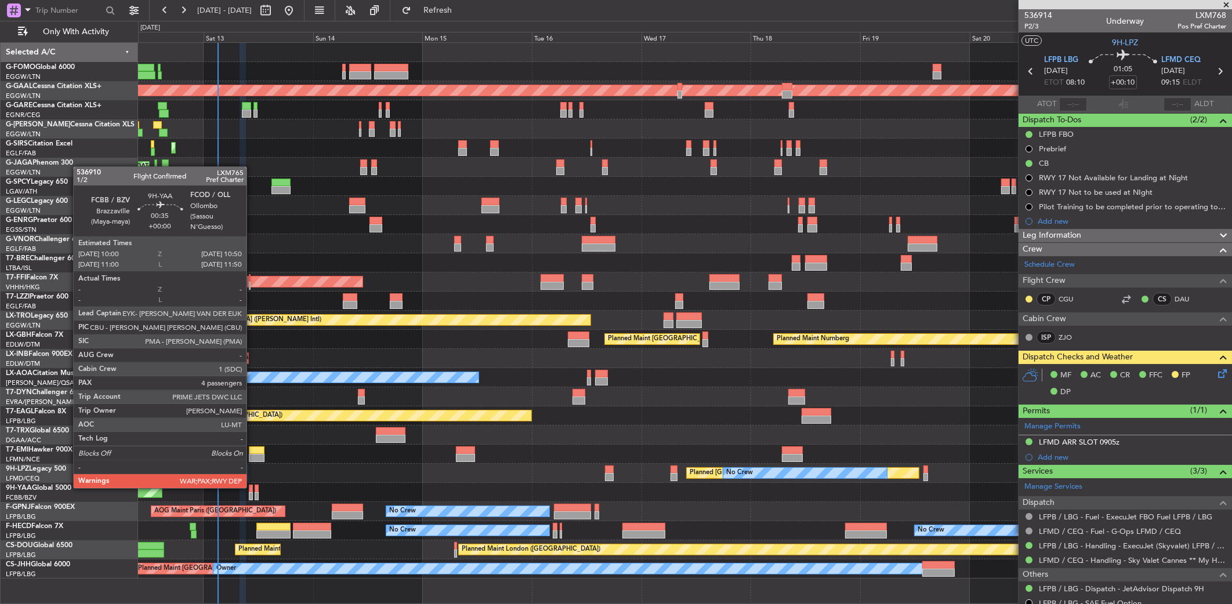
click at [252, 488] on div at bounding box center [251, 489] width 4 height 8
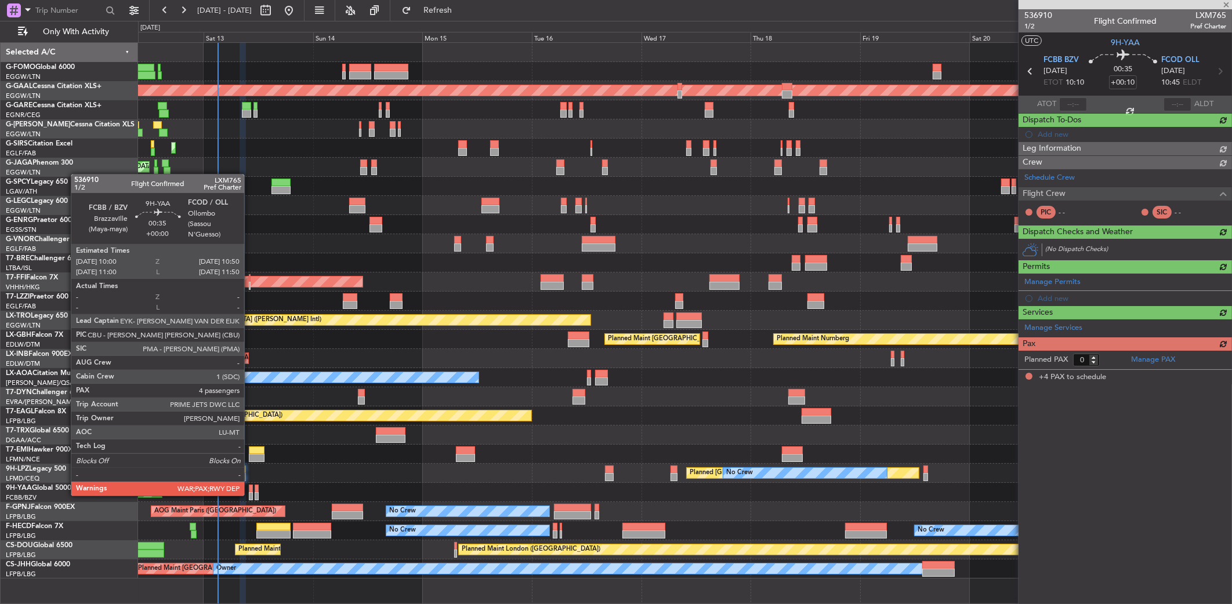
type input "4"
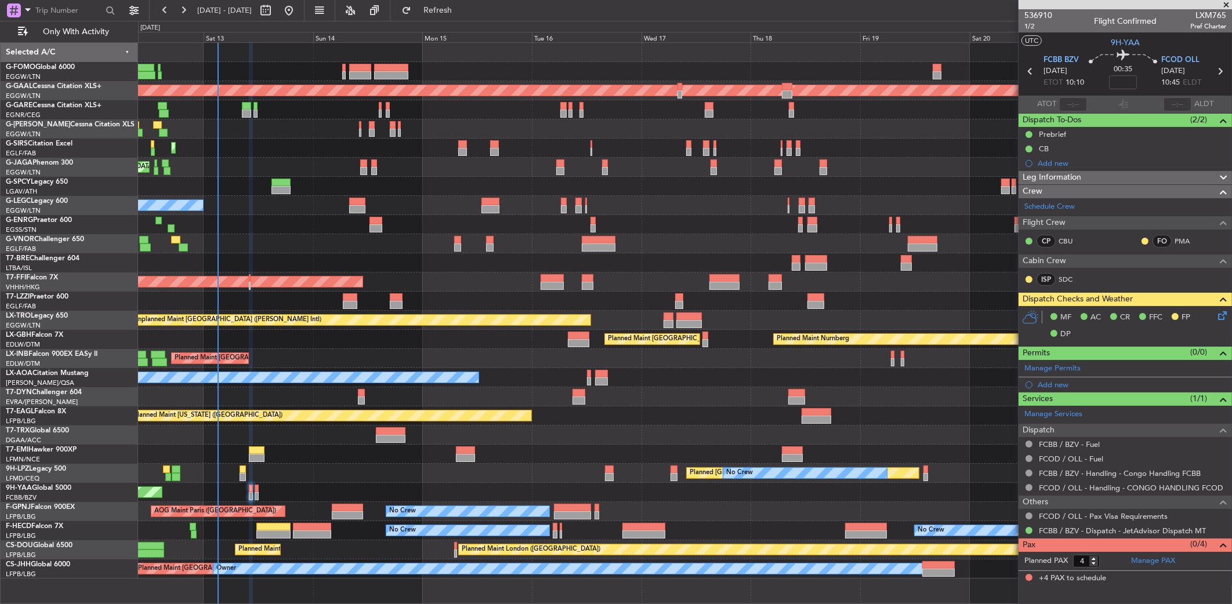
click at [362, 502] on div "AOG Maint Paris (Le Bourget) No Crew No Crew No Crew" at bounding box center [685, 511] width 1094 height 19
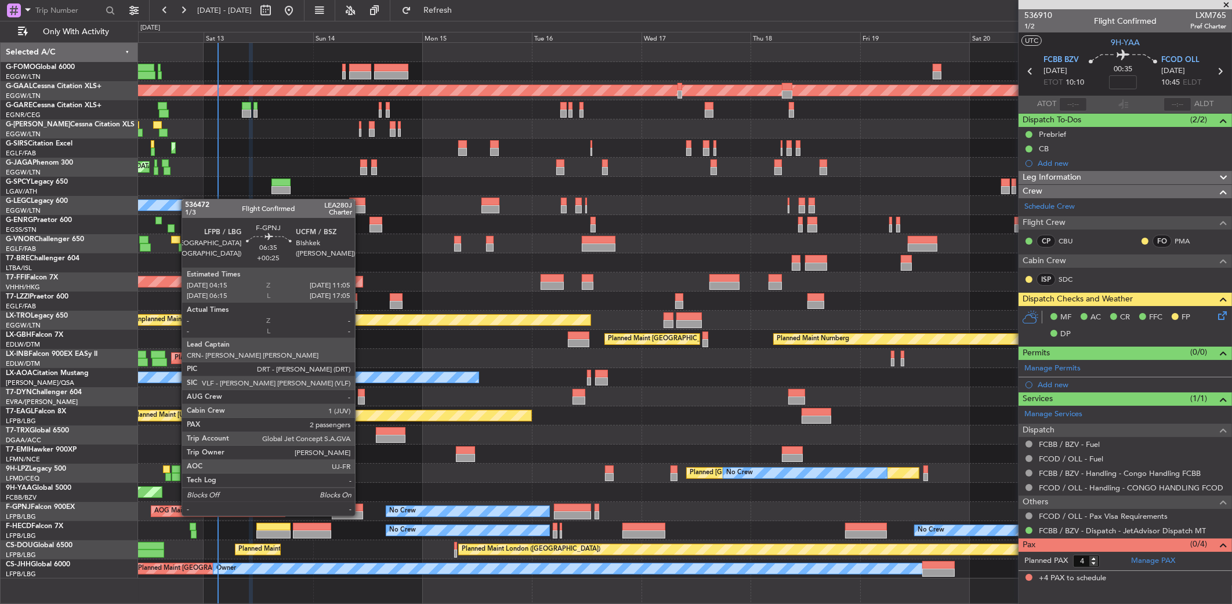
click at [360, 506] on div at bounding box center [347, 508] width 31 height 8
type input "+00:25"
type input "2"
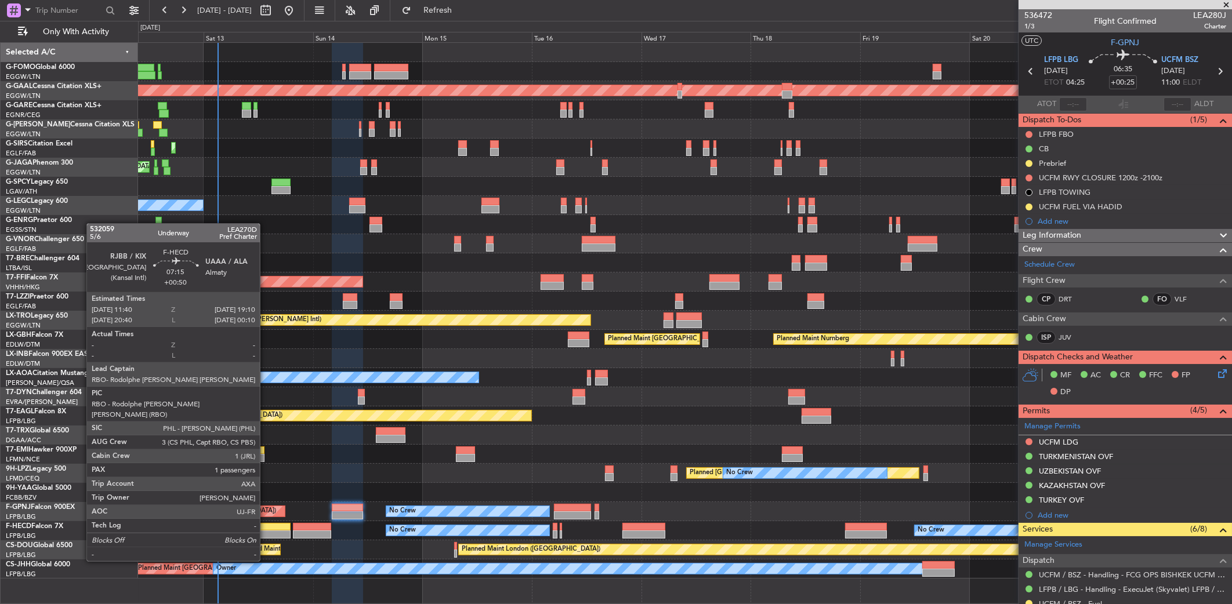
click at [278, 531] on div at bounding box center [273, 535] width 34 height 8
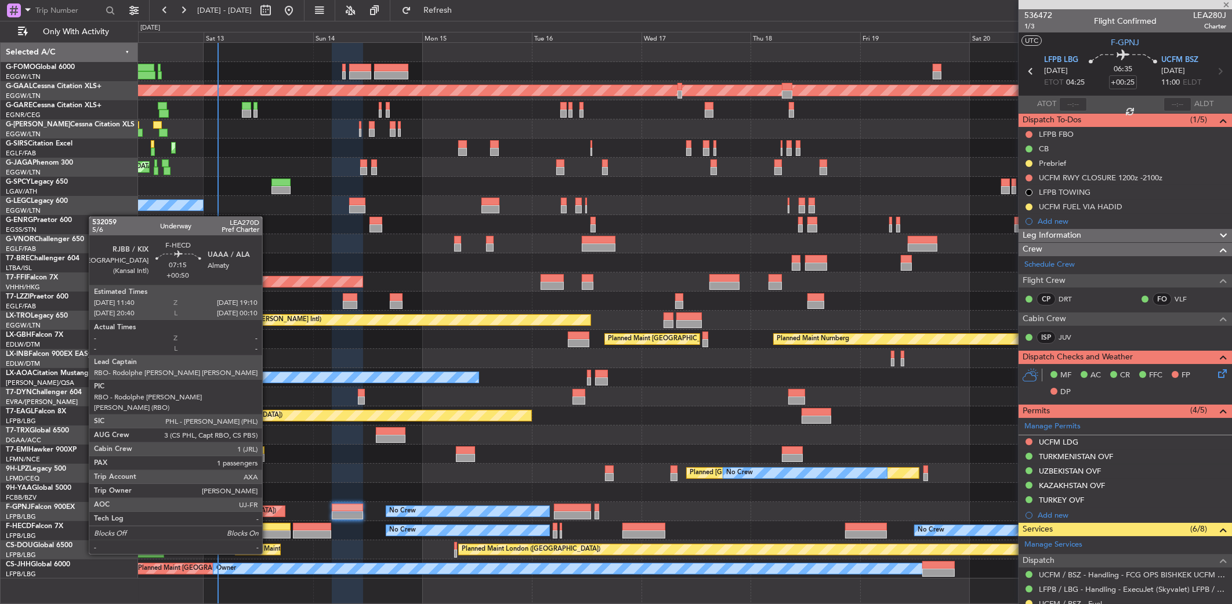
type input "+00:50"
type input "1"
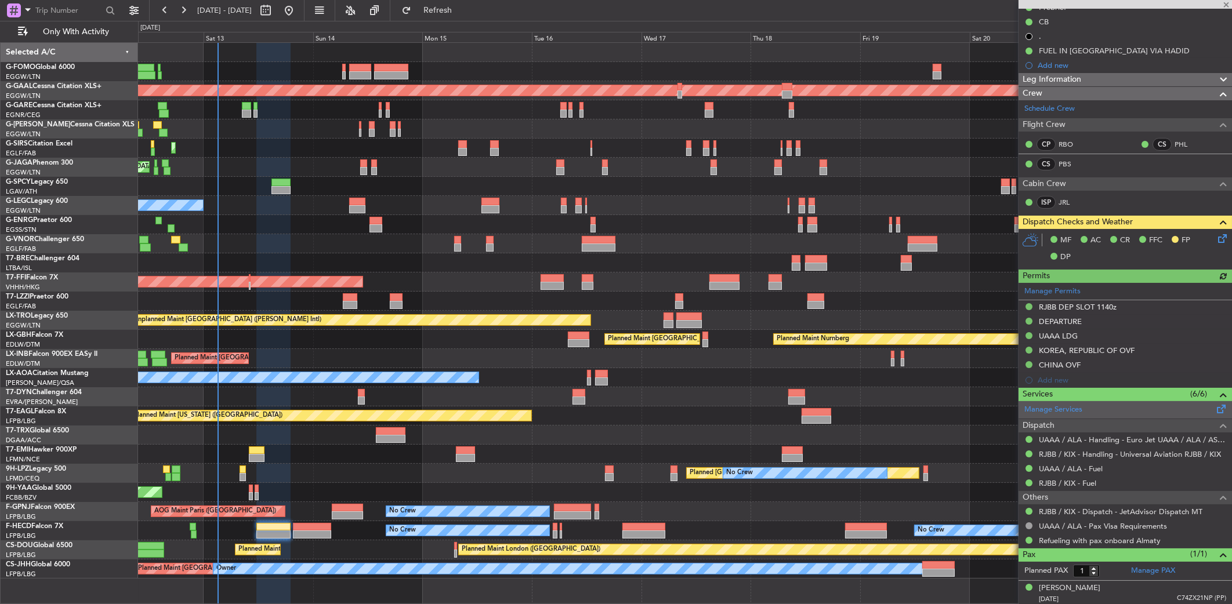
scroll to position [0, 0]
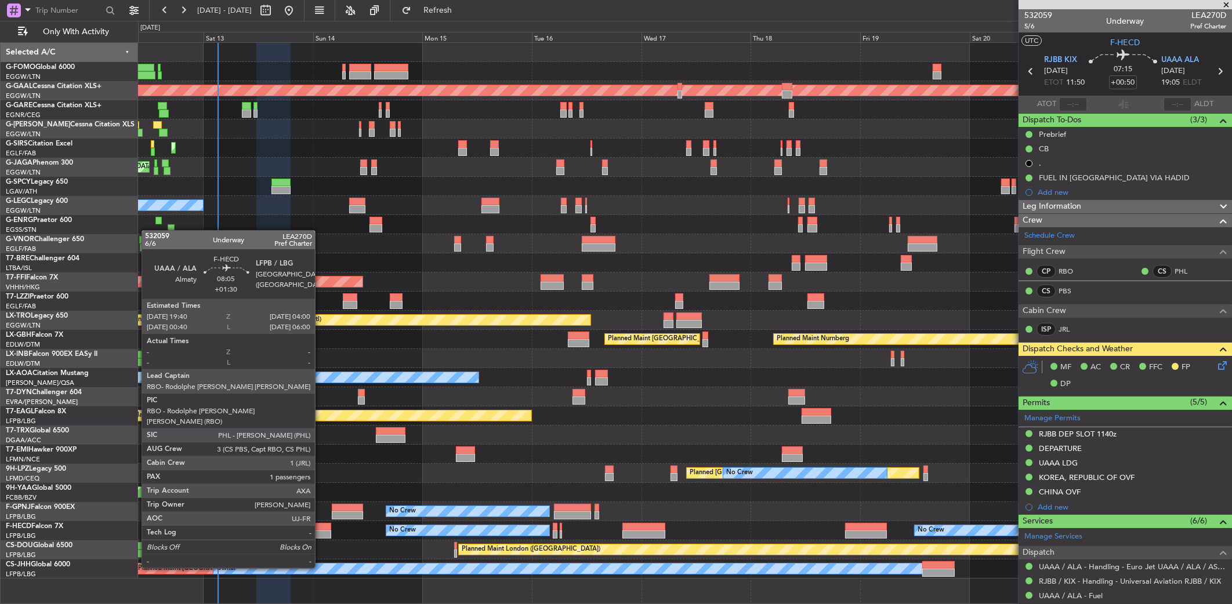
click at [320, 536] on div at bounding box center [312, 535] width 38 height 8
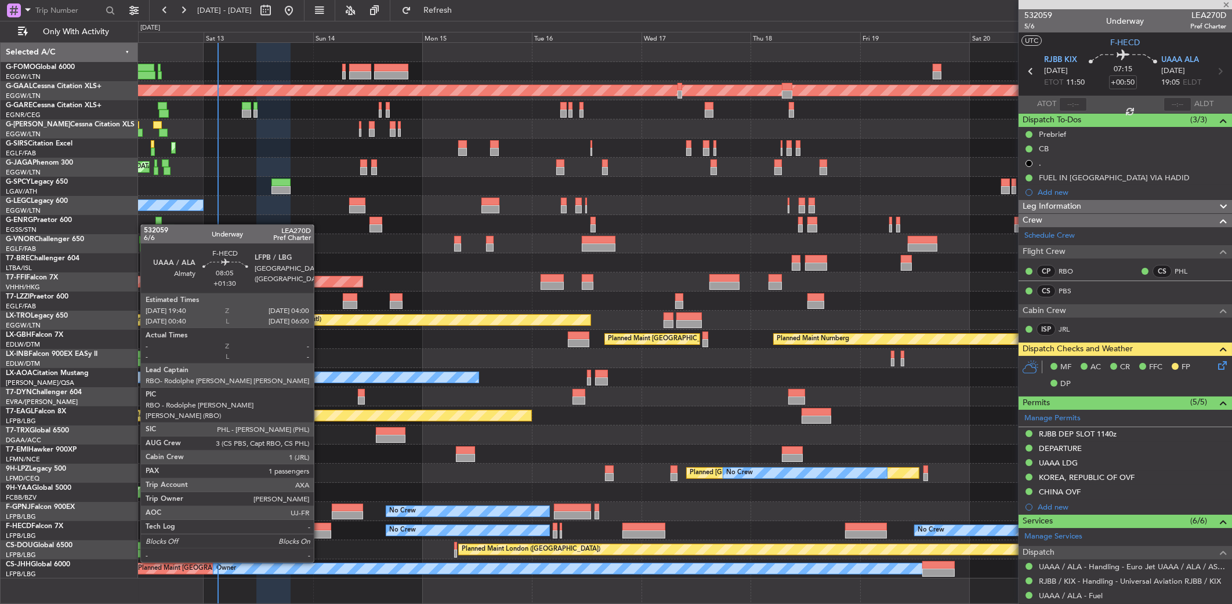
type input "+01:30"
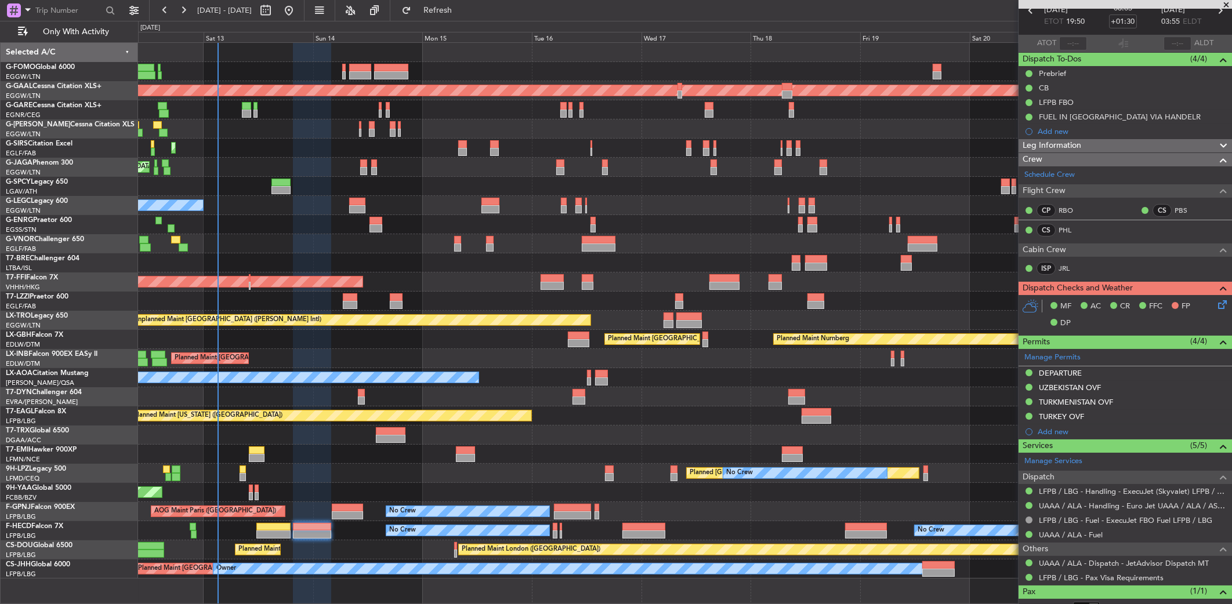
scroll to position [98, 0]
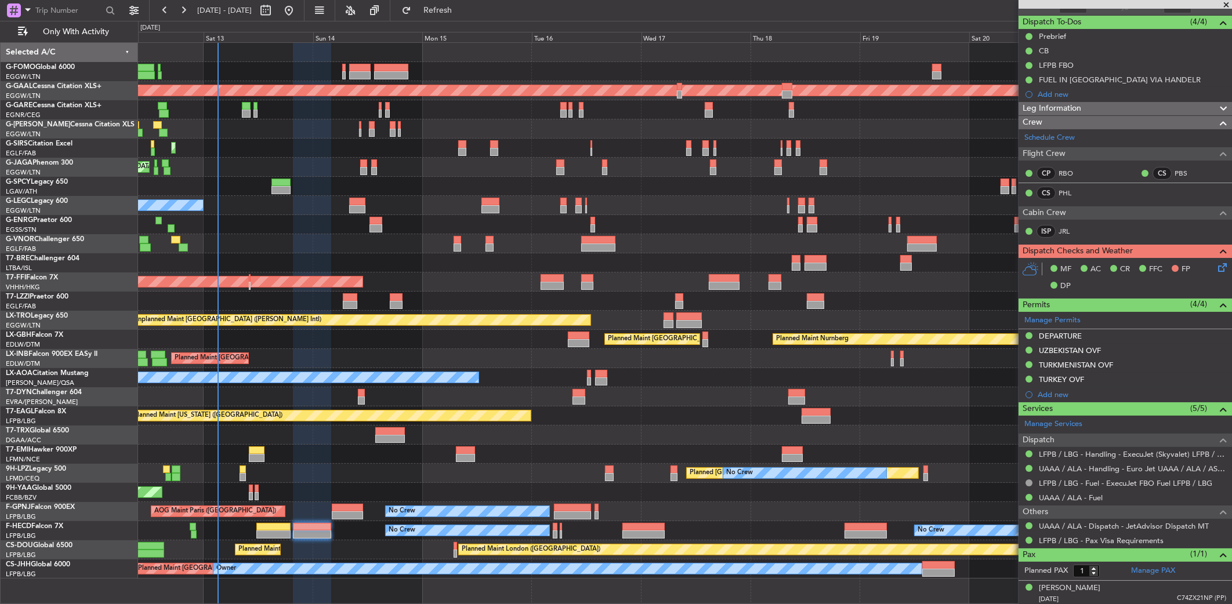
click at [455, 552] on div at bounding box center [455, 554] width 3 height 8
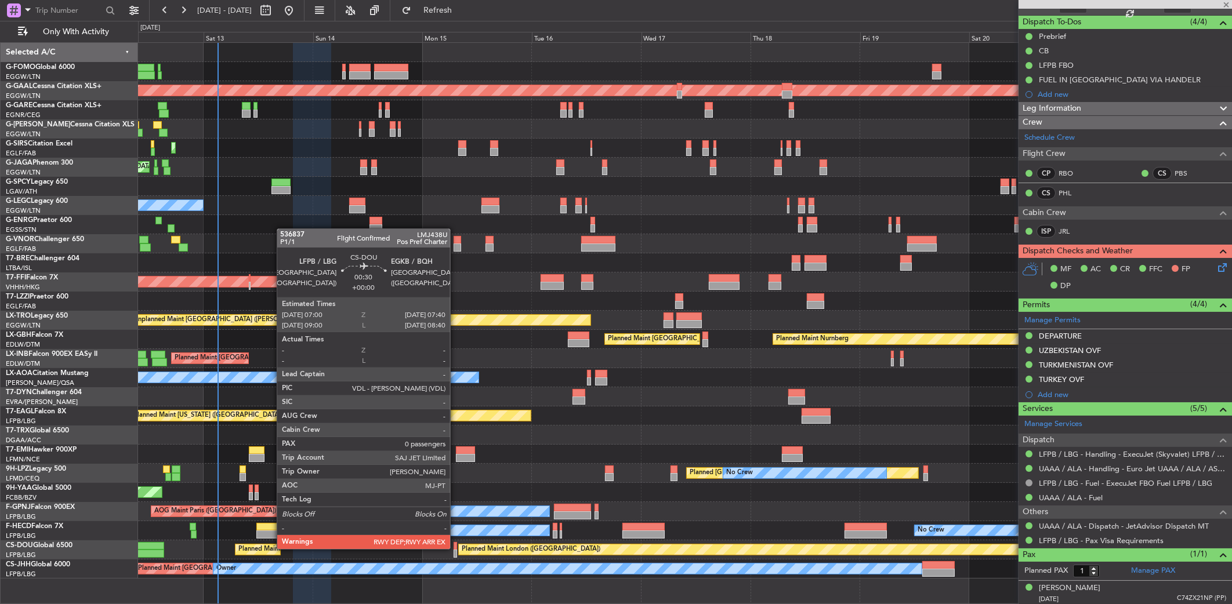
type input "0"
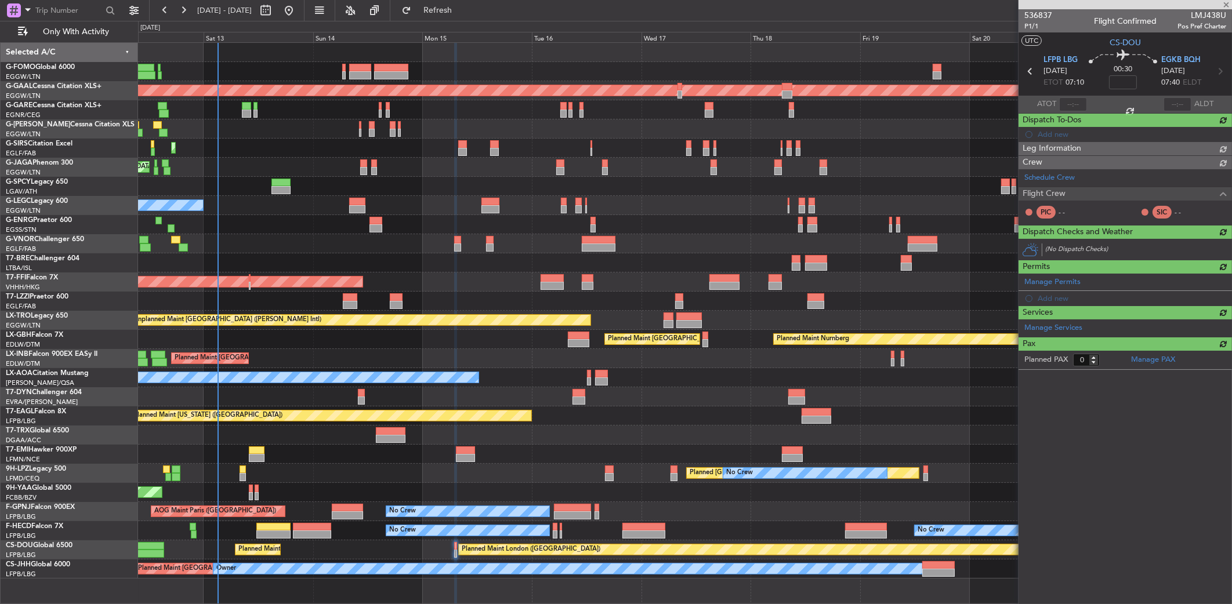
scroll to position [0, 0]
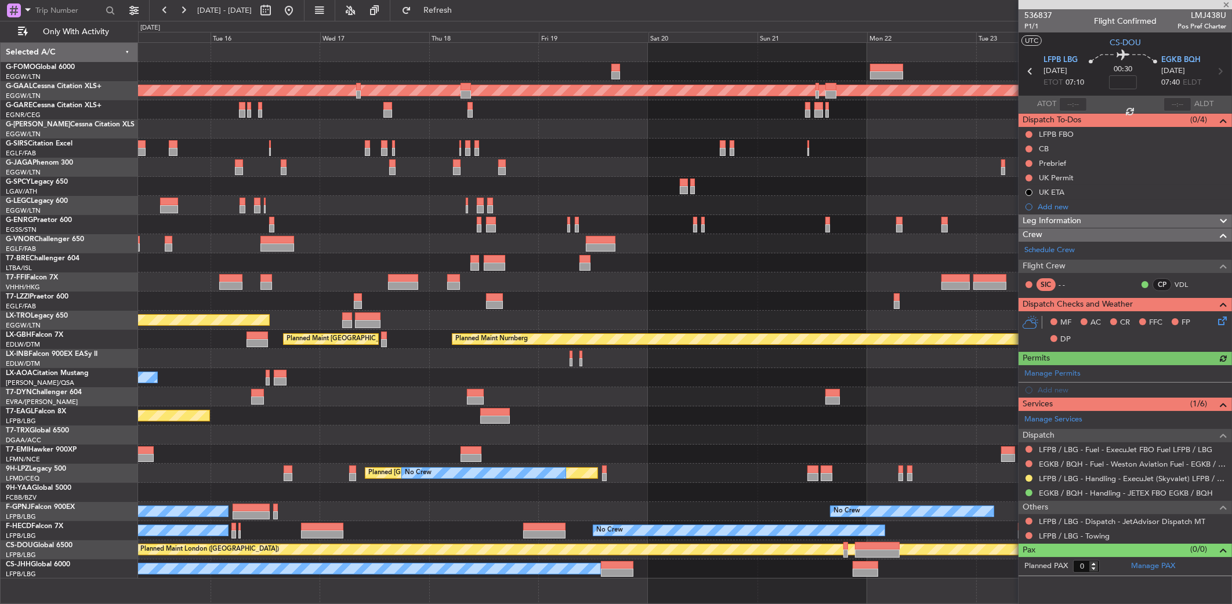
click at [486, 525] on div "Planned Maint Dusseldorf A/C Unavailable London (Luton) Owner Planned Maint Tia…" at bounding box center [684, 311] width 1093 height 536
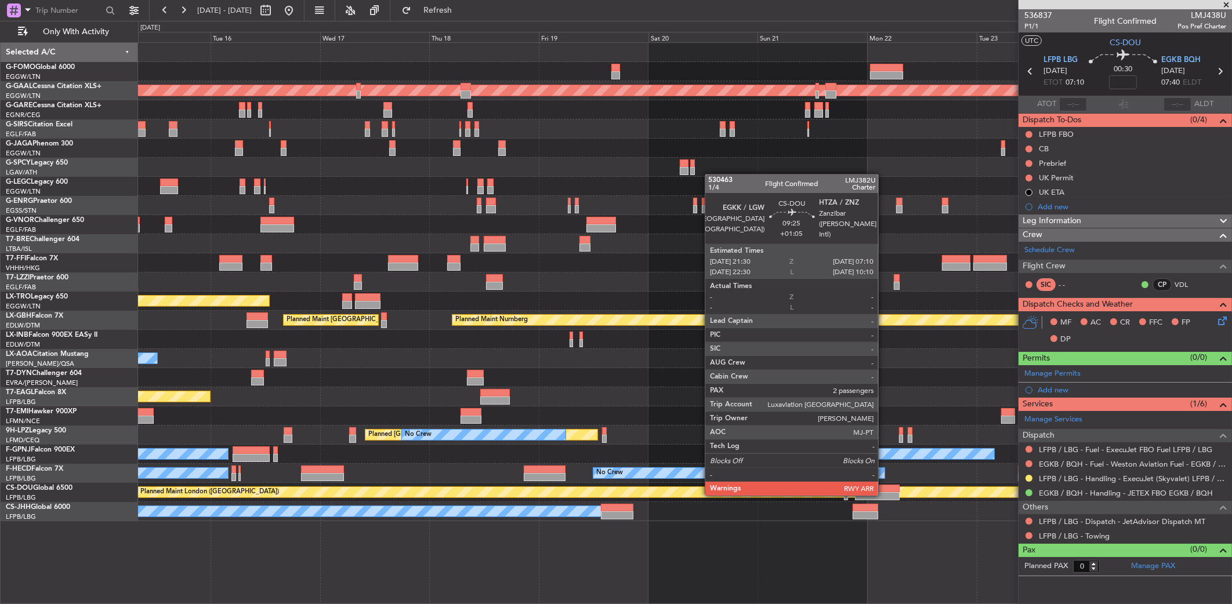
click at [883, 494] on div at bounding box center [877, 496] width 44 height 8
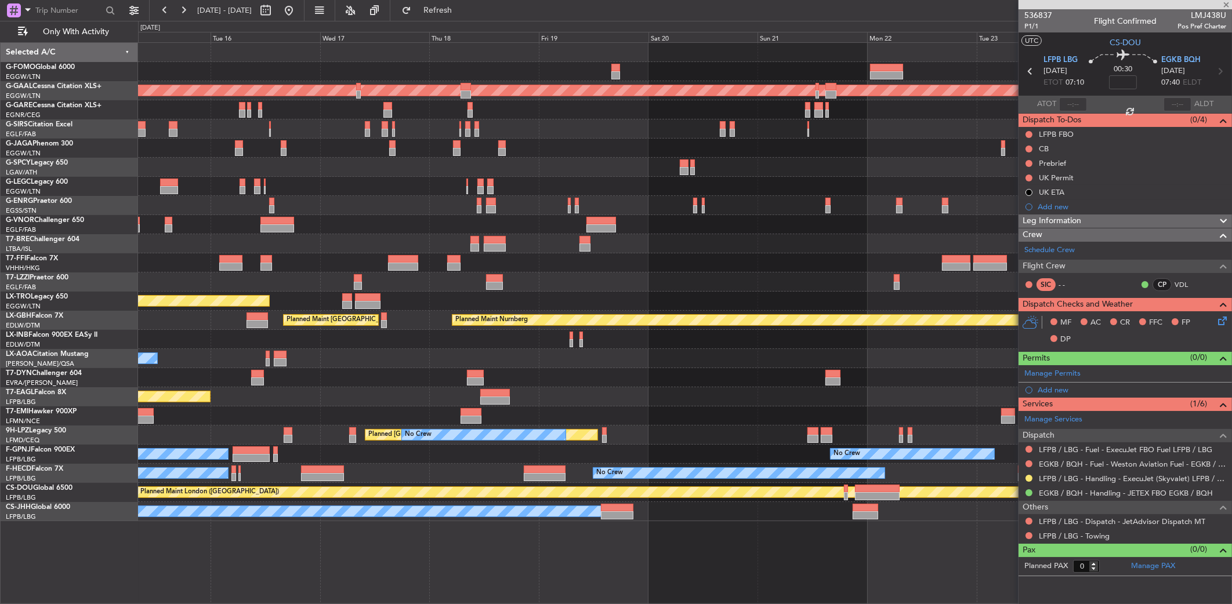
type input "+01:05"
type input "2"
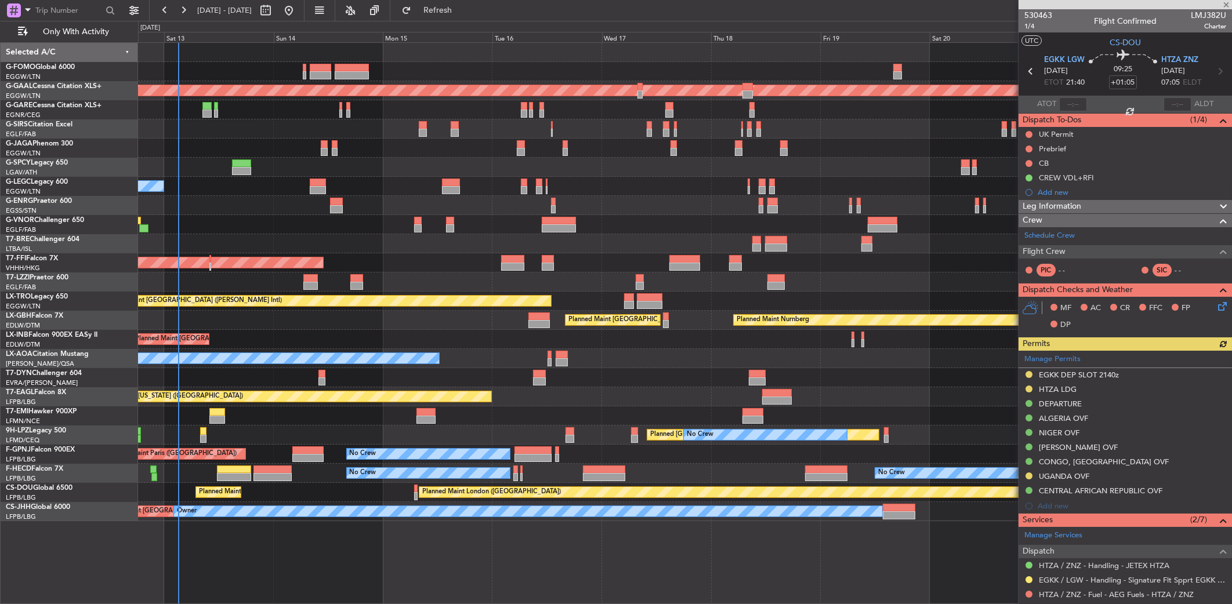
click at [686, 457] on div "No Crew No Crew AOG Maint Paris (Le Bourget)" at bounding box center [684, 454] width 1093 height 19
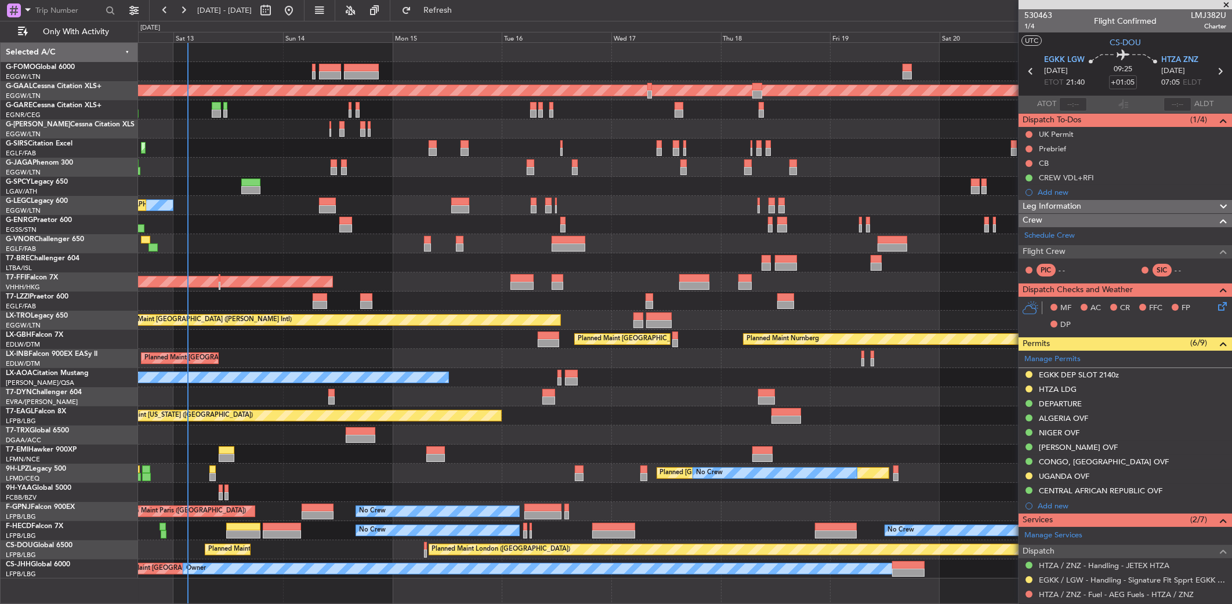
click at [723, 493] on div "Planned Maint London (Luton) Planned Maint Dusseldorf Planned Maint London (Lut…" at bounding box center [685, 311] width 1094 height 536
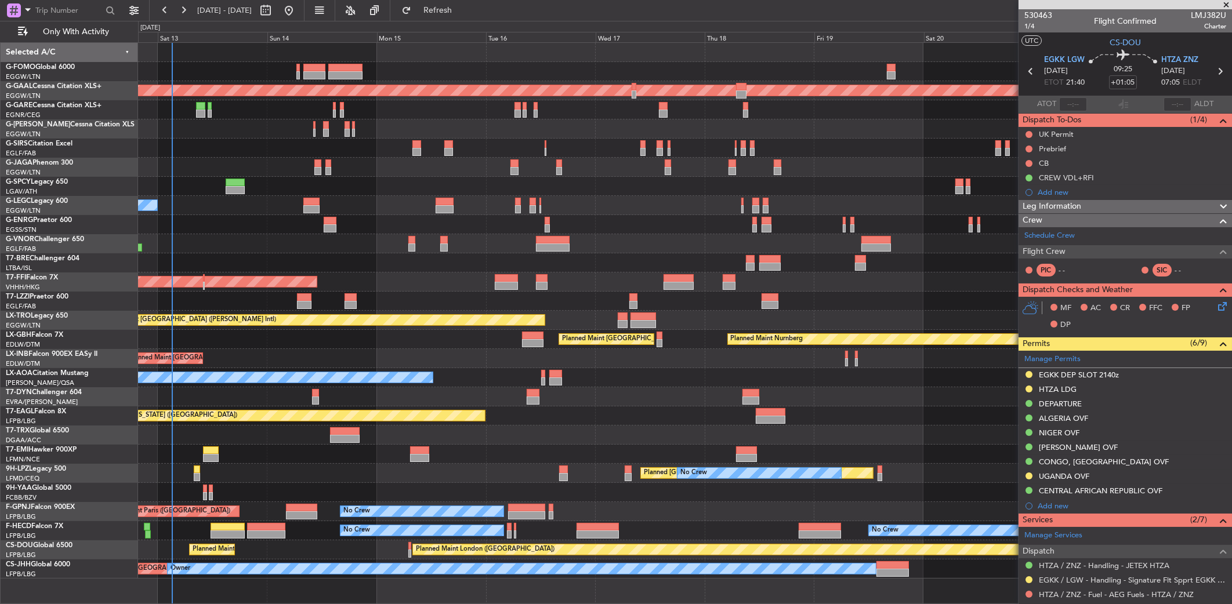
click at [536, 539] on div "Planned Maint London (Luton) Planned Maint Dusseldorf Planned Maint London (Lut…" at bounding box center [684, 311] width 1093 height 536
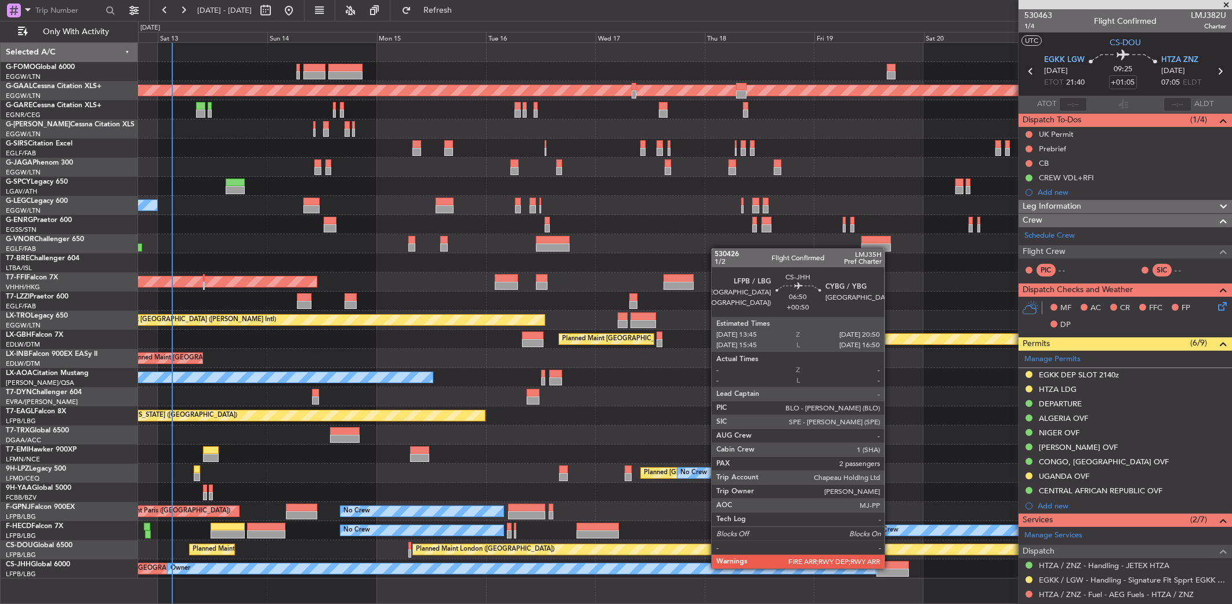
click at [890, 568] on div at bounding box center [892, 565] width 32 height 8
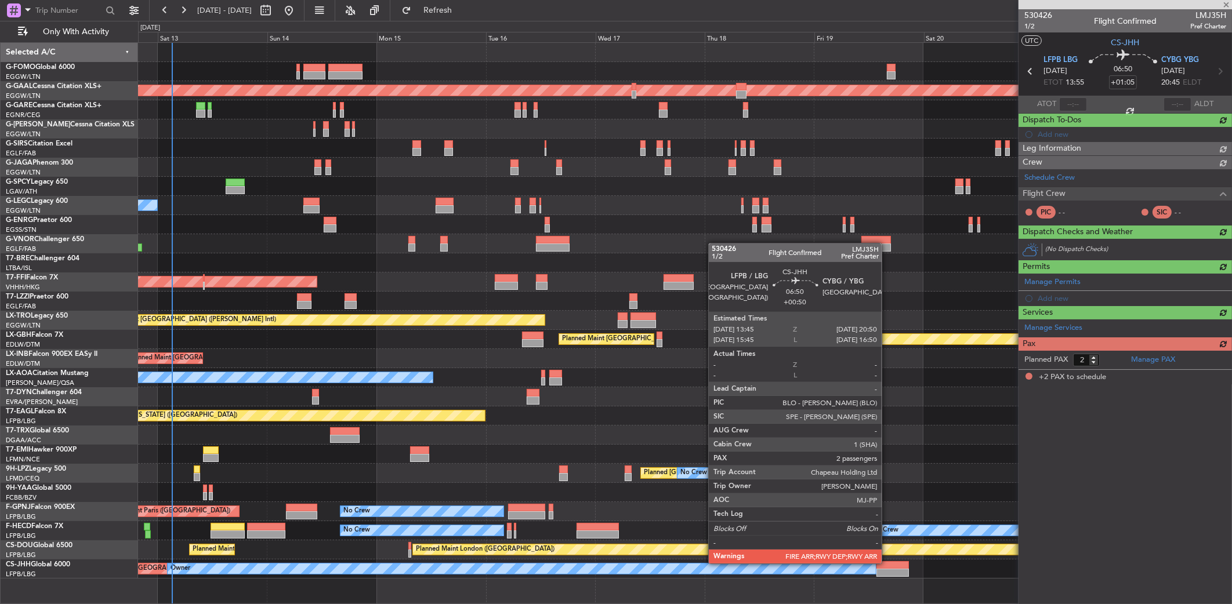
type input "+00:50"
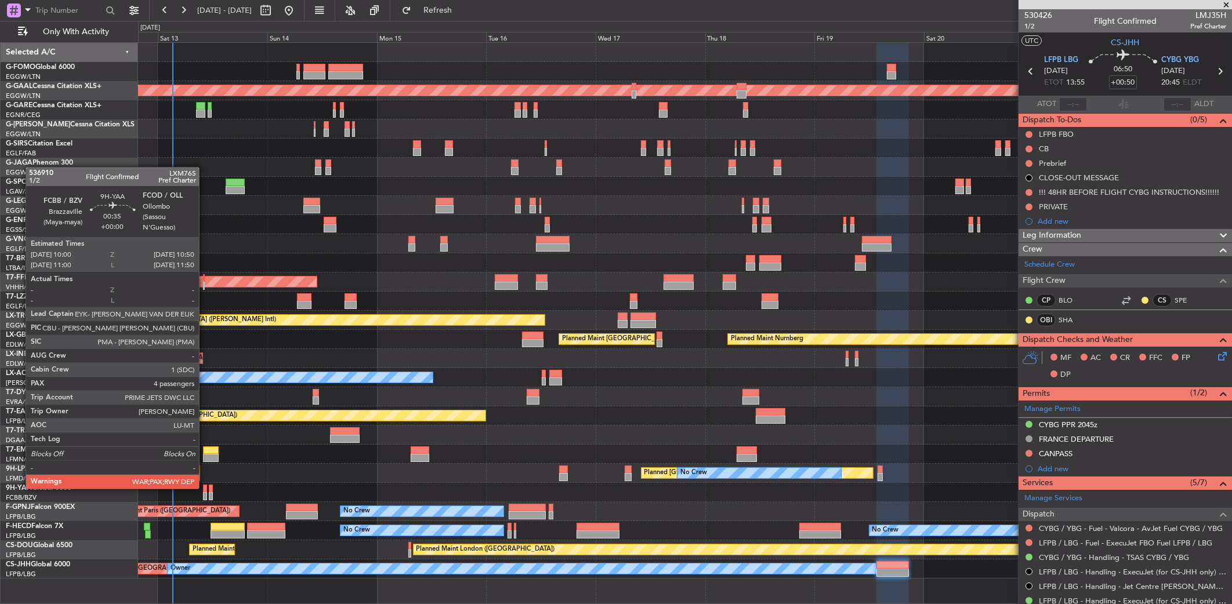
click at [204, 488] on div at bounding box center [205, 489] width 4 height 8
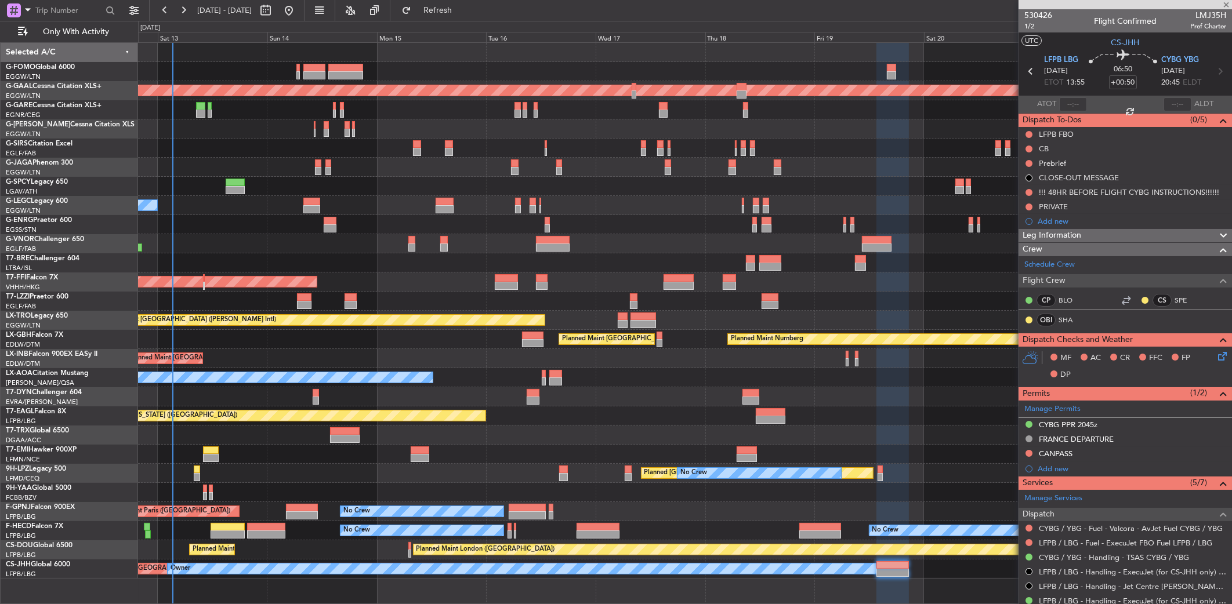
type input "4"
